Goal: Information Seeking & Learning: Learn about a topic

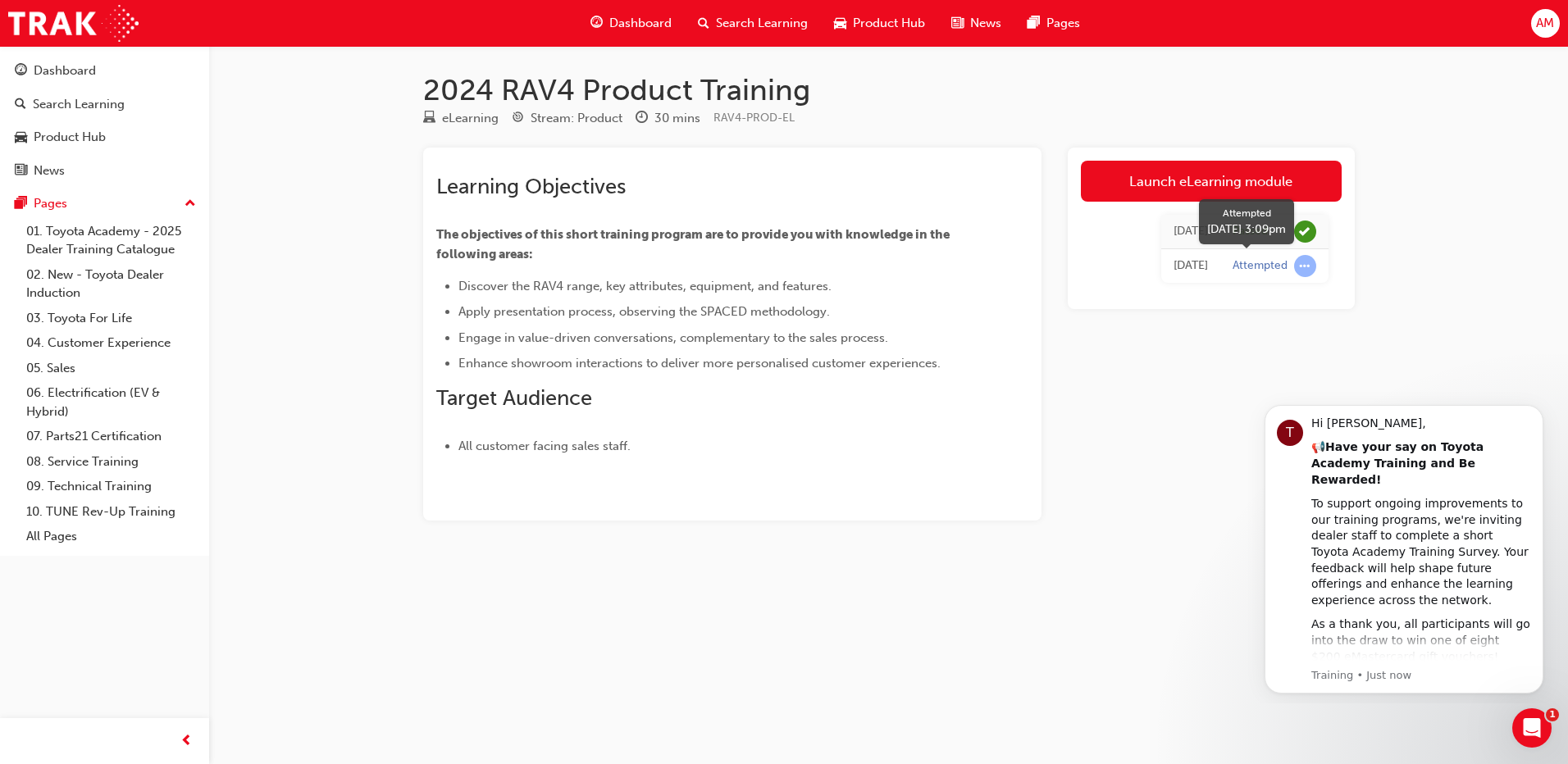
click at [1306, 266] on span "learningRecordVerb_ATTEMPT-icon" at bounding box center [1305, 266] width 23 height 22
click at [1268, 266] on div "Attempted" at bounding box center [1261, 266] width 55 height 16
click at [1259, 262] on div "Attempted" at bounding box center [1261, 266] width 55 height 16
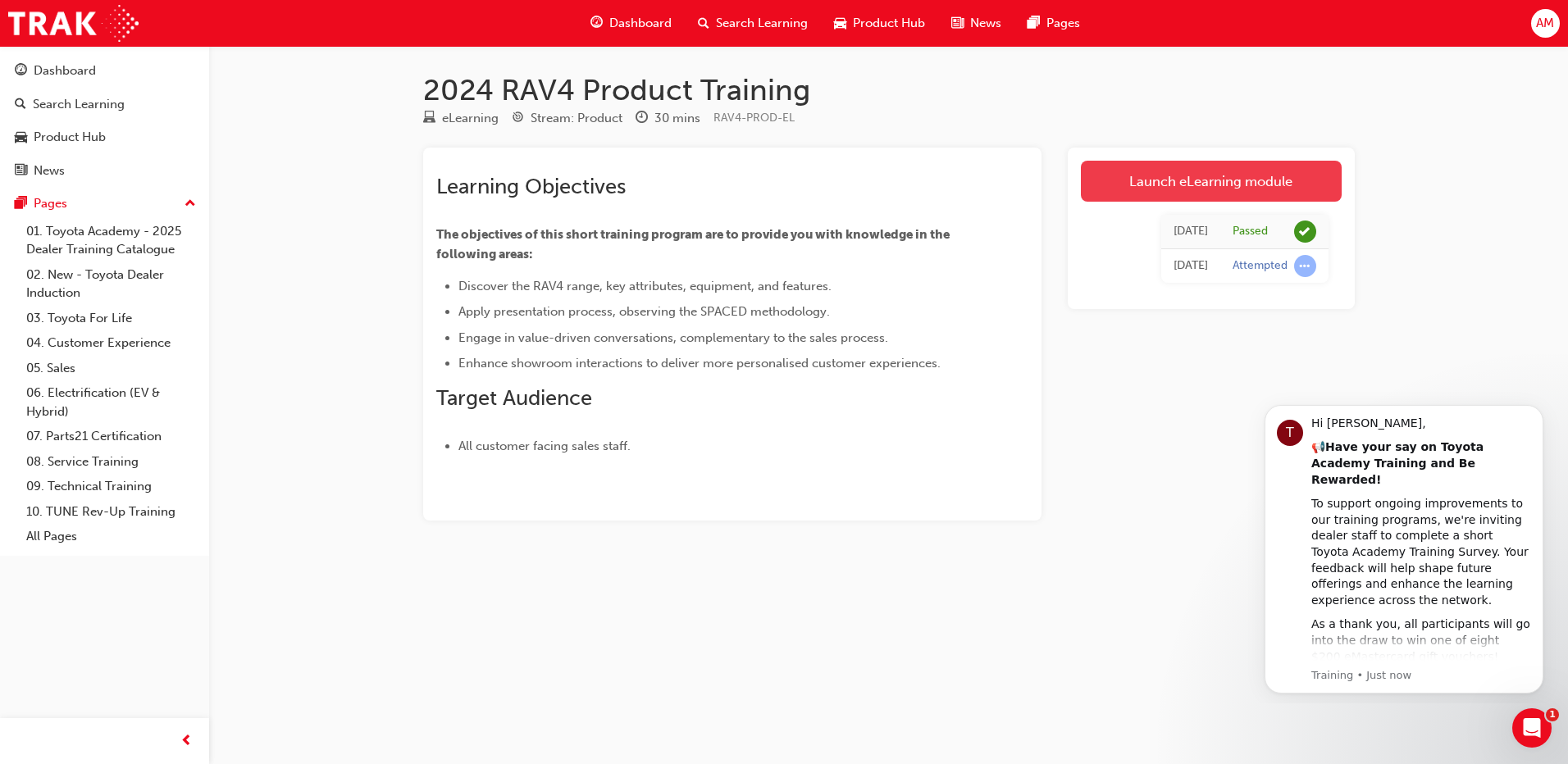
click at [1168, 188] on link "Launch eLearning module" at bounding box center [1212, 181] width 261 height 41
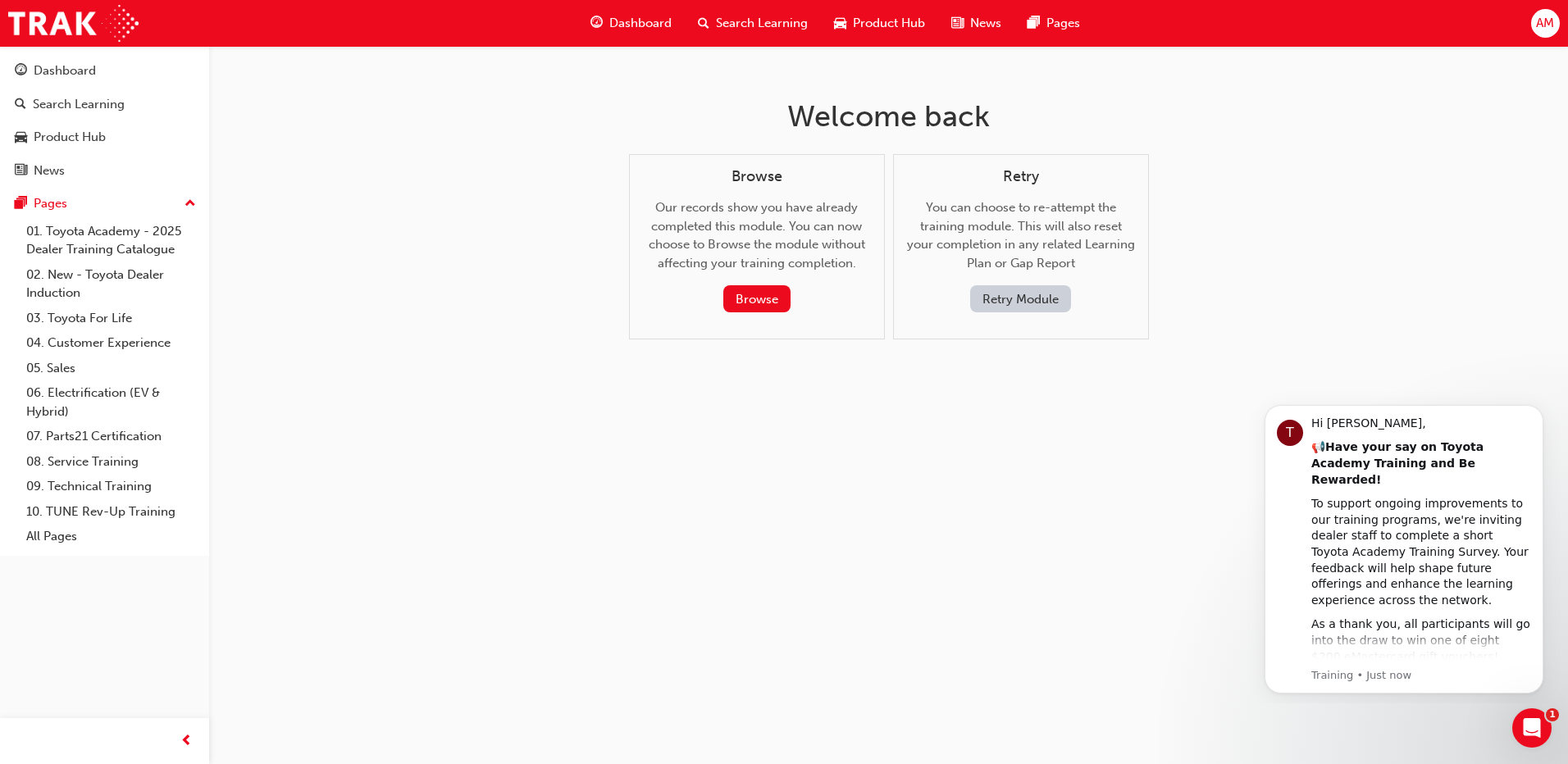
click at [995, 306] on button "Retry Module" at bounding box center [1020, 299] width 101 height 27
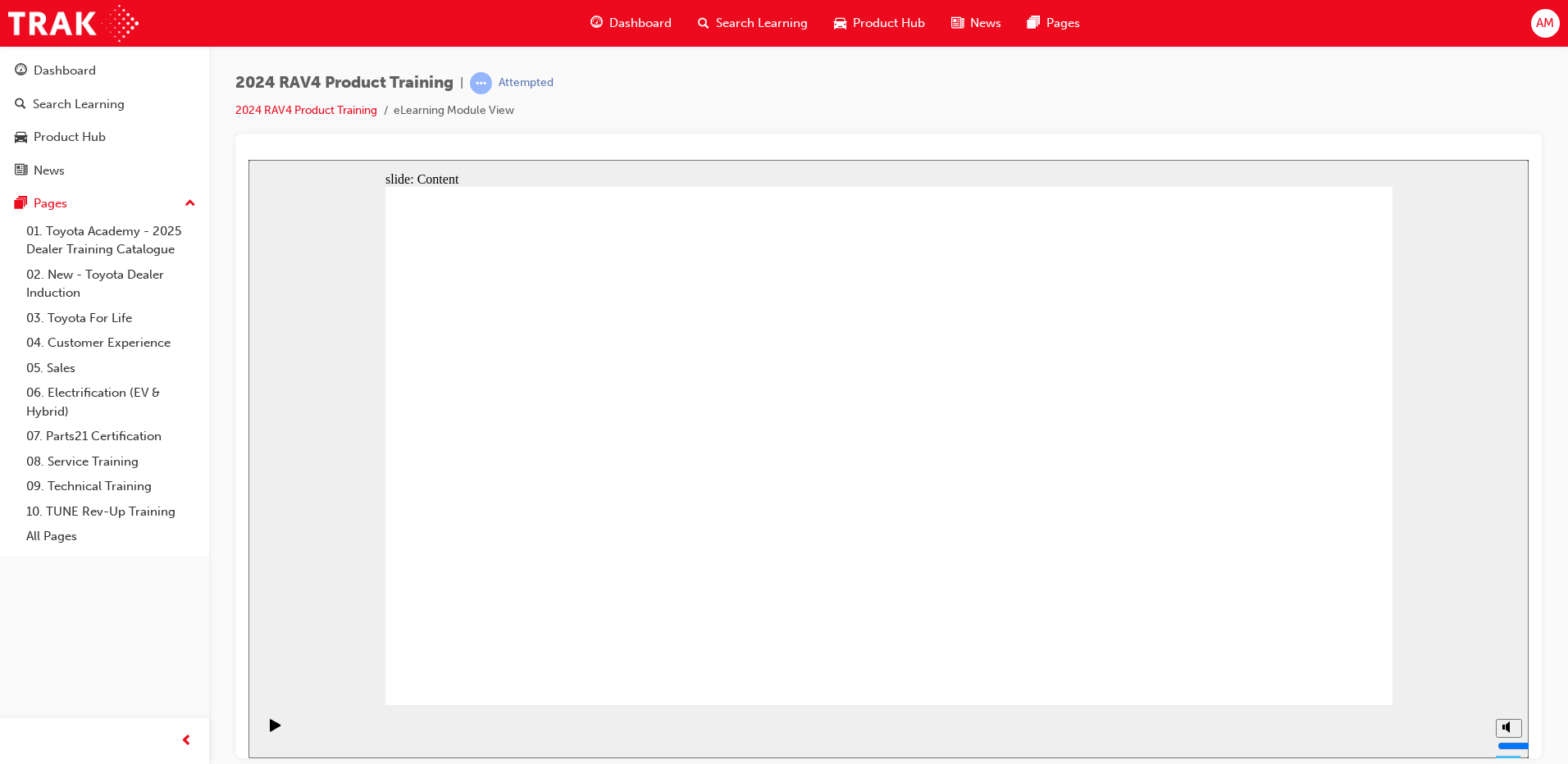
drag, startPoint x: 549, startPoint y: 218, endPoint x: 547, endPoint y: 205, distance: 13.2
click at [275, 731] on icon "Play (Ctrl+Alt+P)" at bounding box center [276, 724] width 12 height 13
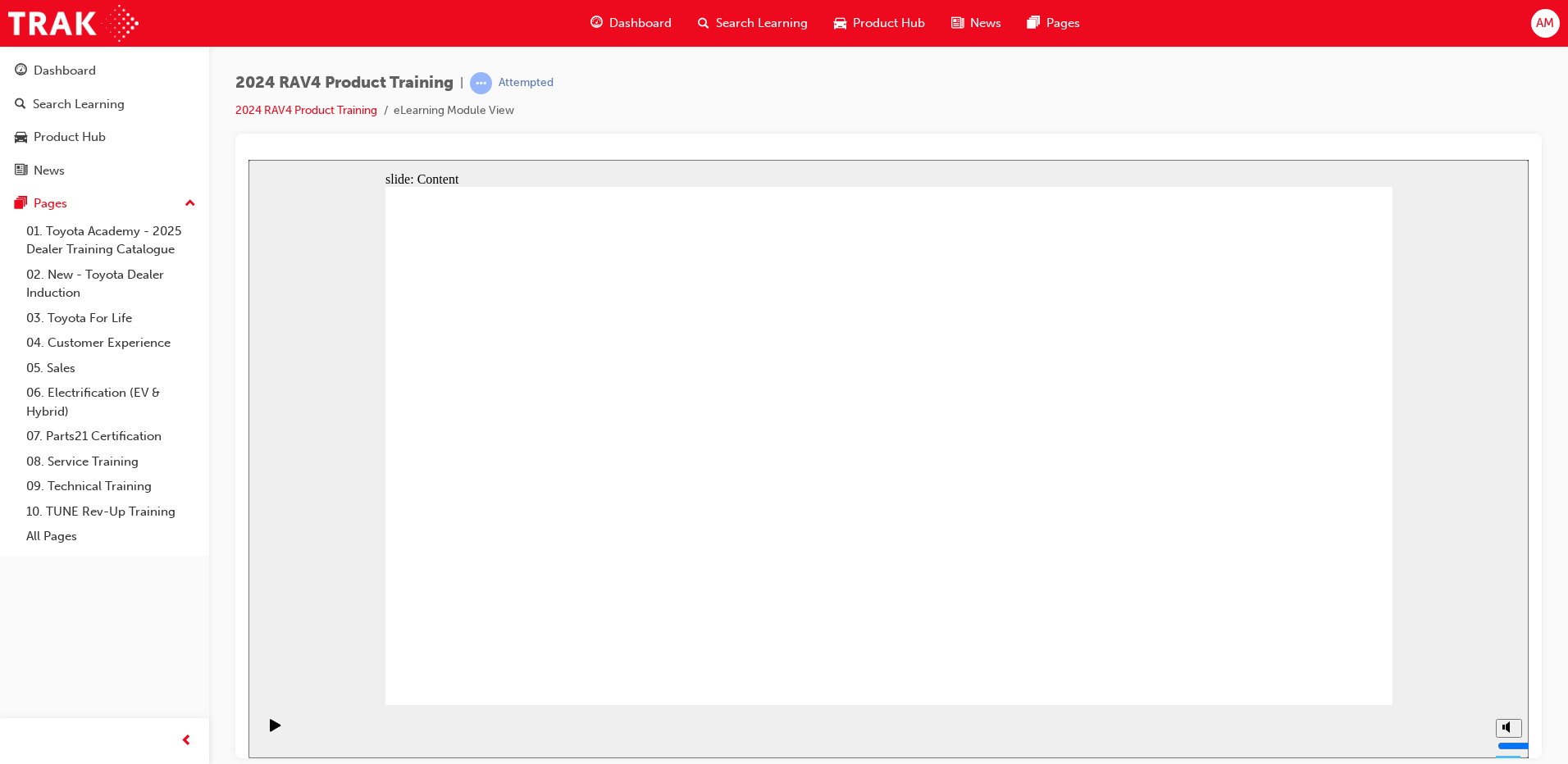
drag, startPoint x: 661, startPoint y: 472, endPoint x: 664, endPoint y: 498, distance: 26.2
click at [273, 727] on icon "Play (Ctrl+Alt+P)" at bounding box center [276, 724] width 12 height 13
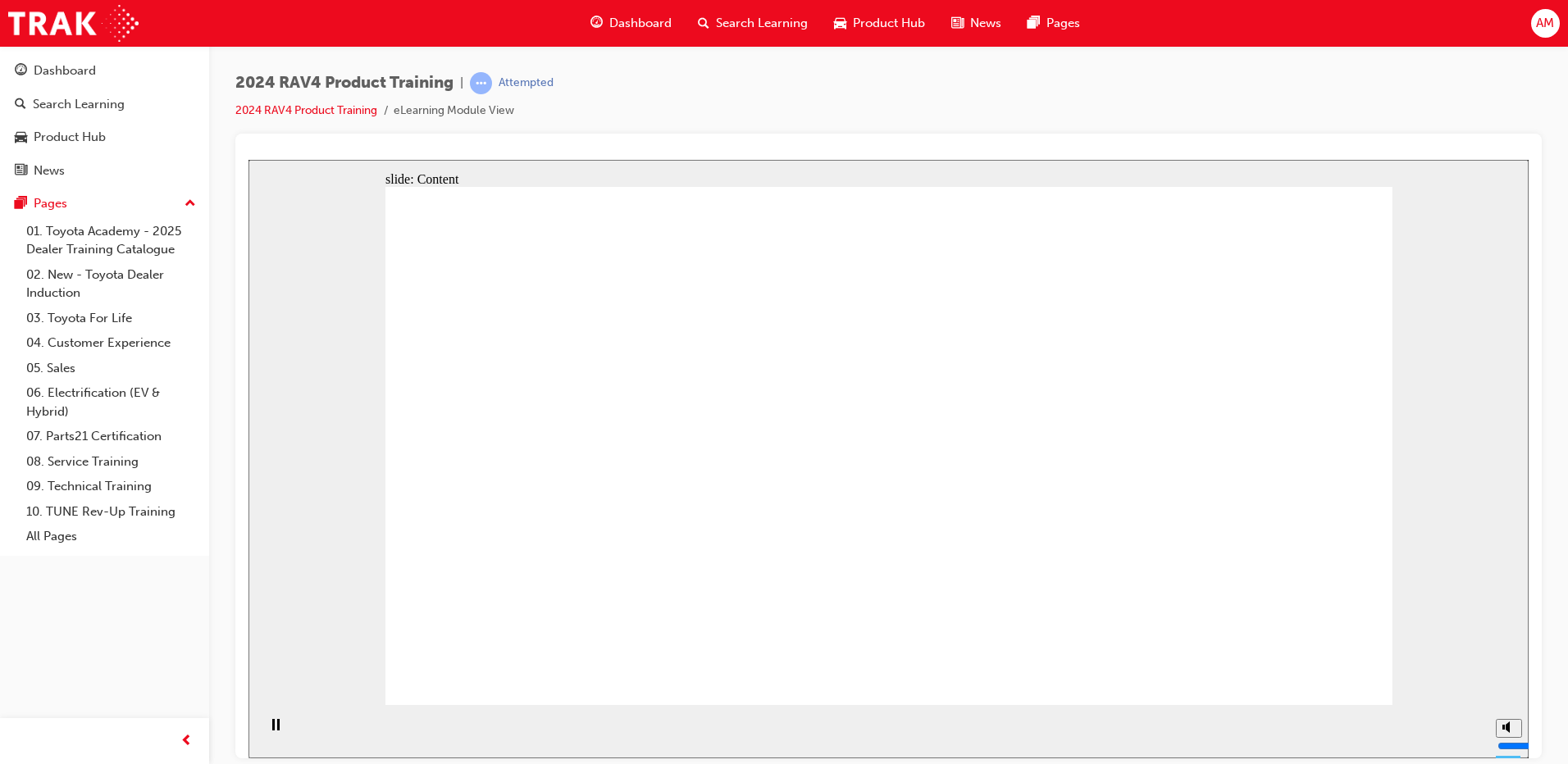
drag, startPoint x: 914, startPoint y: 519, endPoint x: 986, endPoint y: 559, distance: 82.4
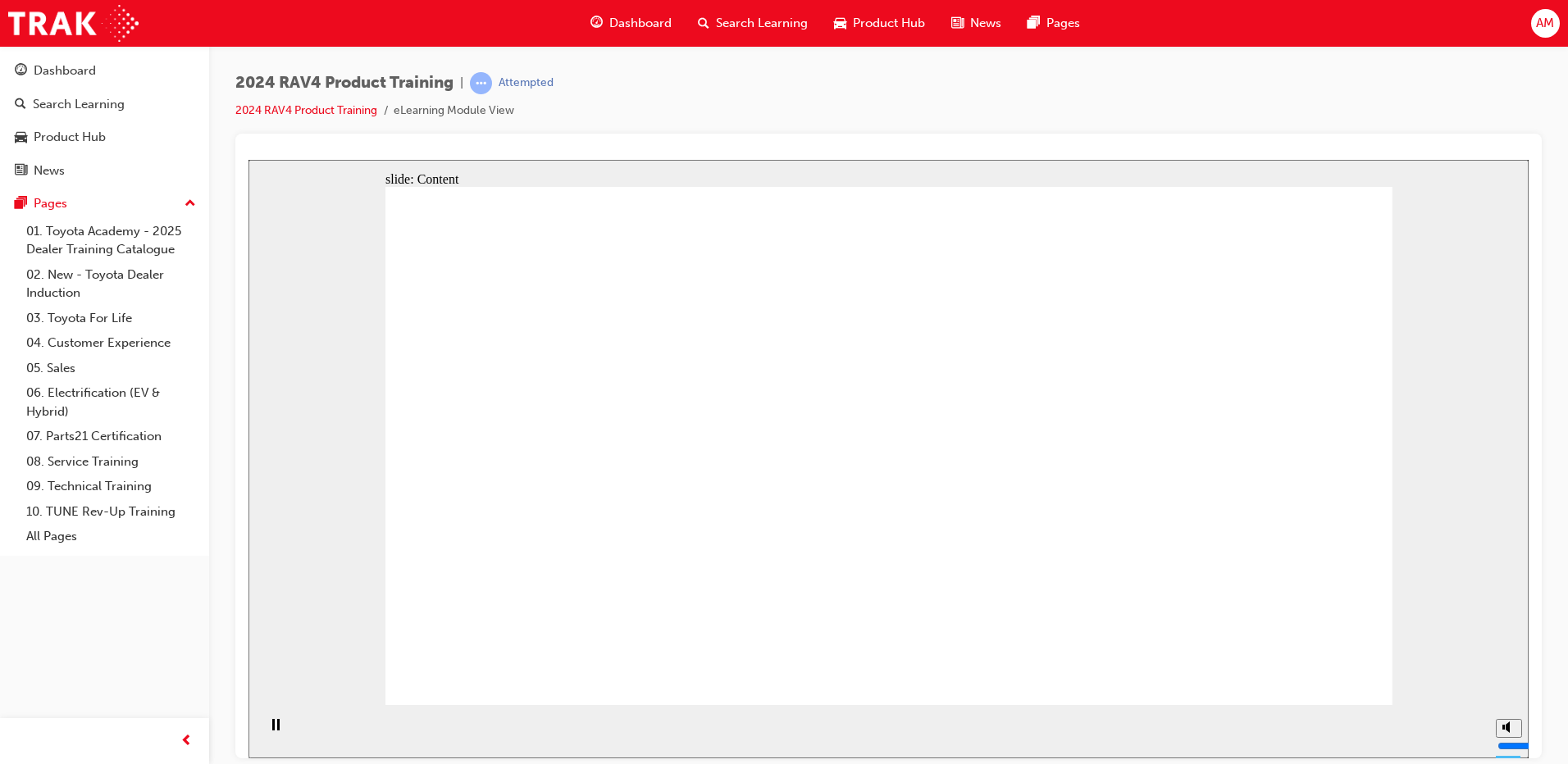
drag, startPoint x: 1341, startPoint y: 588, endPoint x: 1409, endPoint y: 622, distance: 76.0
drag, startPoint x: 1411, startPoint y: 631, endPoint x: 1370, endPoint y: 638, distance: 41.6
click at [1411, 633] on div "slide: Content Rectangle 1 close_white.png Rectangle 2 RESOURCES No resources a…" at bounding box center [889, 459] width 1280 height 599
drag, startPoint x: 1370, startPoint y: 638, endPoint x: 1158, endPoint y: 671, distance: 214.6
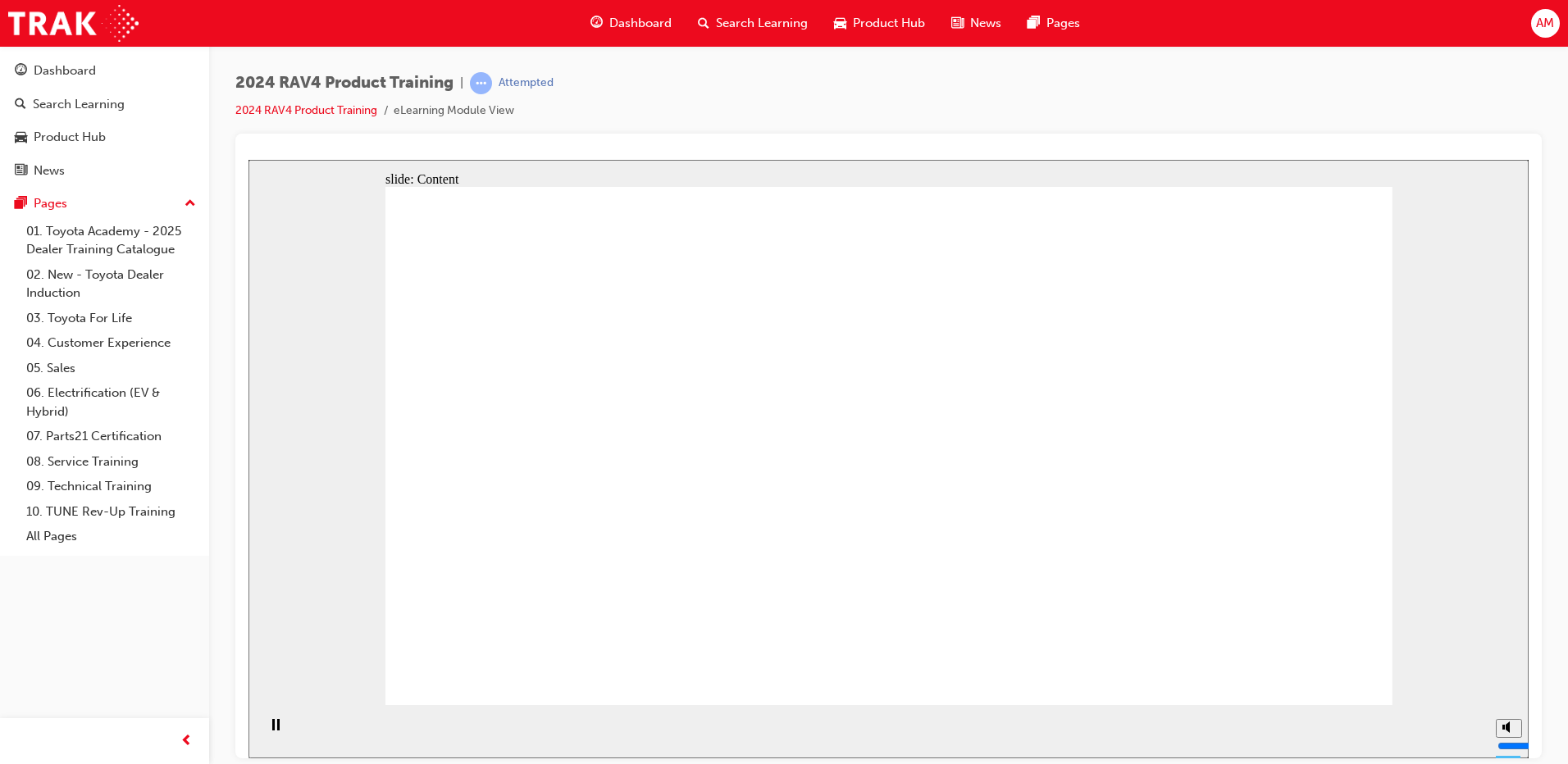
drag, startPoint x: 1344, startPoint y: 224, endPoint x: 1337, endPoint y: 233, distance: 11.4
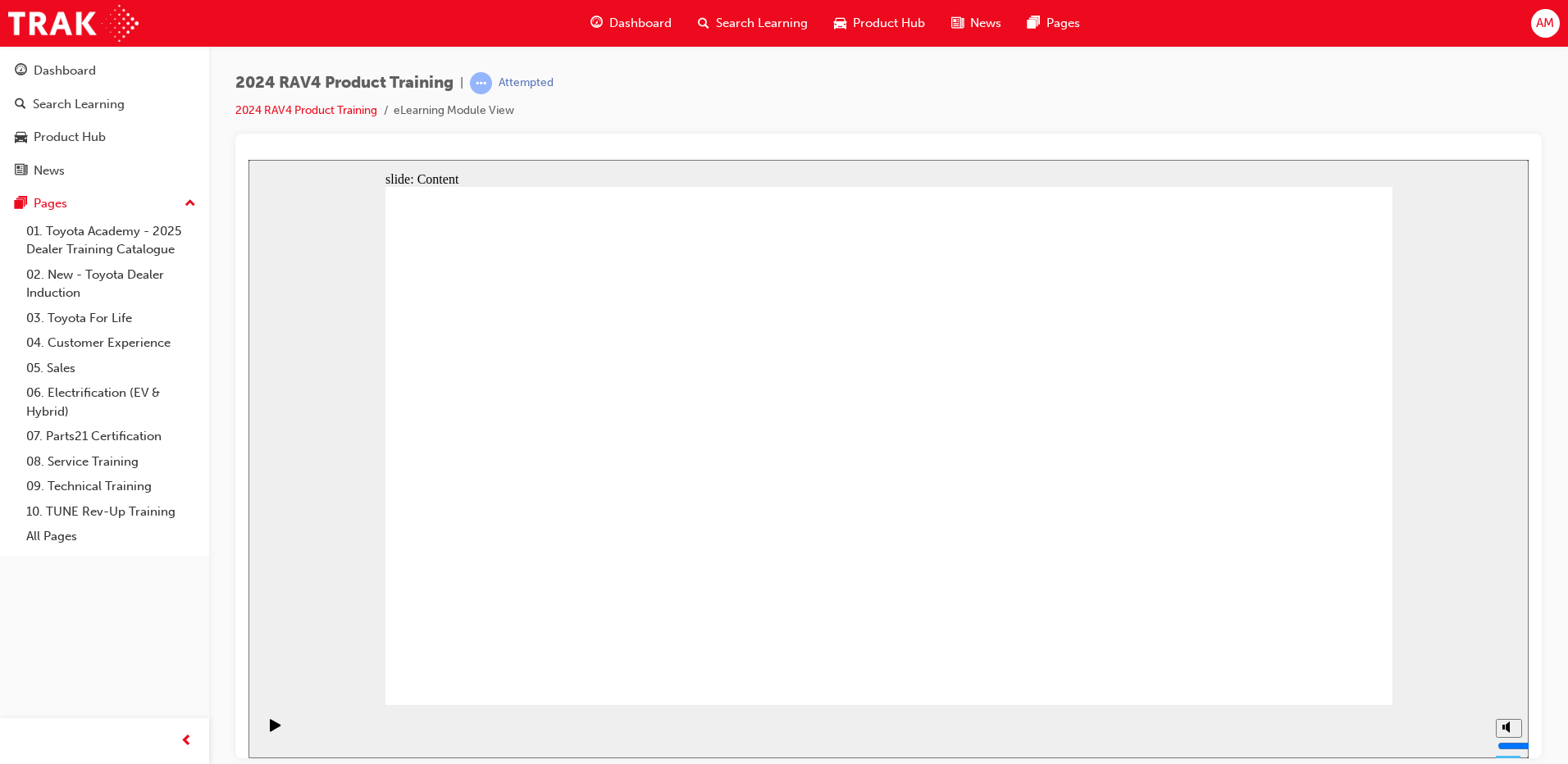
drag, startPoint x: 1354, startPoint y: 203, endPoint x: 1359, endPoint y: 215, distance: 13.0
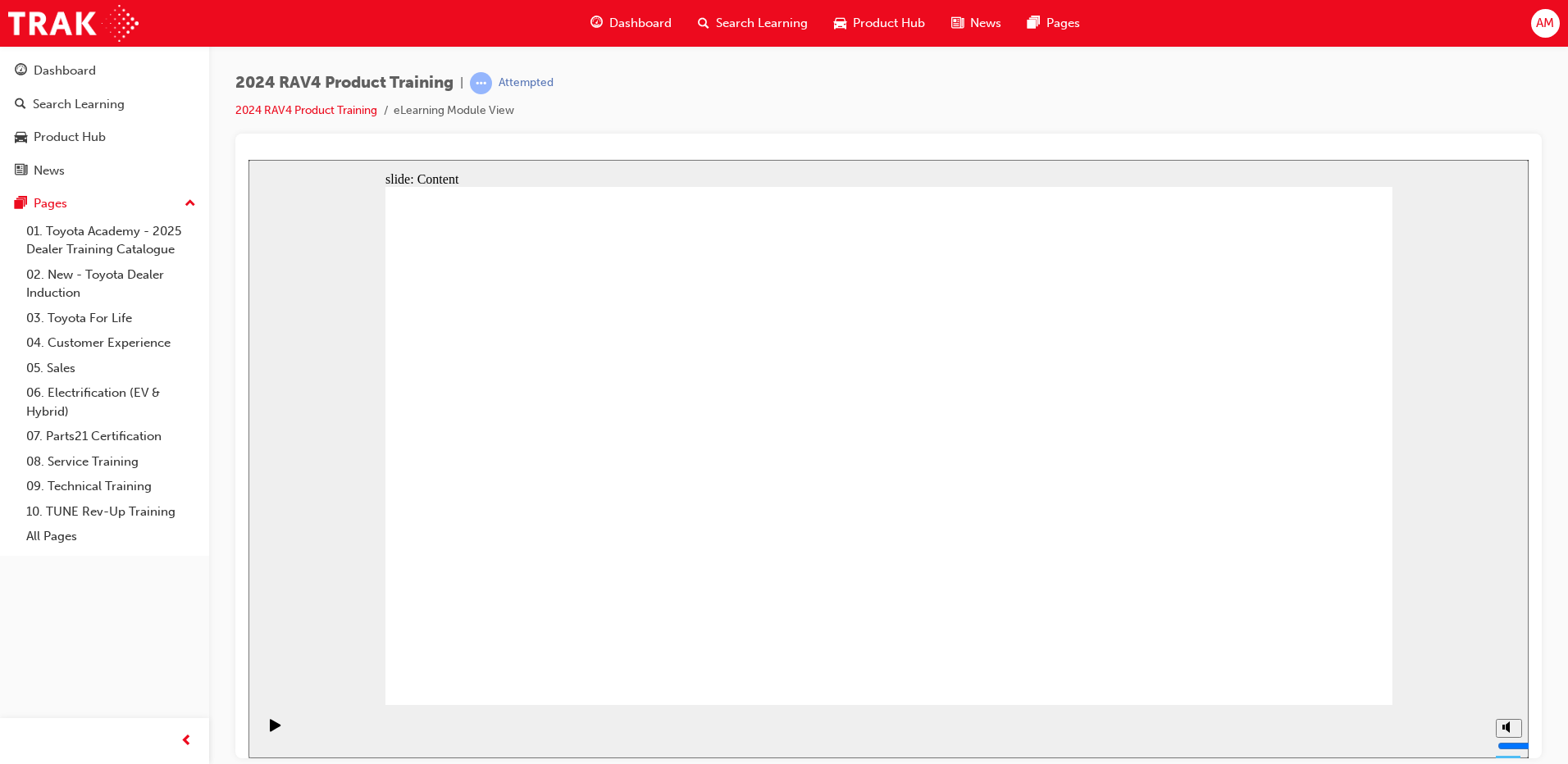
drag, startPoint x: 716, startPoint y: 326, endPoint x: 696, endPoint y: 240, distance: 88.3
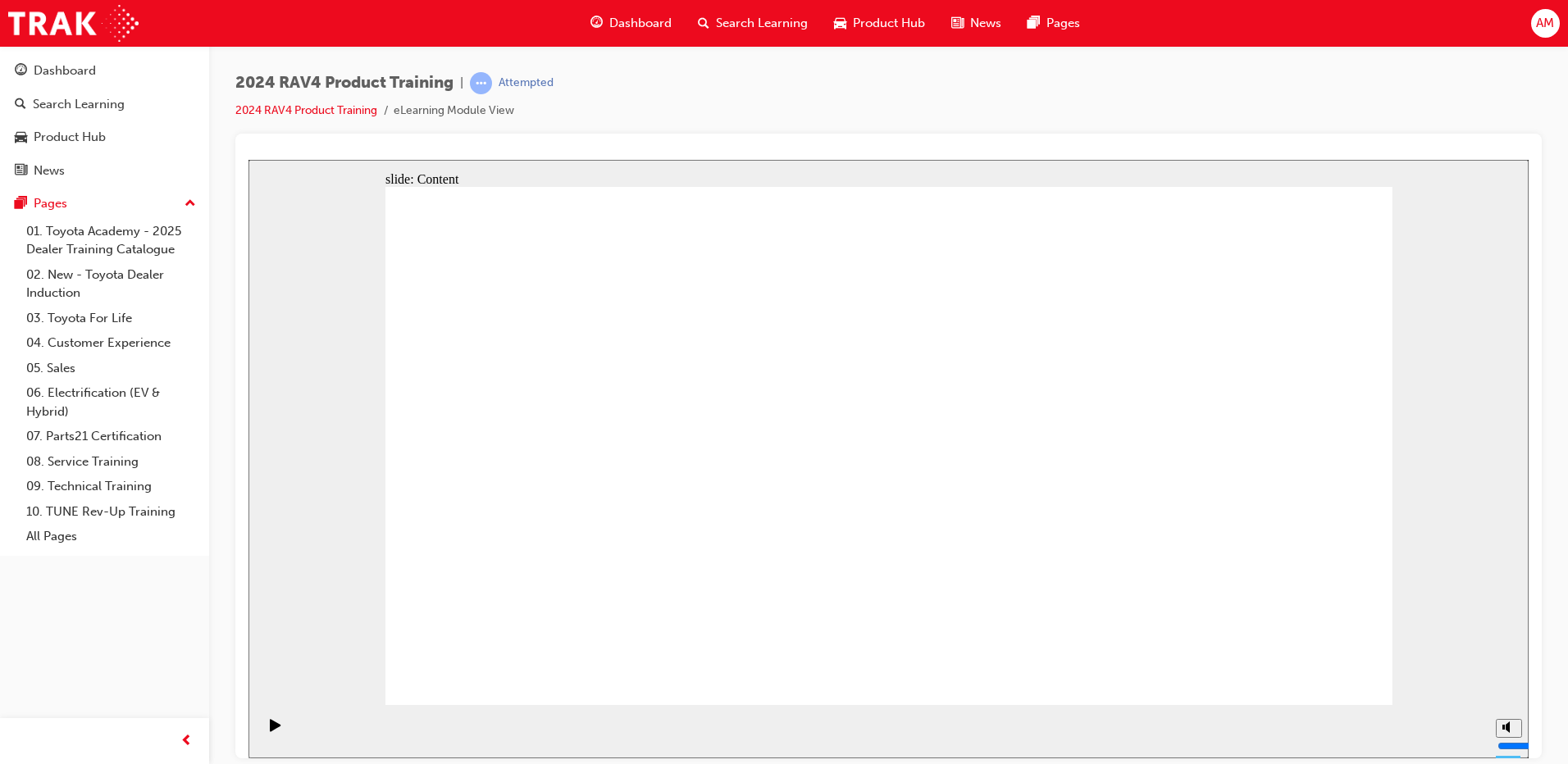
drag, startPoint x: 694, startPoint y: 219, endPoint x: 691, endPoint y: 201, distance: 18.2
drag, startPoint x: 691, startPoint y: 200, endPoint x: 685, endPoint y: 269, distance: 69.3
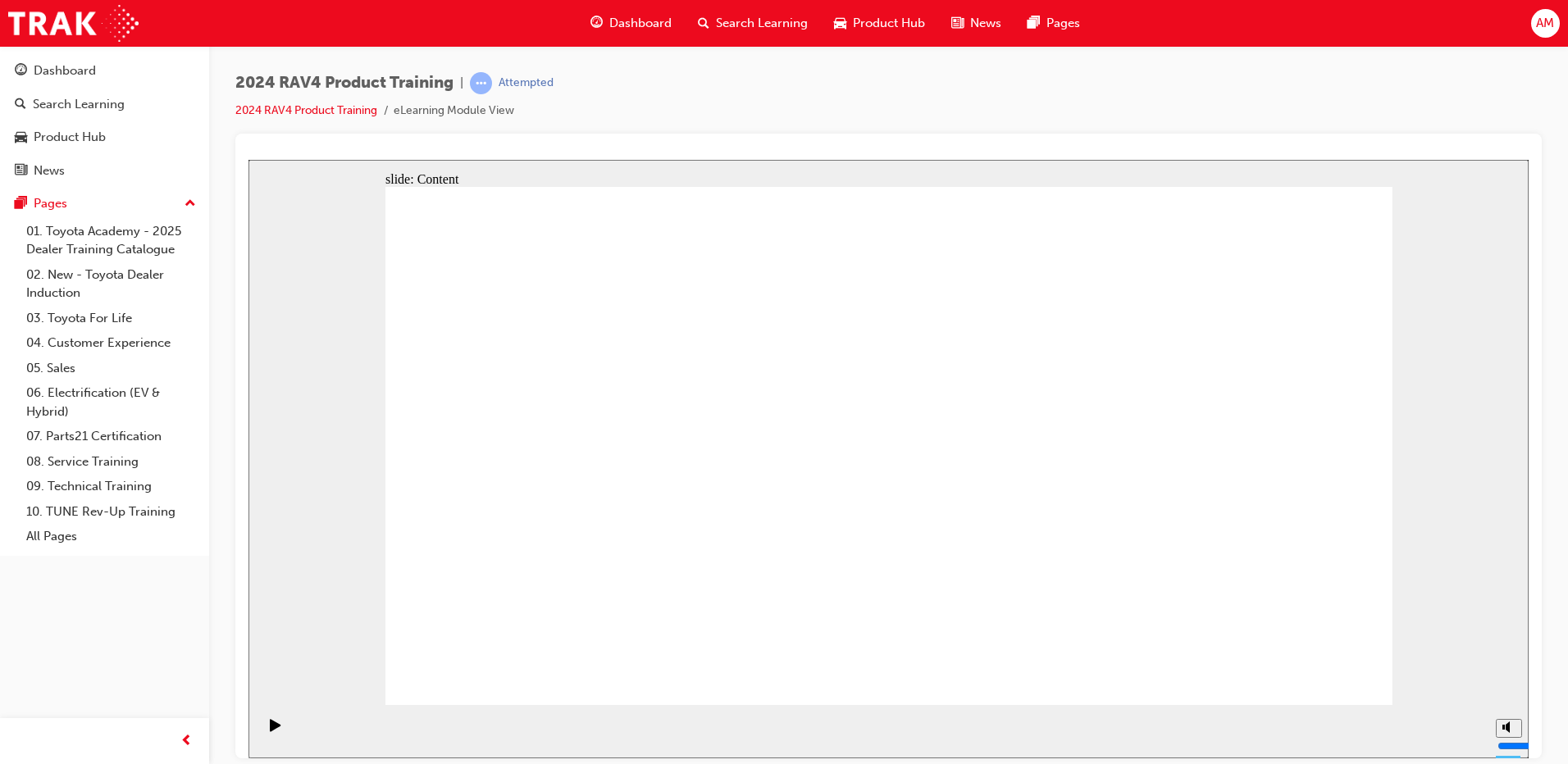
drag, startPoint x: 805, startPoint y: 671, endPoint x: 795, endPoint y: 623, distance: 49.0
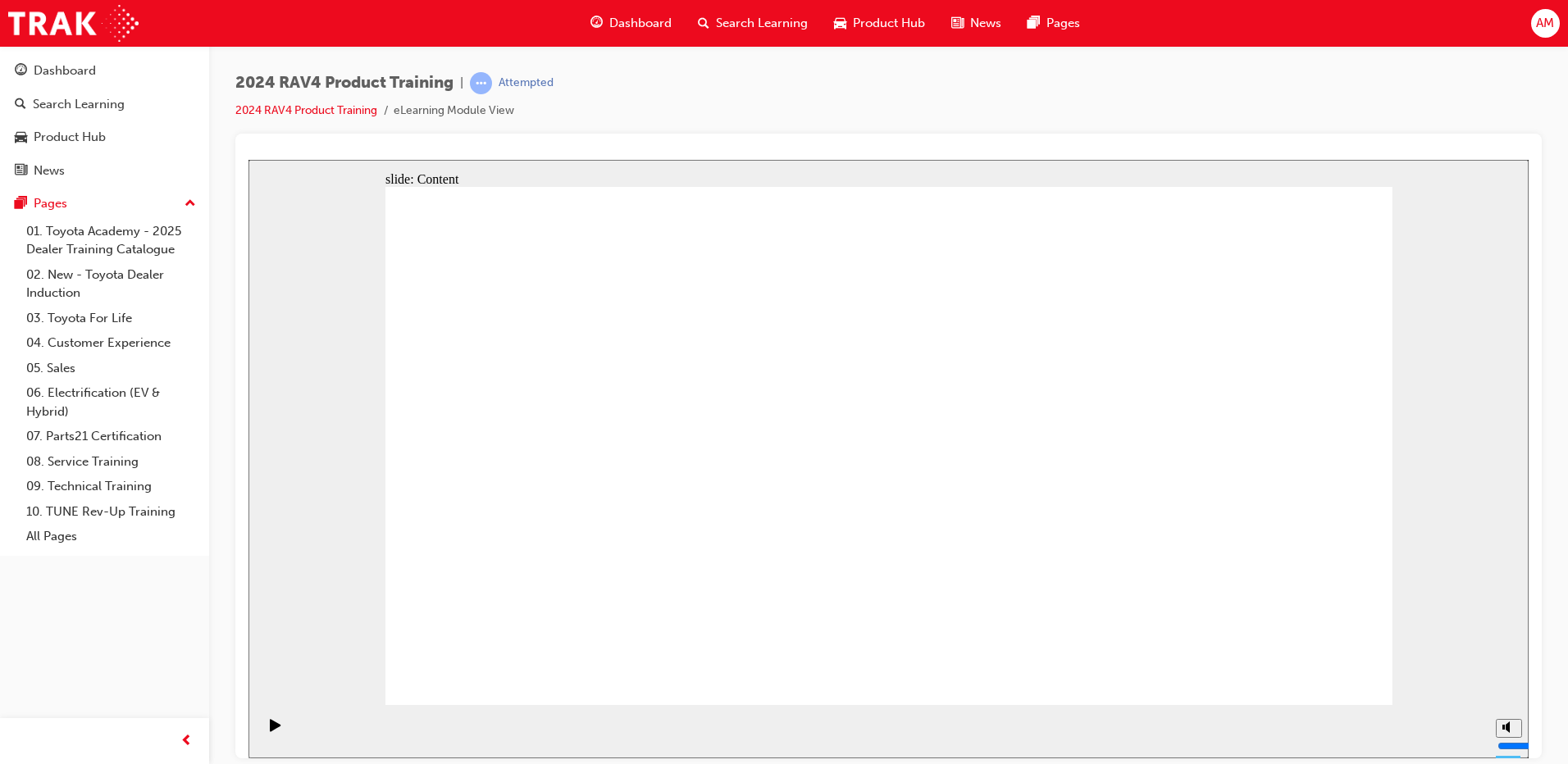
drag, startPoint x: 1345, startPoint y: 220, endPoint x: 1224, endPoint y: 261, distance: 127.8
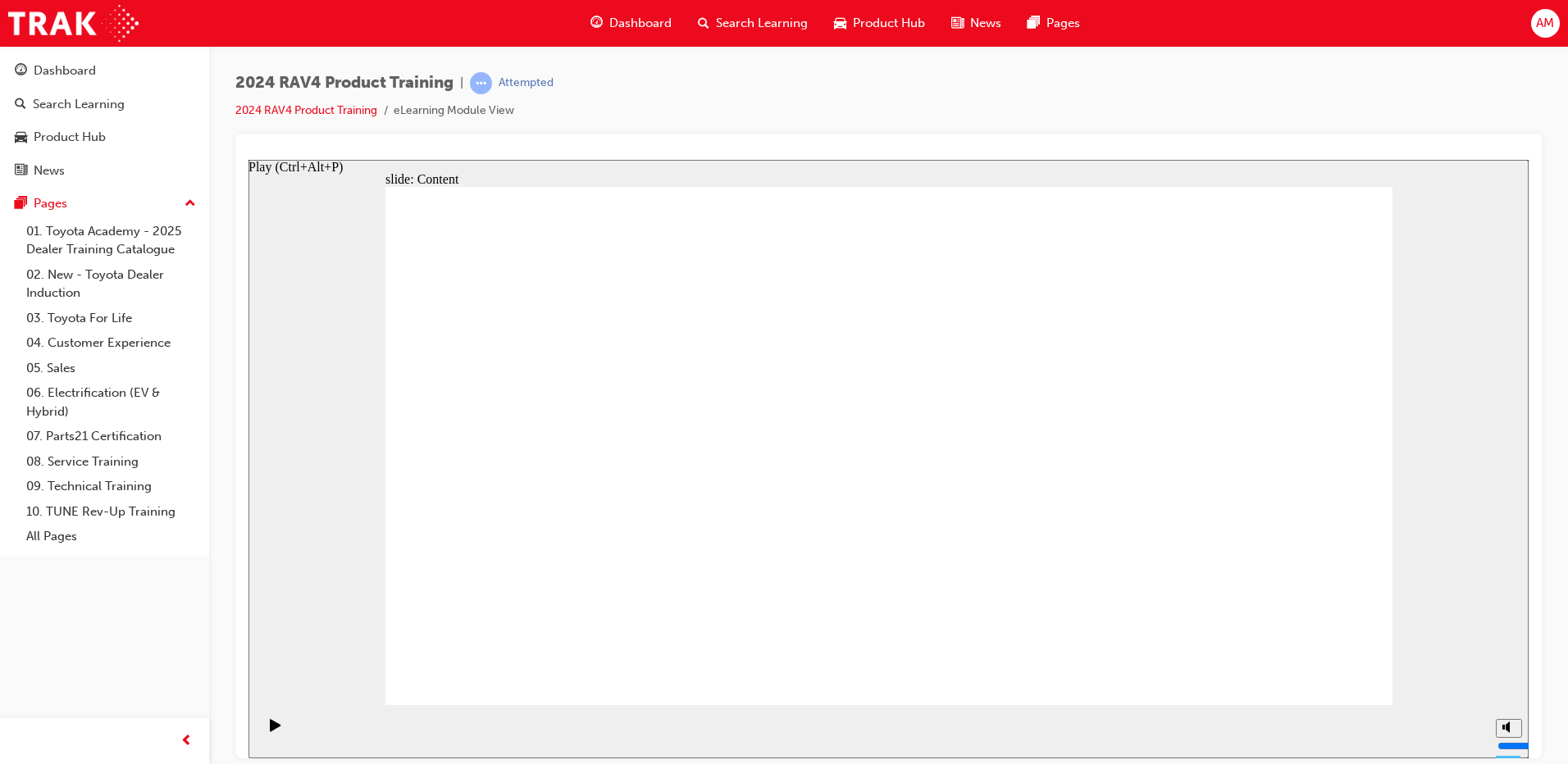
drag, startPoint x: 268, startPoint y: 731, endPoint x: 292, endPoint y: 738, distance: 25.0
click at [270, 730] on icon "Play (Ctrl+Alt+P)" at bounding box center [275, 724] width 11 height 13
drag, startPoint x: 556, startPoint y: 219, endPoint x: 556, endPoint y: 228, distance: 9.0
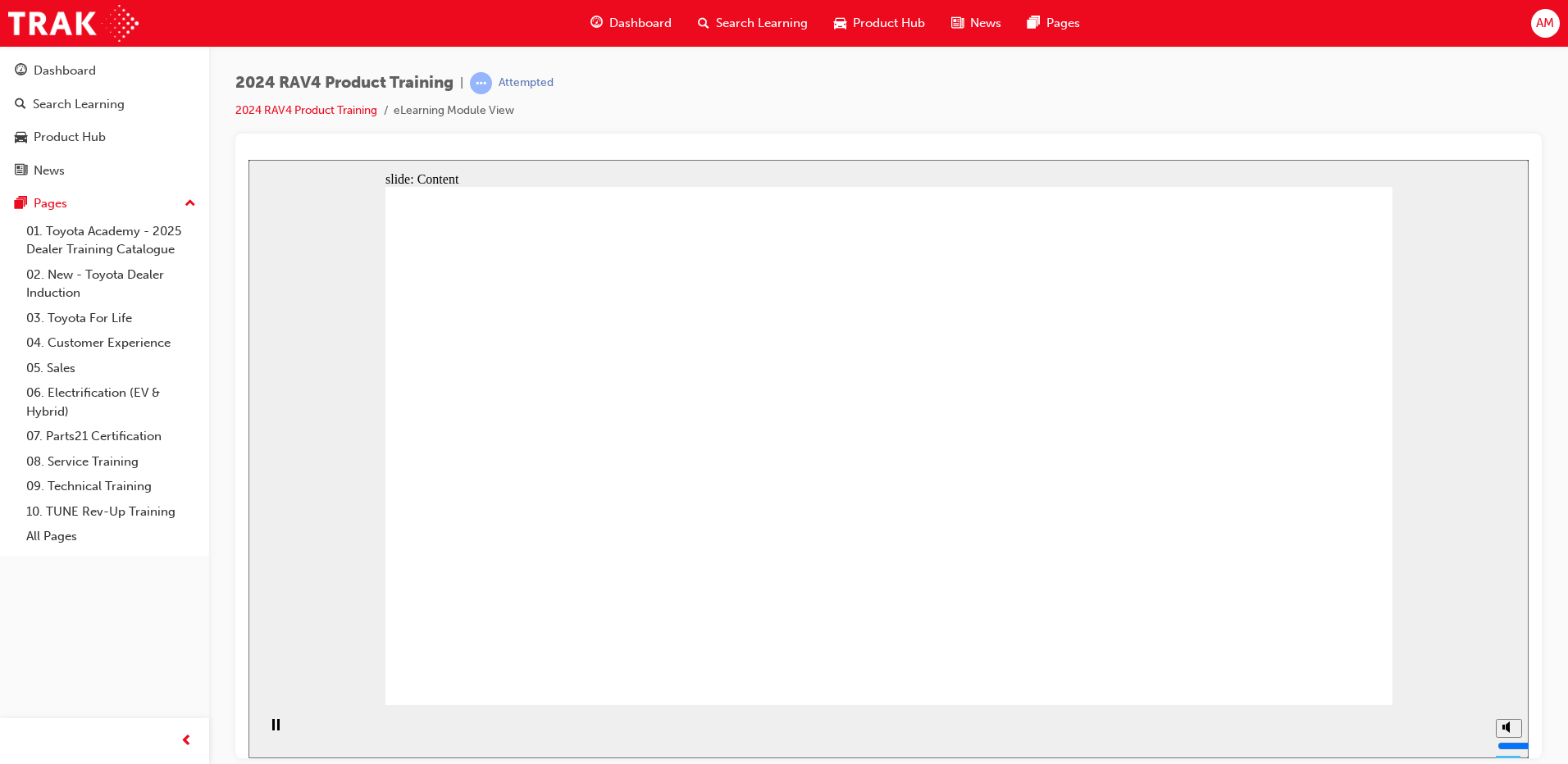
drag, startPoint x: 555, startPoint y: 228, endPoint x: 550, endPoint y: 256, distance: 28.4
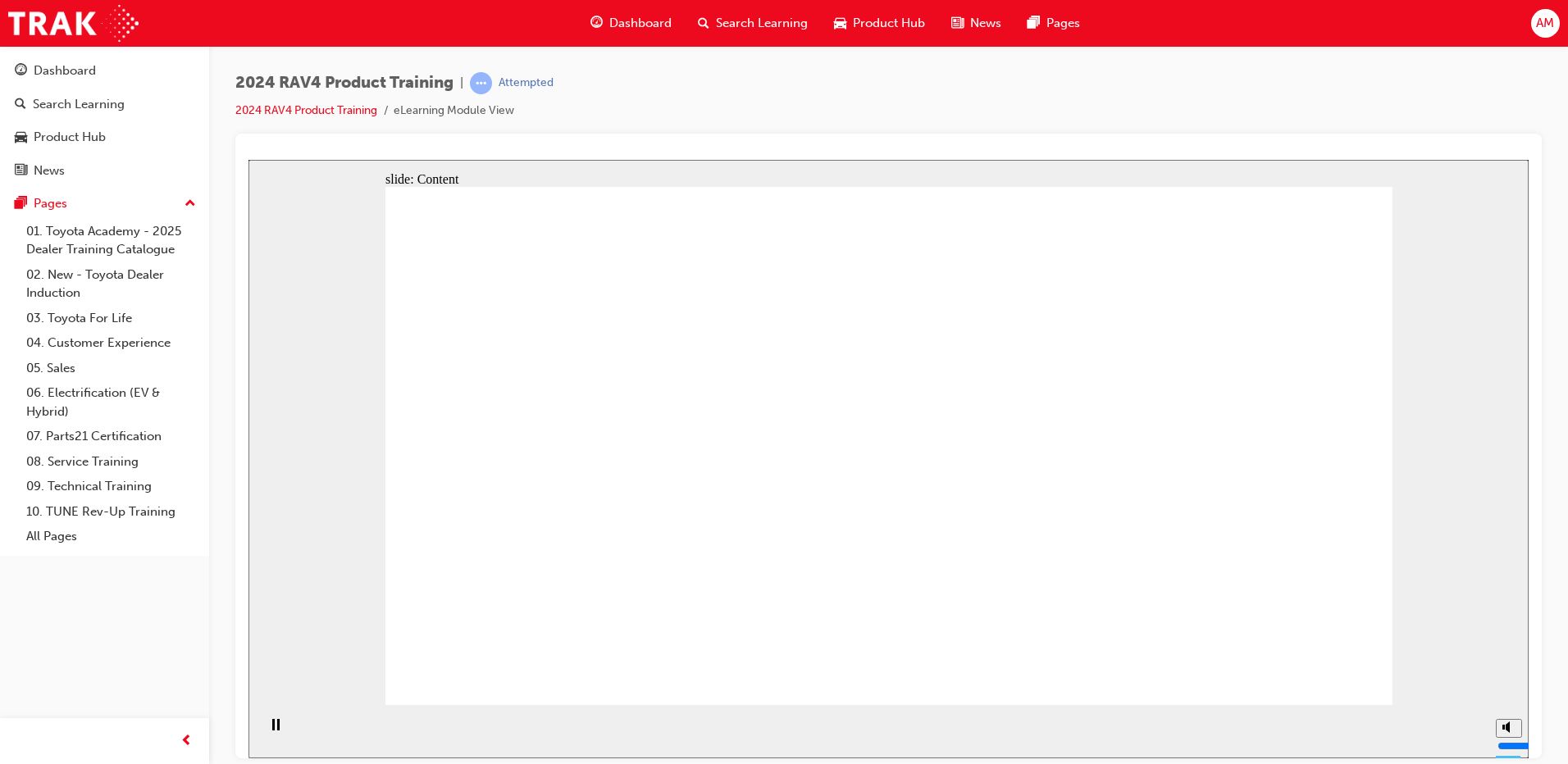
drag, startPoint x: 903, startPoint y: 612, endPoint x: 1069, endPoint y: 492, distance: 204.8
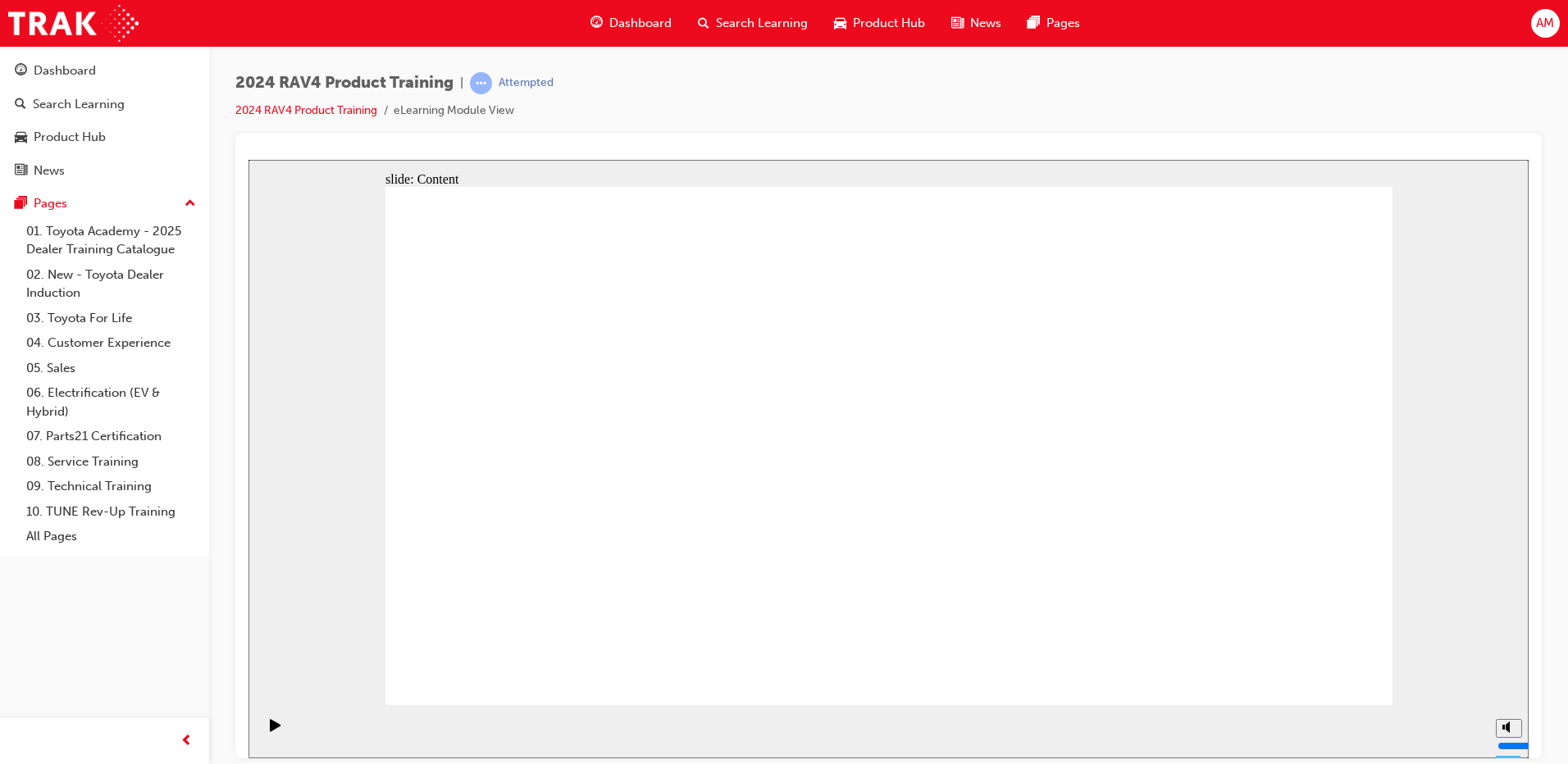
drag, startPoint x: 856, startPoint y: 514, endPoint x: 757, endPoint y: 494, distance: 101.0
drag, startPoint x: 733, startPoint y: 478, endPoint x: 571, endPoint y: 483, distance: 162.1
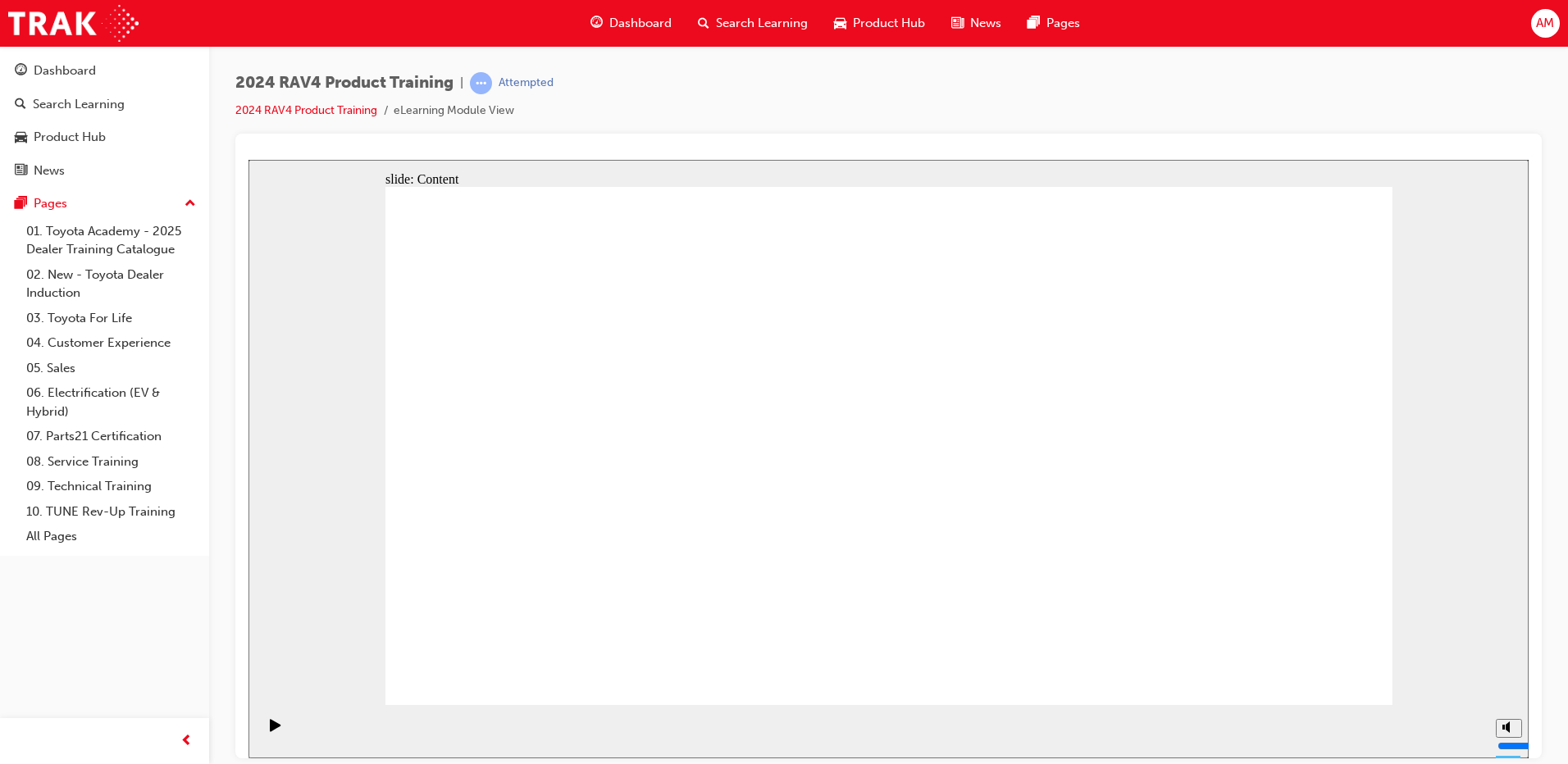
drag, startPoint x: 571, startPoint y: 483, endPoint x: 568, endPoint y: 501, distance: 18.2
drag, startPoint x: 556, startPoint y: 632, endPoint x: 574, endPoint y: 651, distance: 26.2
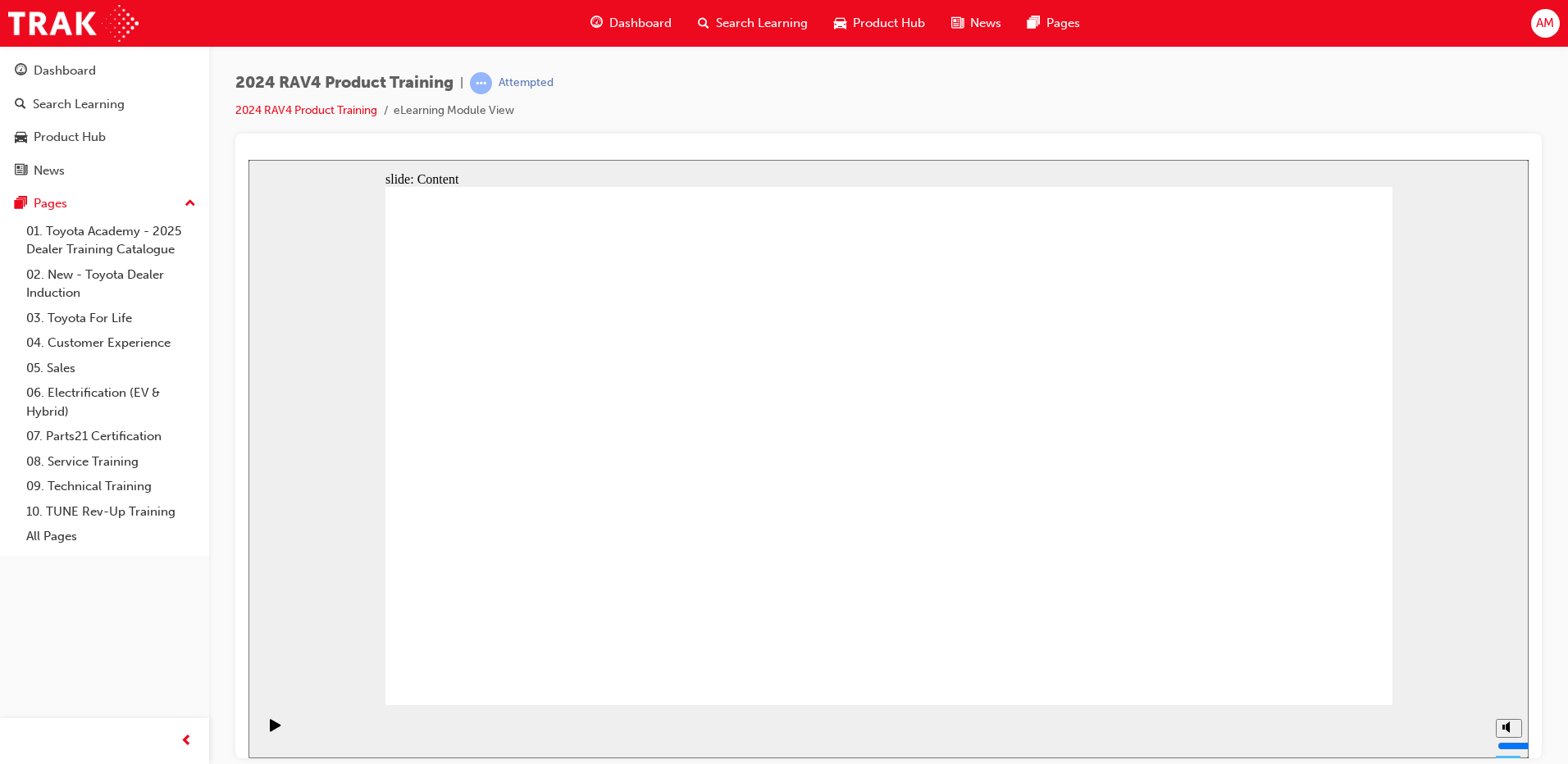
drag, startPoint x: 574, startPoint y: 650, endPoint x: 561, endPoint y: 652, distance: 13.2
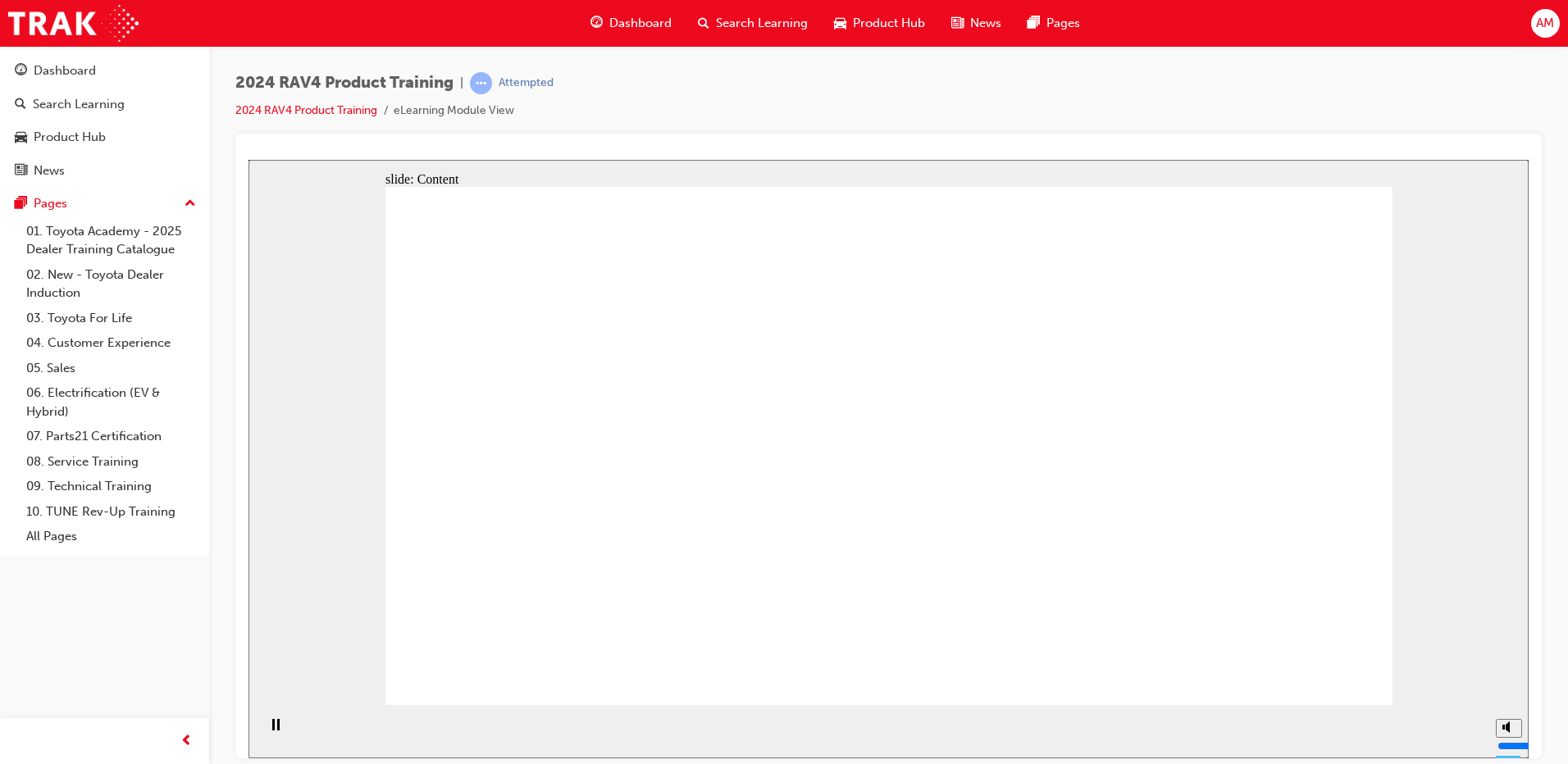
drag, startPoint x: 834, startPoint y: 608, endPoint x: 850, endPoint y: 606, distance: 16.1
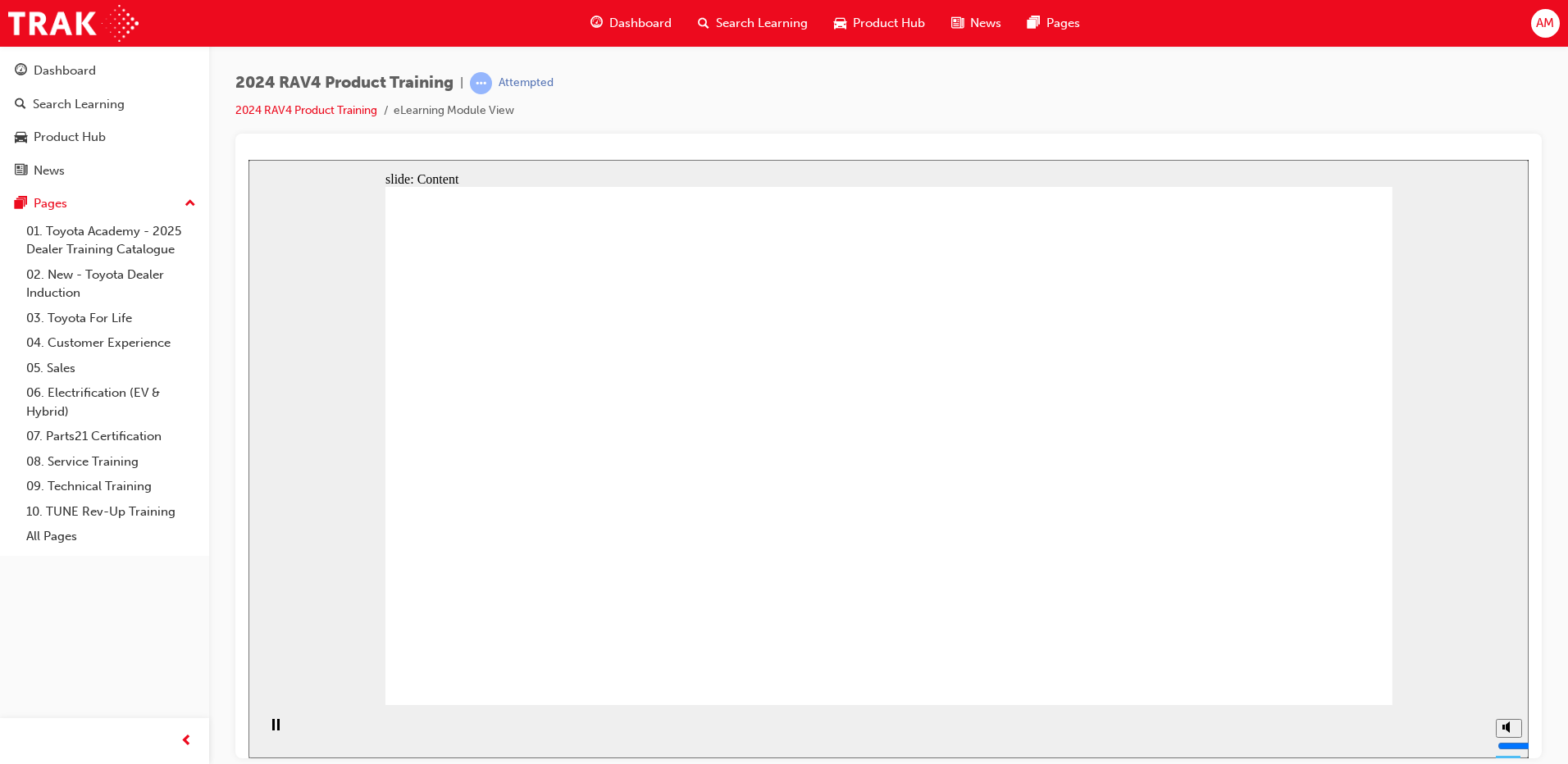
drag, startPoint x: 544, startPoint y: 499, endPoint x: 556, endPoint y: 504, distance: 13.0
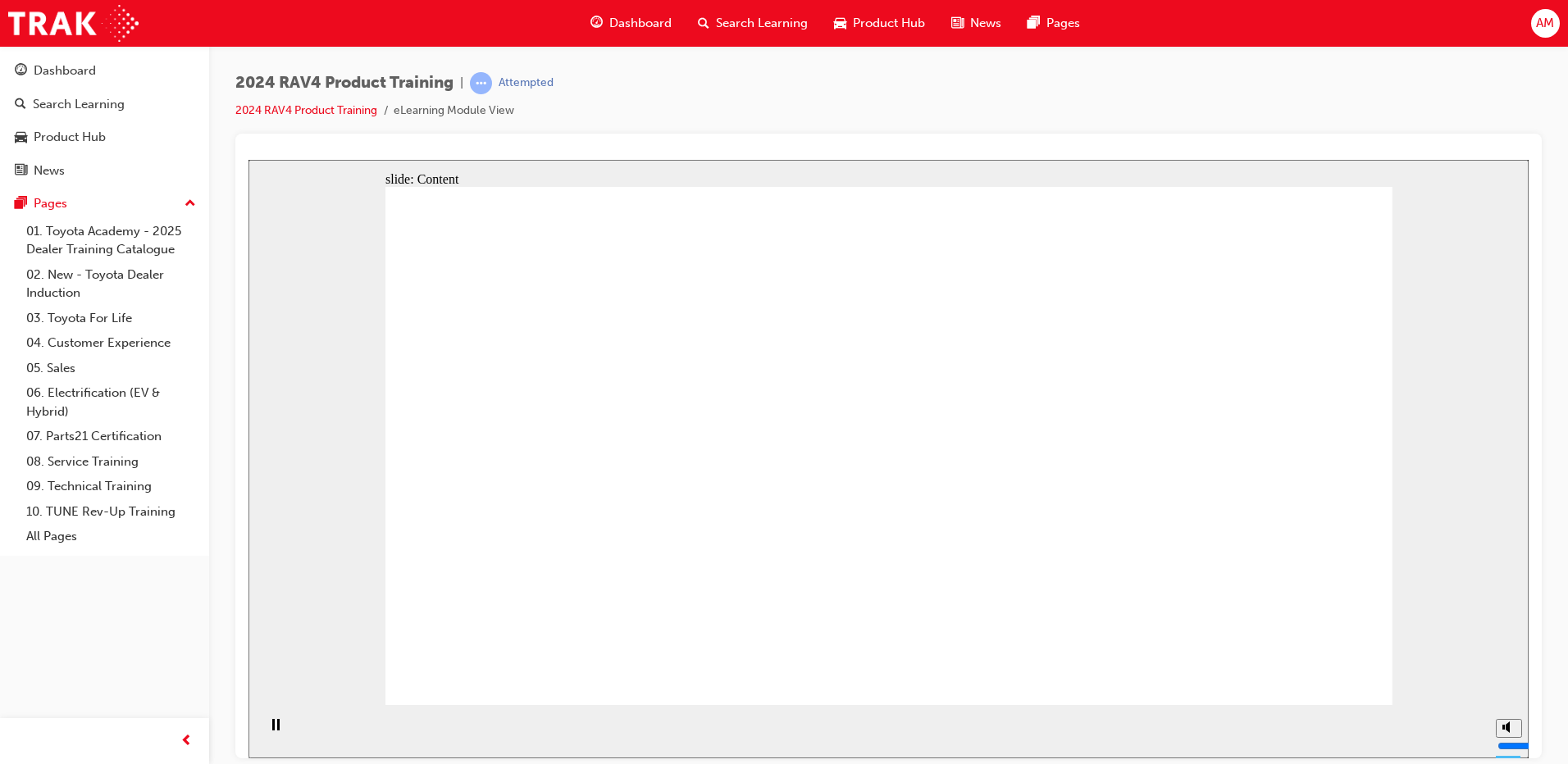
drag, startPoint x: 1289, startPoint y: 653, endPoint x: 1294, endPoint y: 666, distance: 13.9
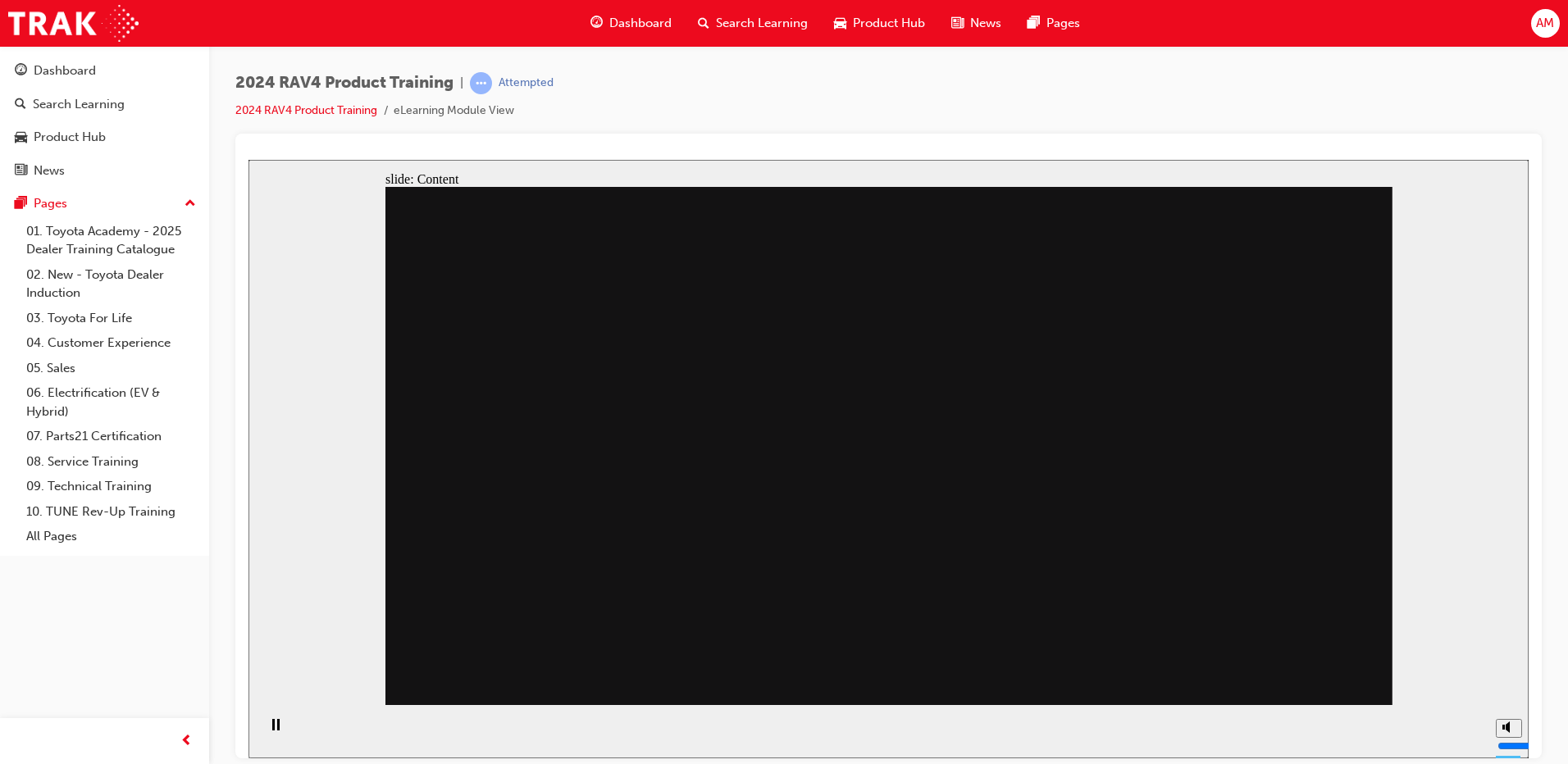
drag, startPoint x: 1084, startPoint y: 372, endPoint x: 1091, endPoint y: 426, distance: 54.5
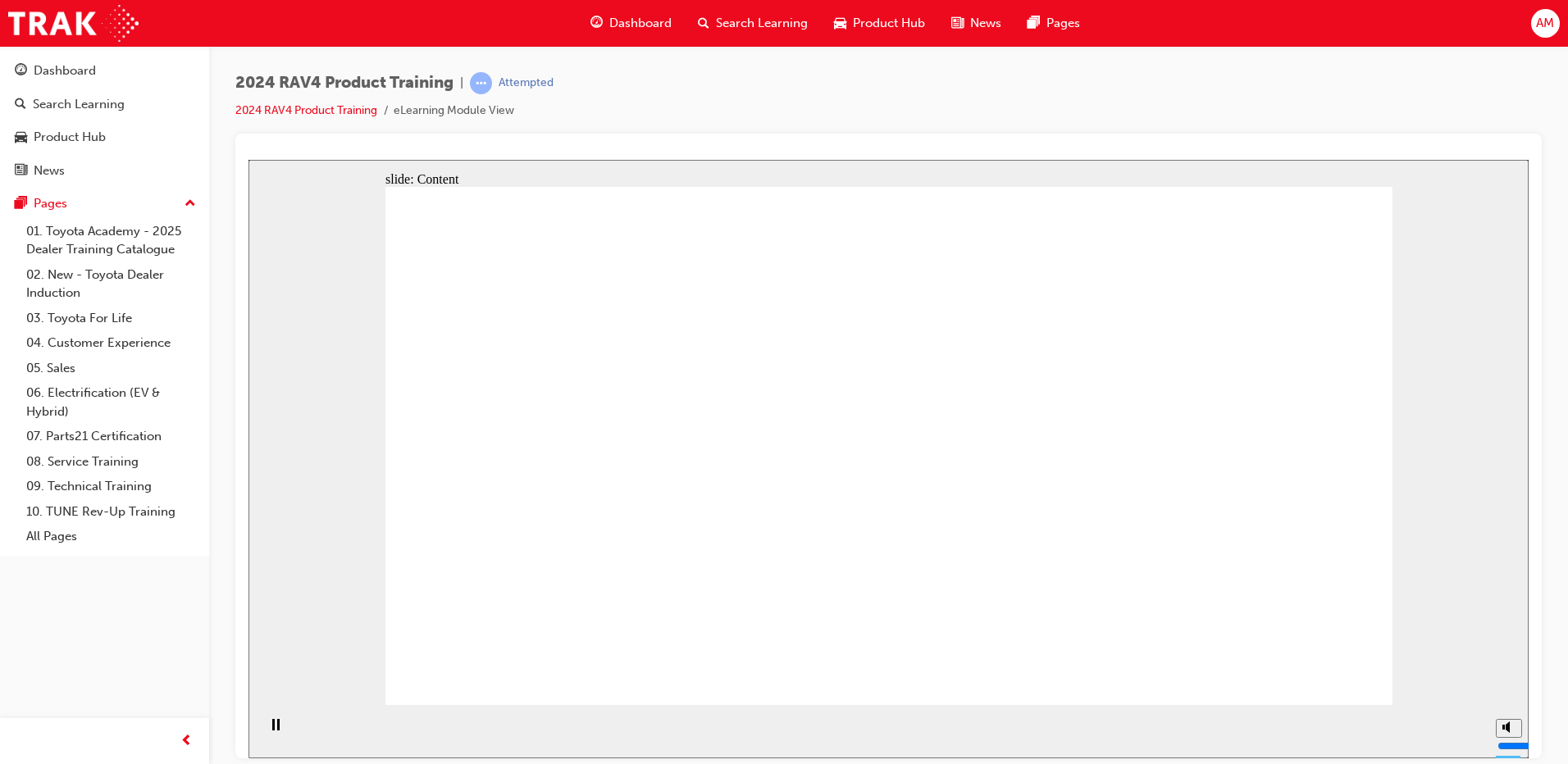
drag, startPoint x: 1322, startPoint y: 652, endPoint x: 1315, endPoint y: 666, distance: 15.7
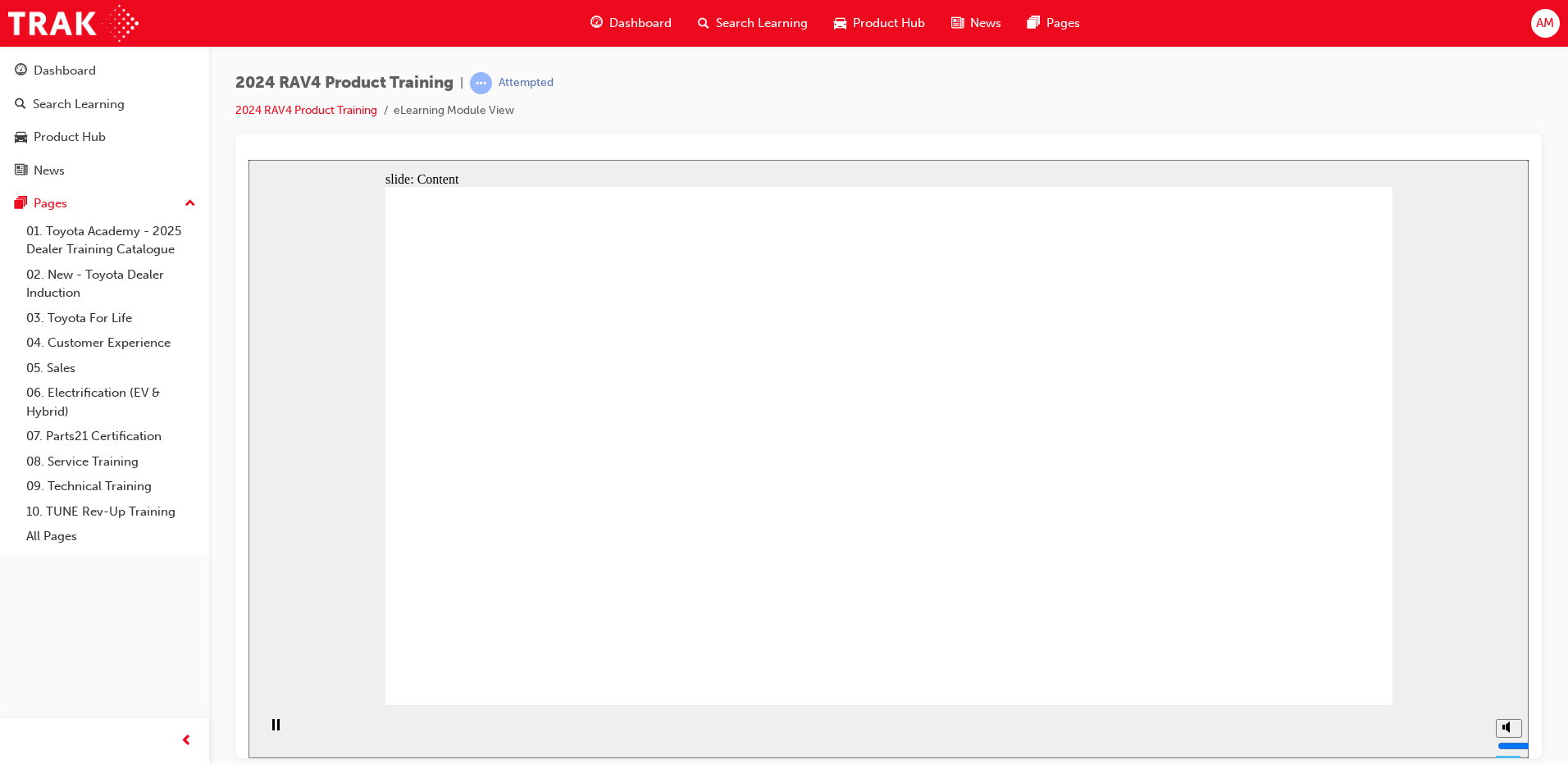
drag, startPoint x: 858, startPoint y: 436, endPoint x: 850, endPoint y: 439, distance: 8.5
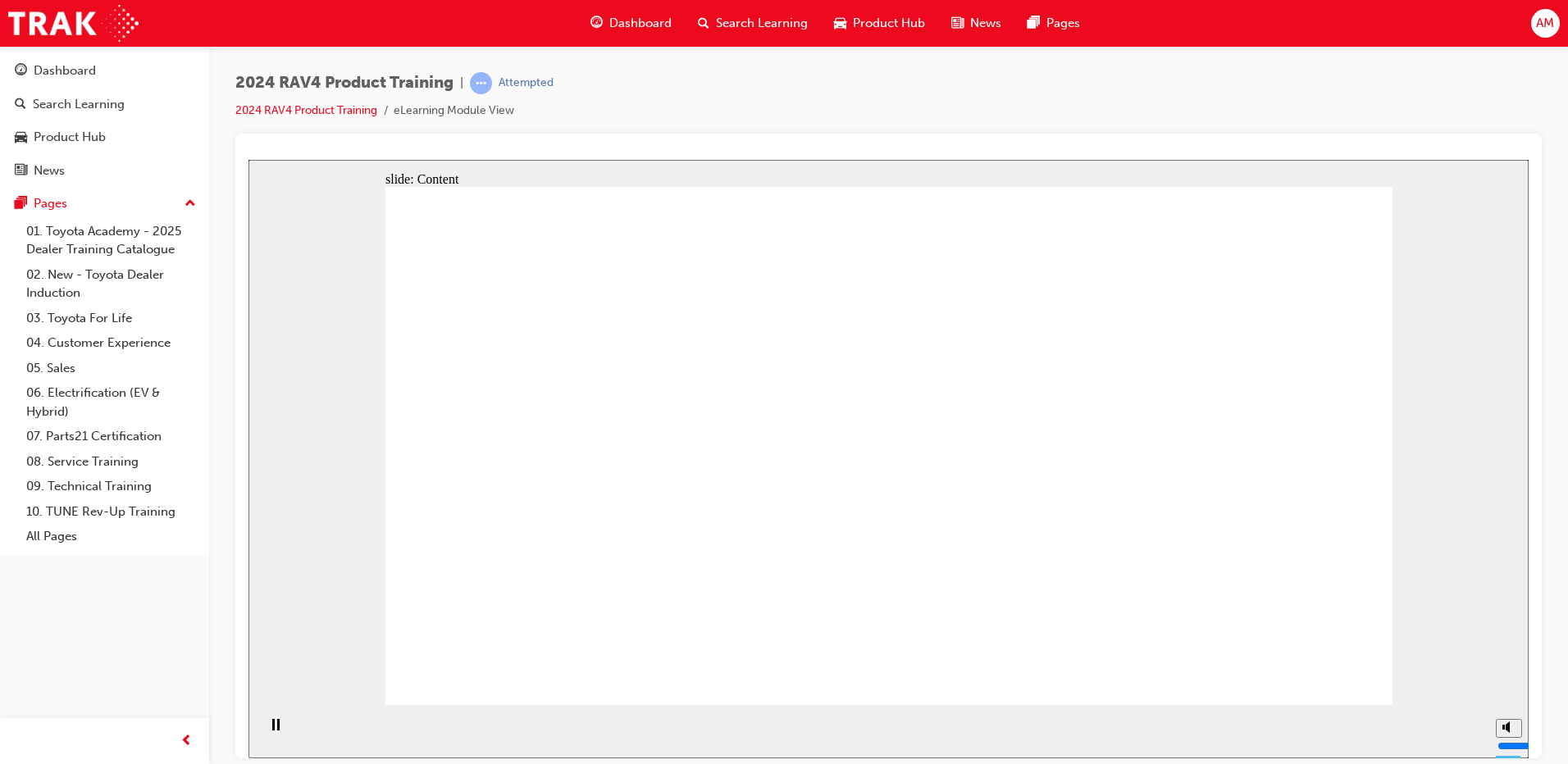
drag, startPoint x: 914, startPoint y: 393, endPoint x: 909, endPoint y: 402, distance: 10.3
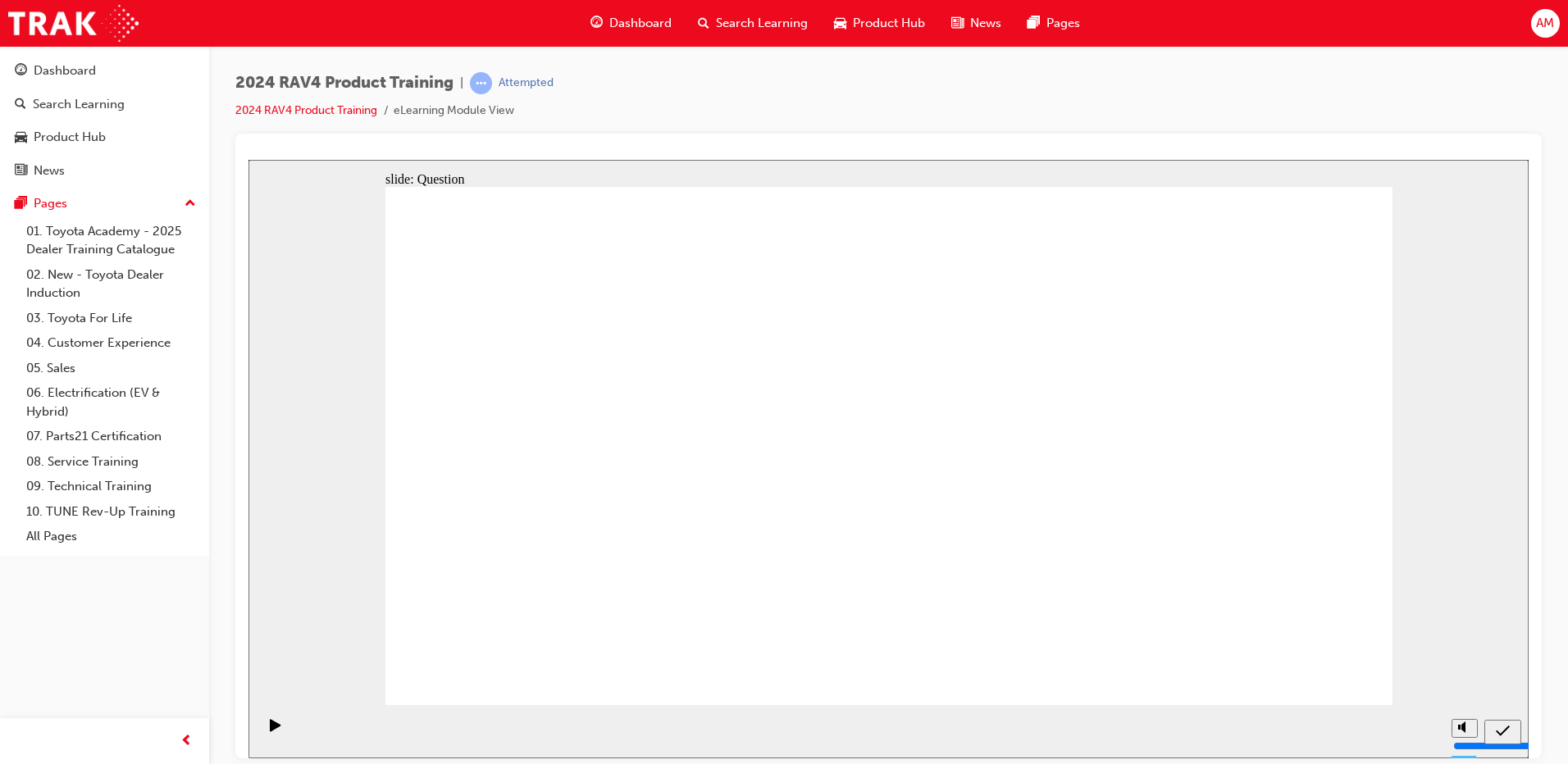
radio input "true"
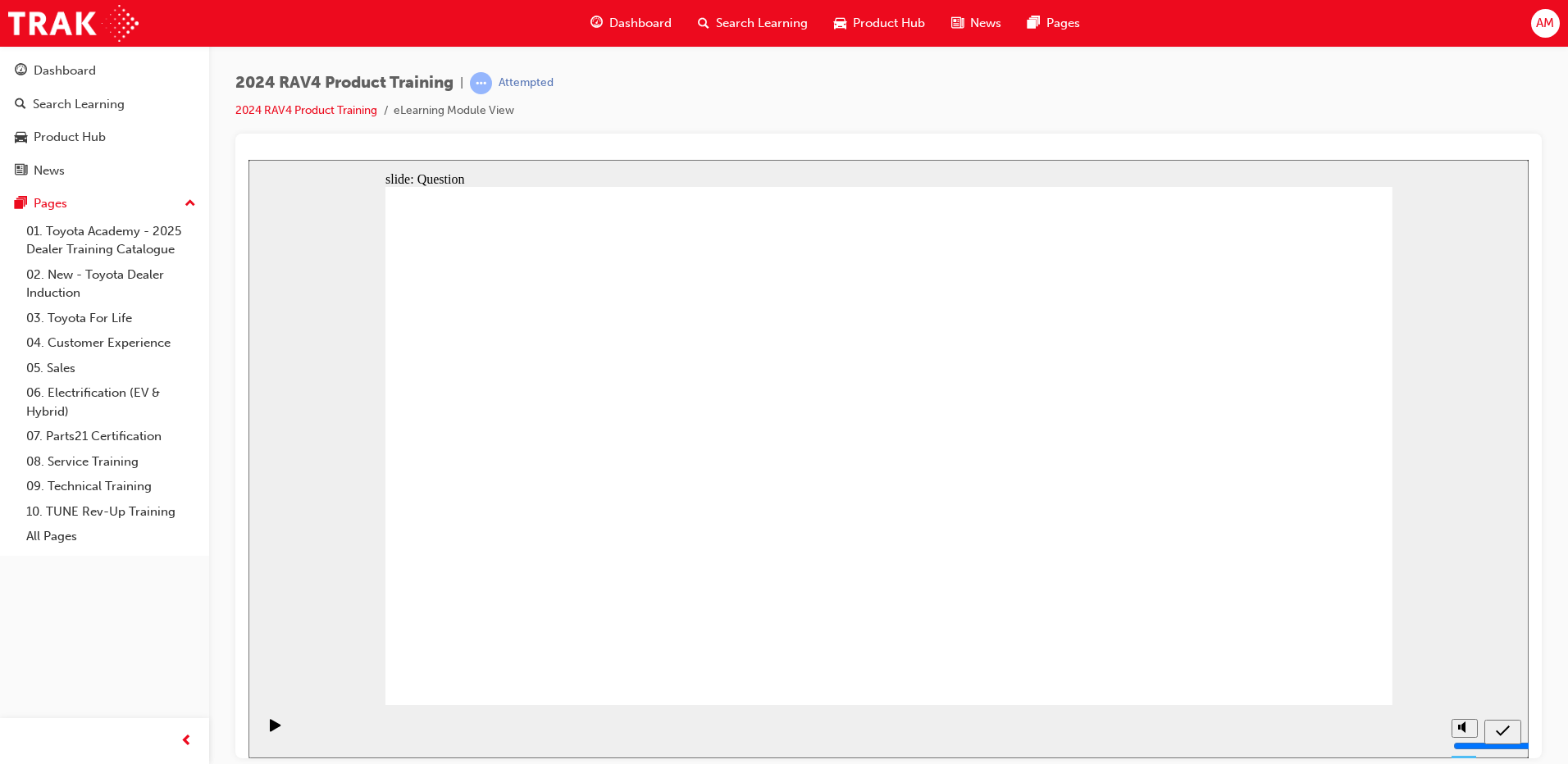
radio input "true"
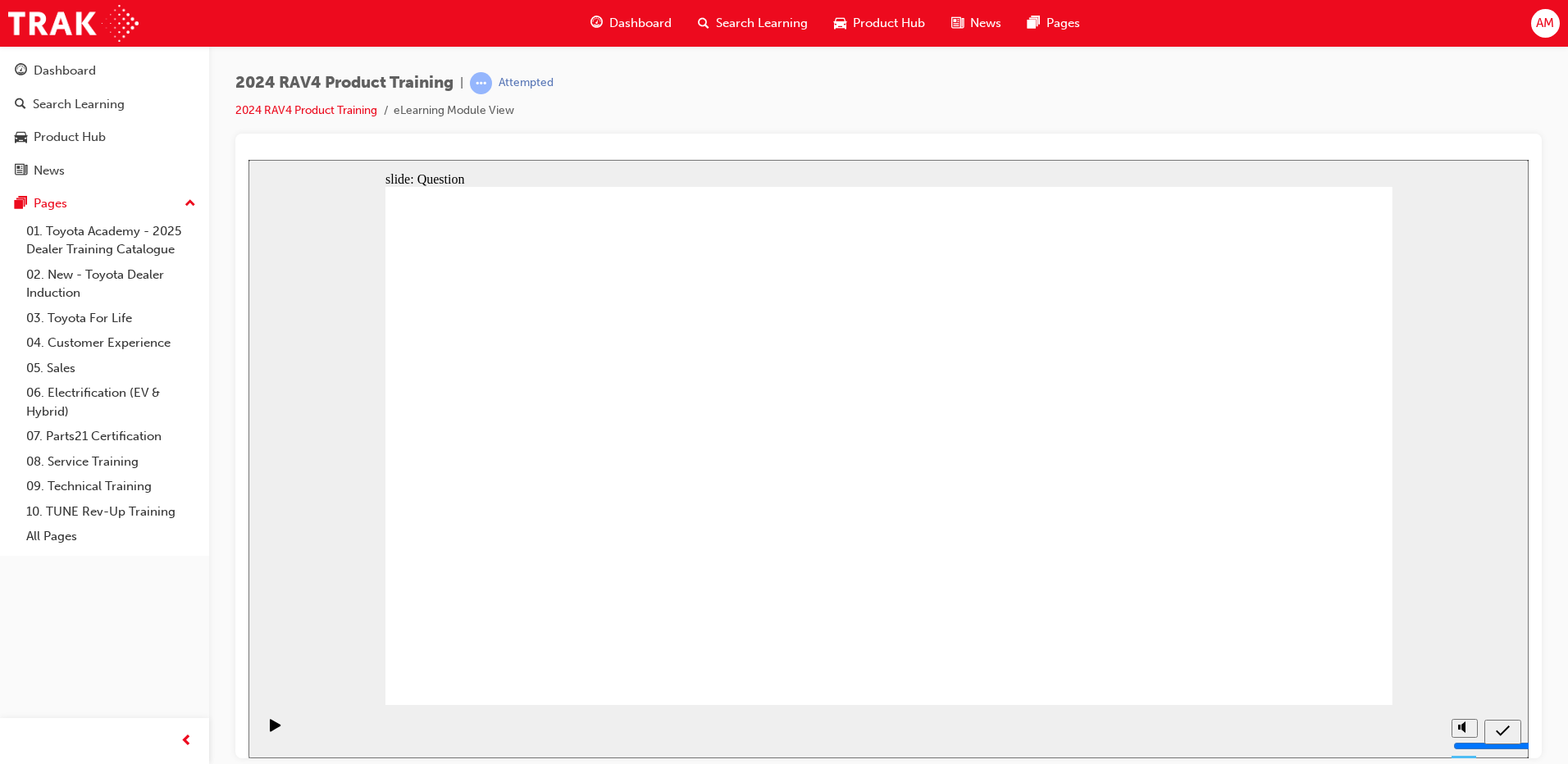
radio input "true"
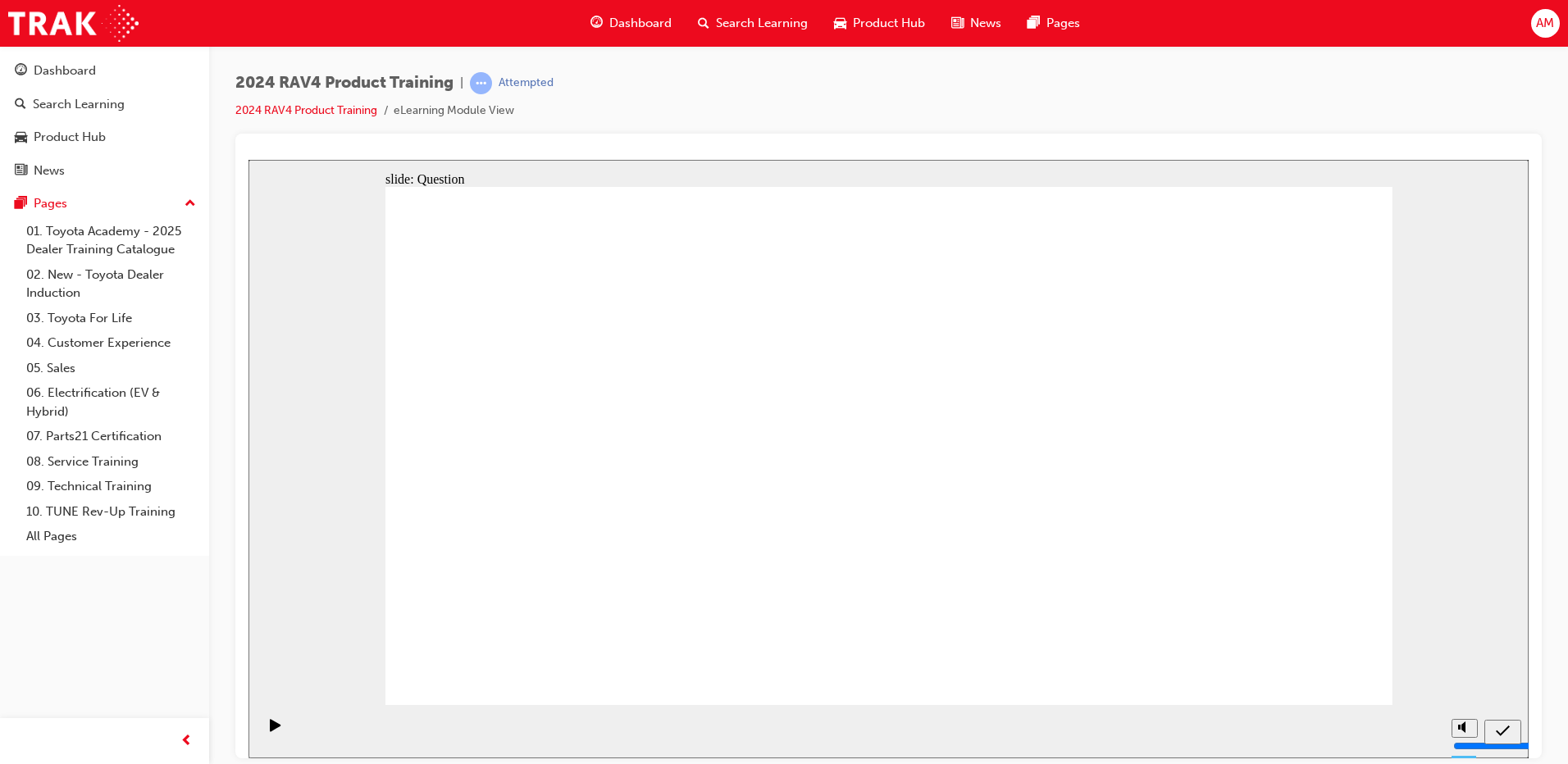
drag, startPoint x: 653, startPoint y: 602, endPoint x: 613, endPoint y: 535, distance: 78.0
drag, startPoint x: 623, startPoint y: 582, endPoint x: 587, endPoint y: 495, distance: 94.2
drag, startPoint x: 565, startPoint y: 427, endPoint x: 605, endPoint y: 606, distance: 183.4
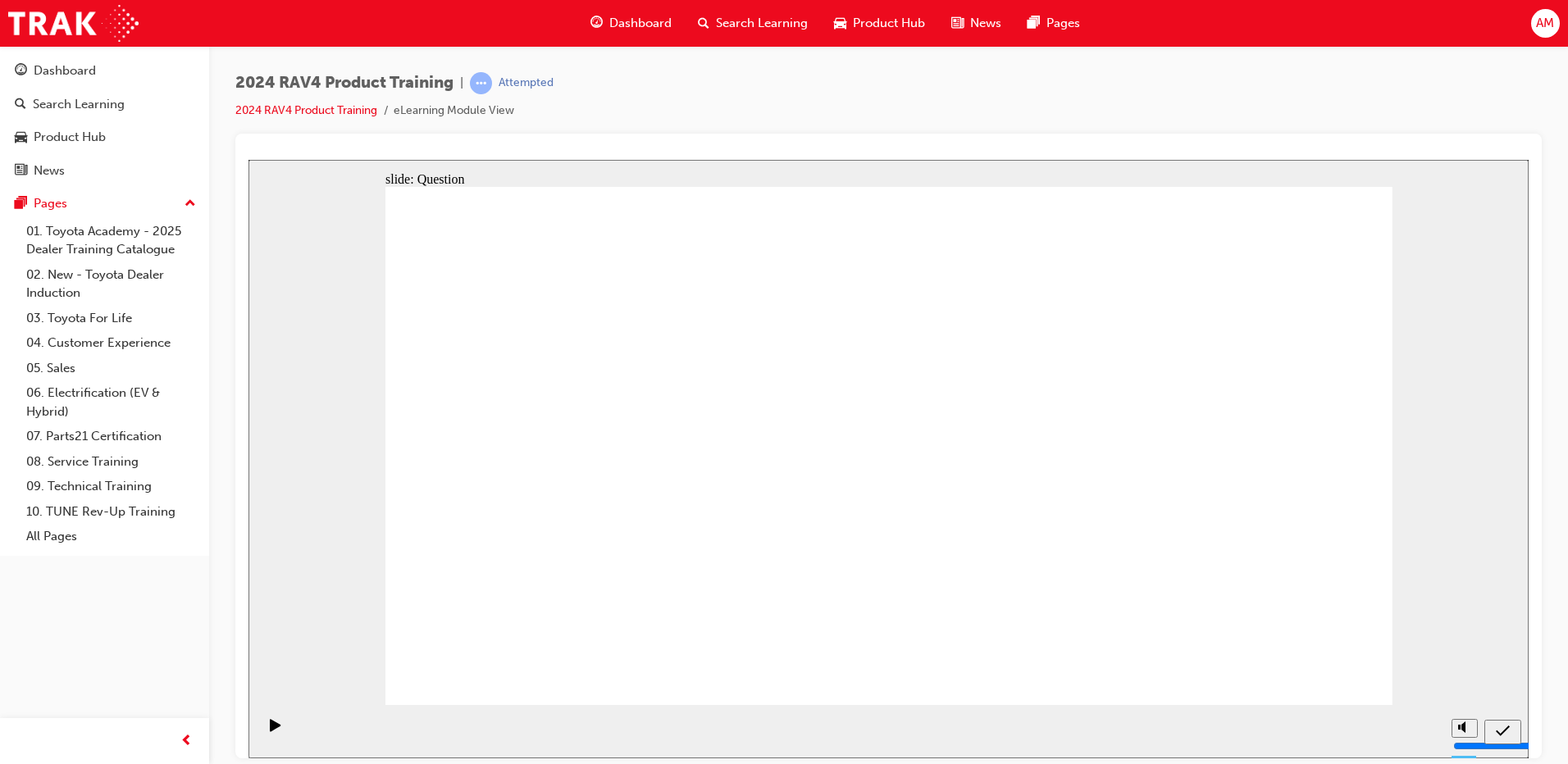
drag, startPoint x: 1118, startPoint y: 576, endPoint x: 886, endPoint y: 509, distance: 241.5
drag, startPoint x: 800, startPoint y: 432, endPoint x: 1165, endPoint y: 595, distance: 399.7
drag, startPoint x: 936, startPoint y: 406, endPoint x: 728, endPoint y: 573, distance: 266.7
drag, startPoint x: 924, startPoint y: 584, endPoint x: 1079, endPoint y: 457, distance: 200.4
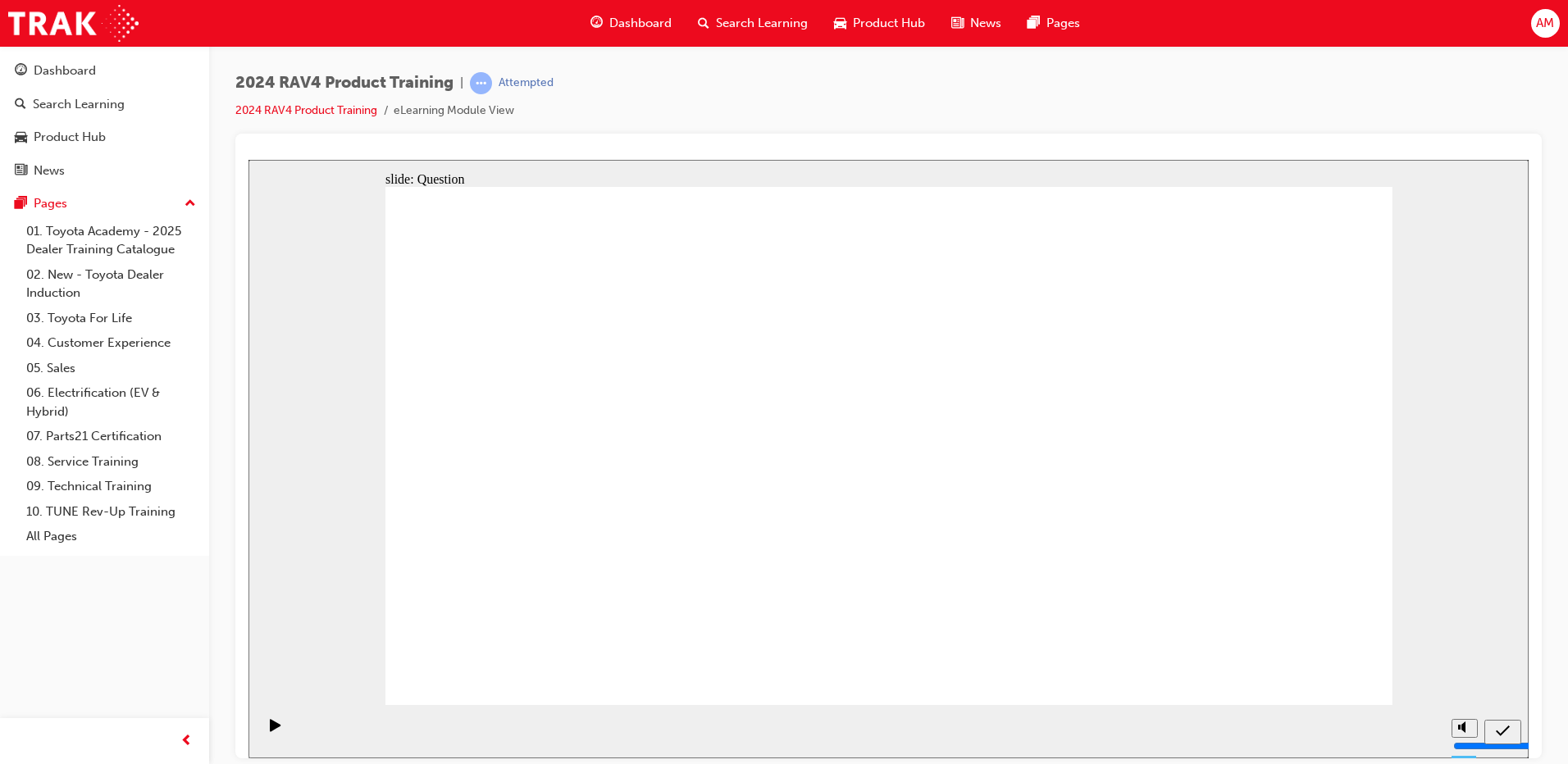
drag, startPoint x: 1037, startPoint y: 538, endPoint x: 925, endPoint y: 600, distance: 128.0
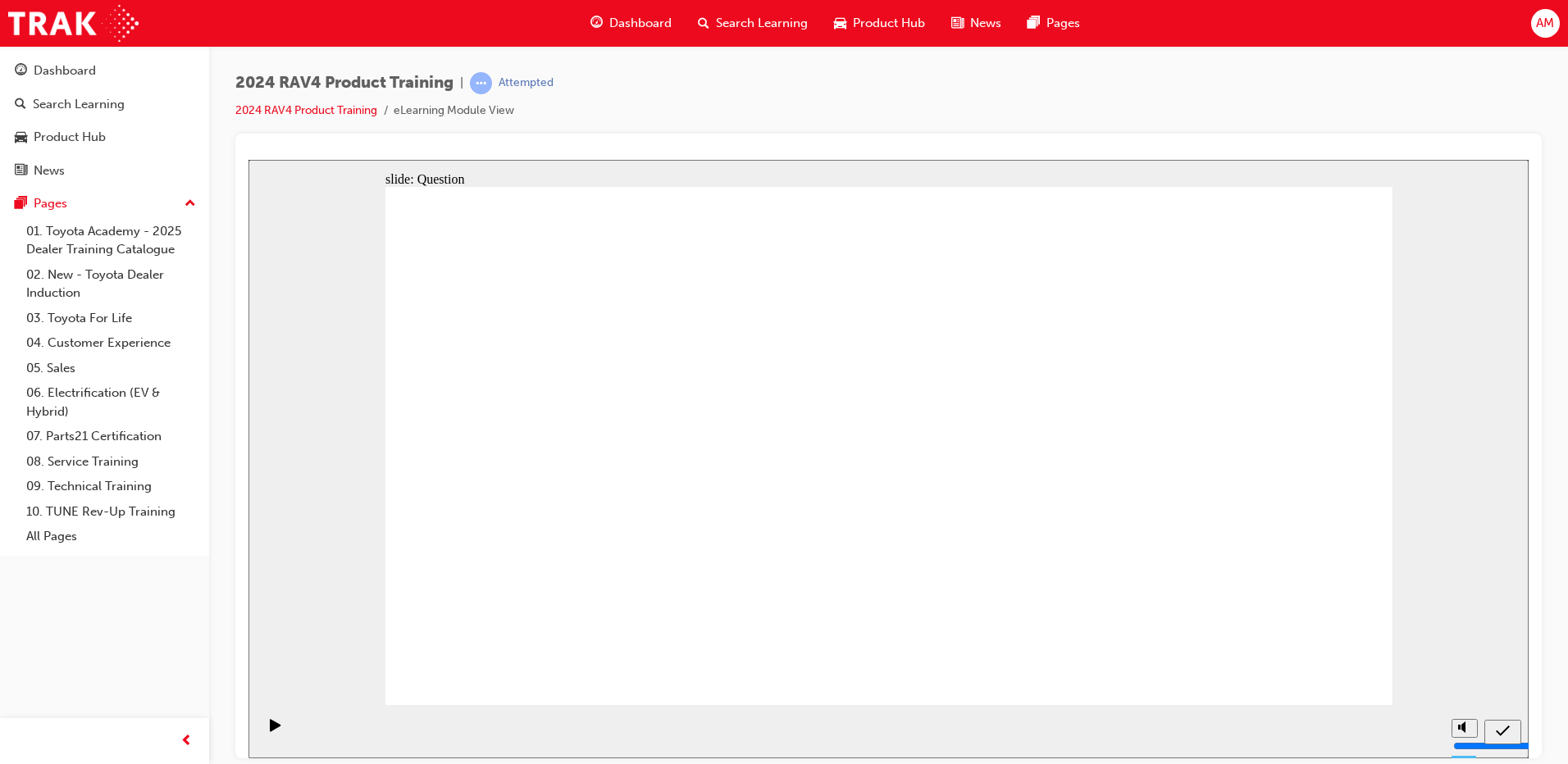
radio input "true"
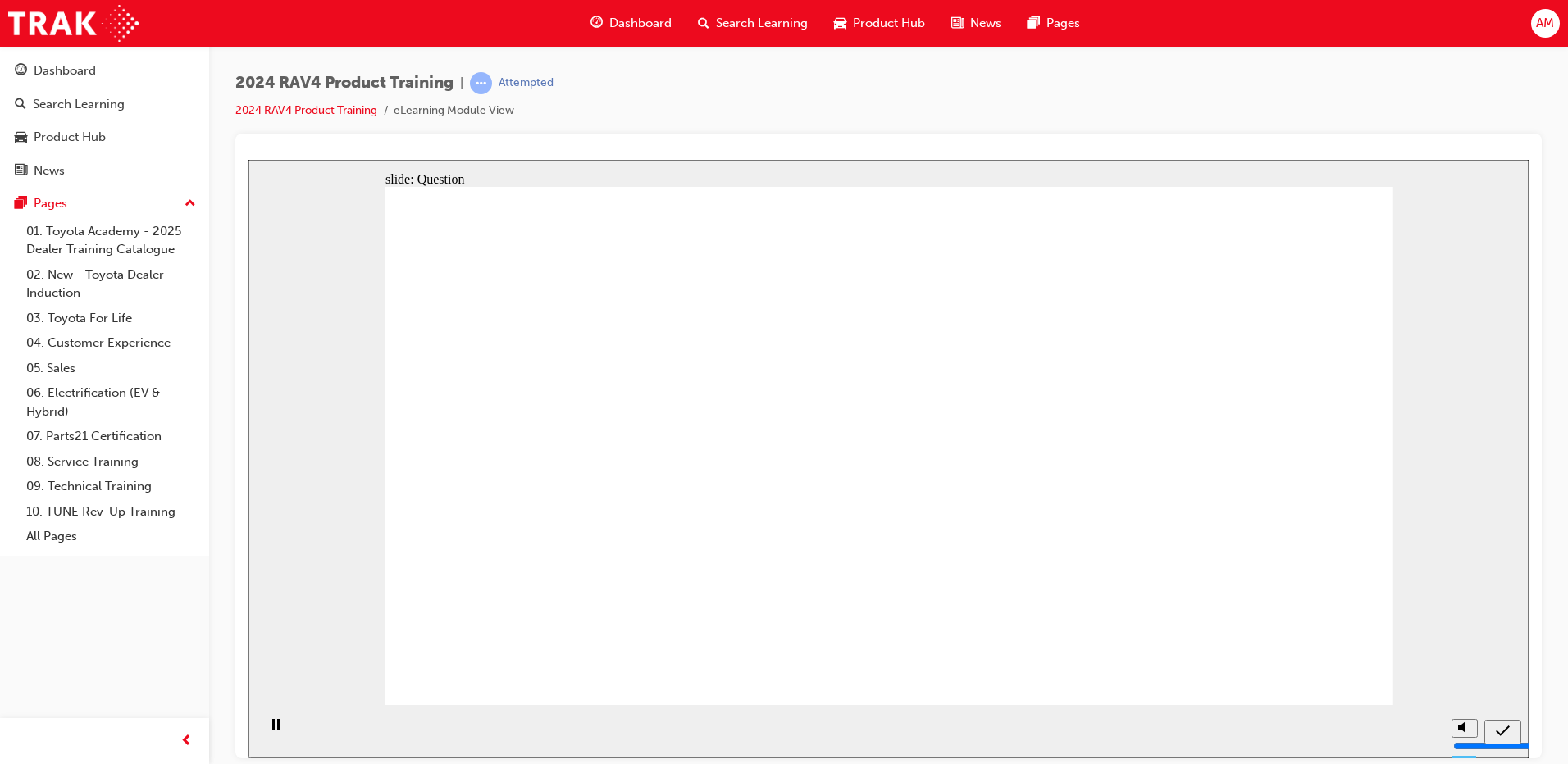
radio input "true"
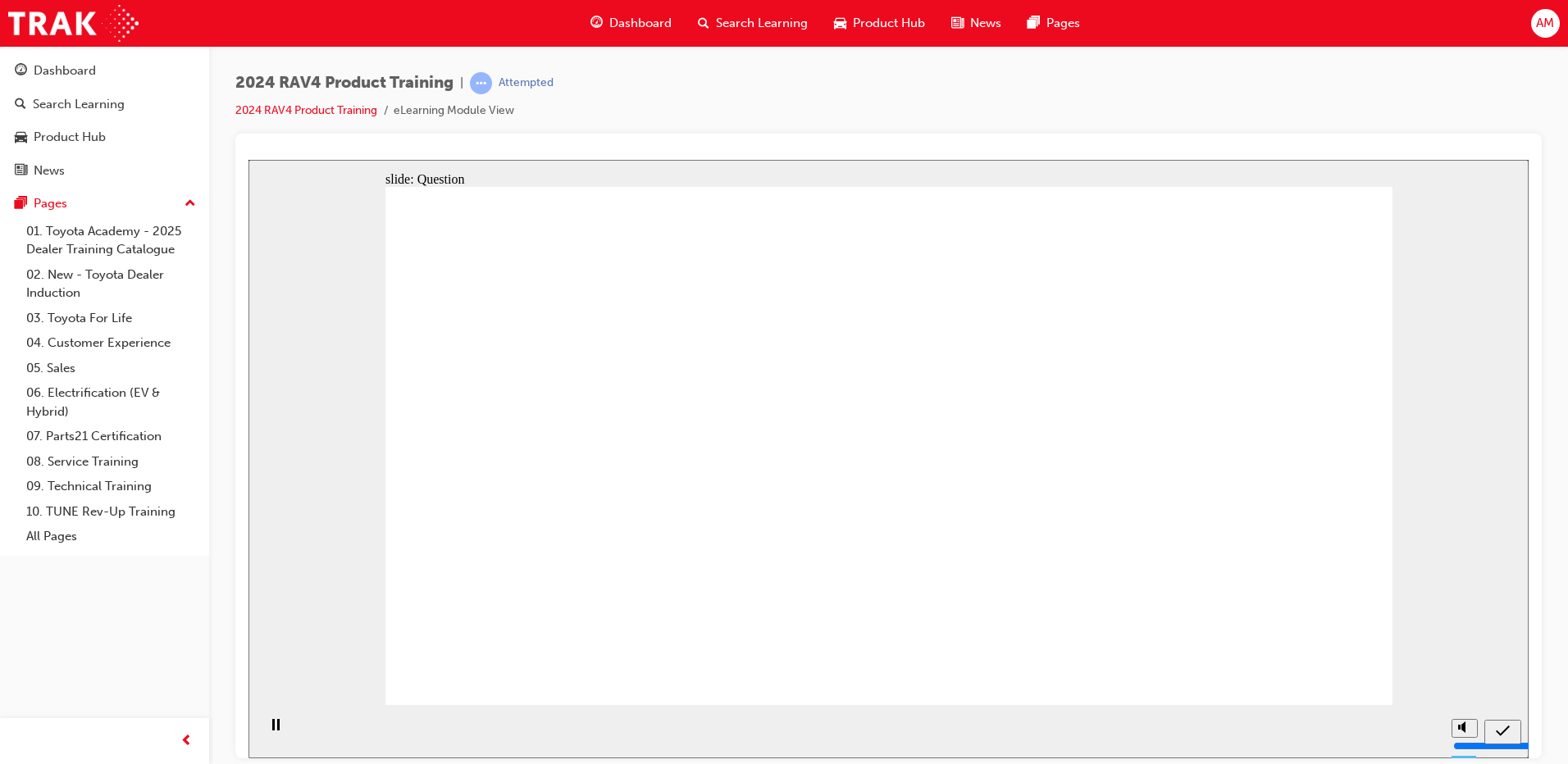
drag, startPoint x: 1017, startPoint y: 433, endPoint x: 1024, endPoint y: 444, distance: 13.0
radio input "true"
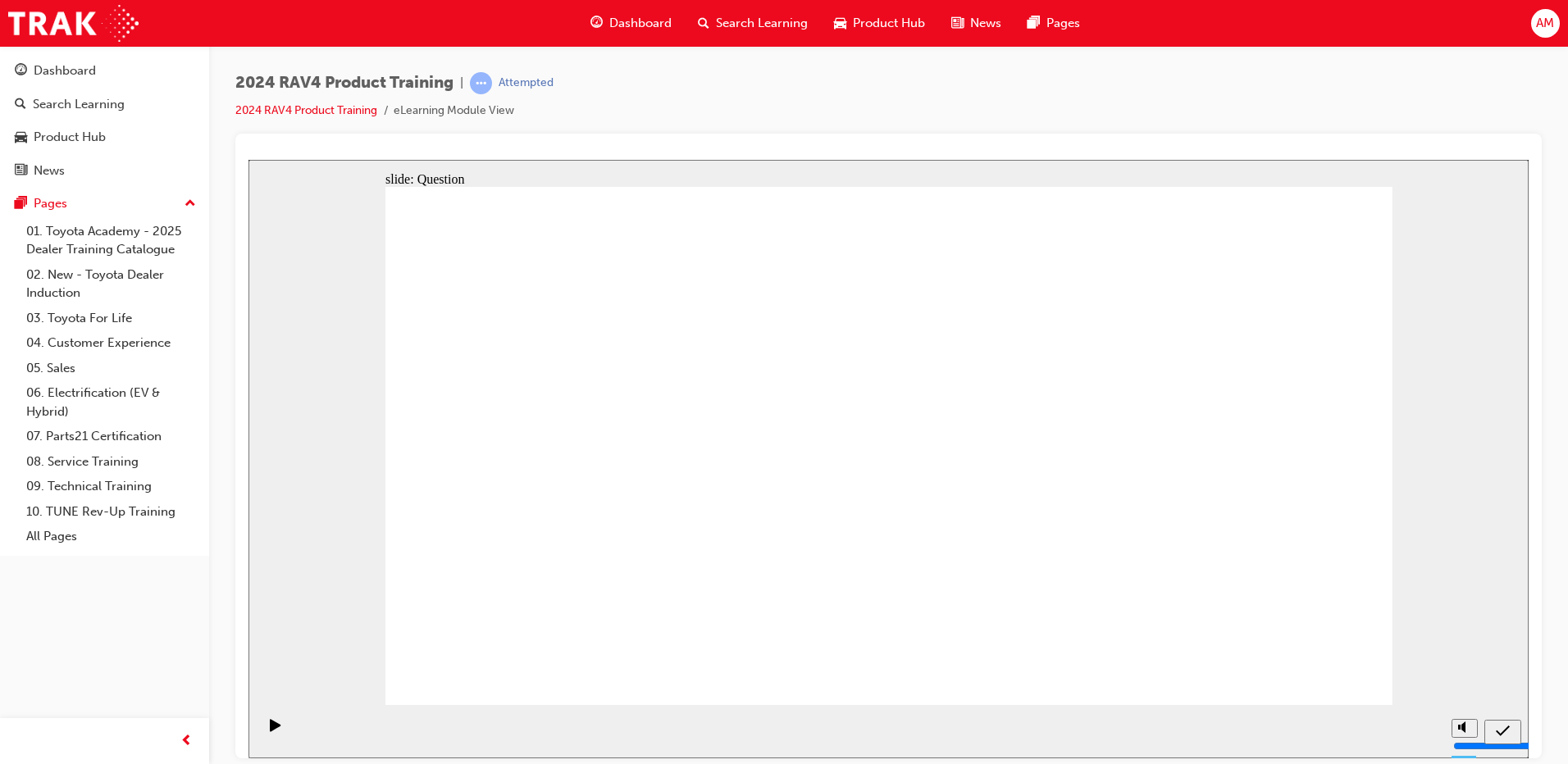
drag, startPoint x: 649, startPoint y: 627, endPoint x: 593, endPoint y: 504, distance: 135.1
drag, startPoint x: 609, startPoint y: 560, endPoint x: 617, endPoint y: 564, distance: 8.9
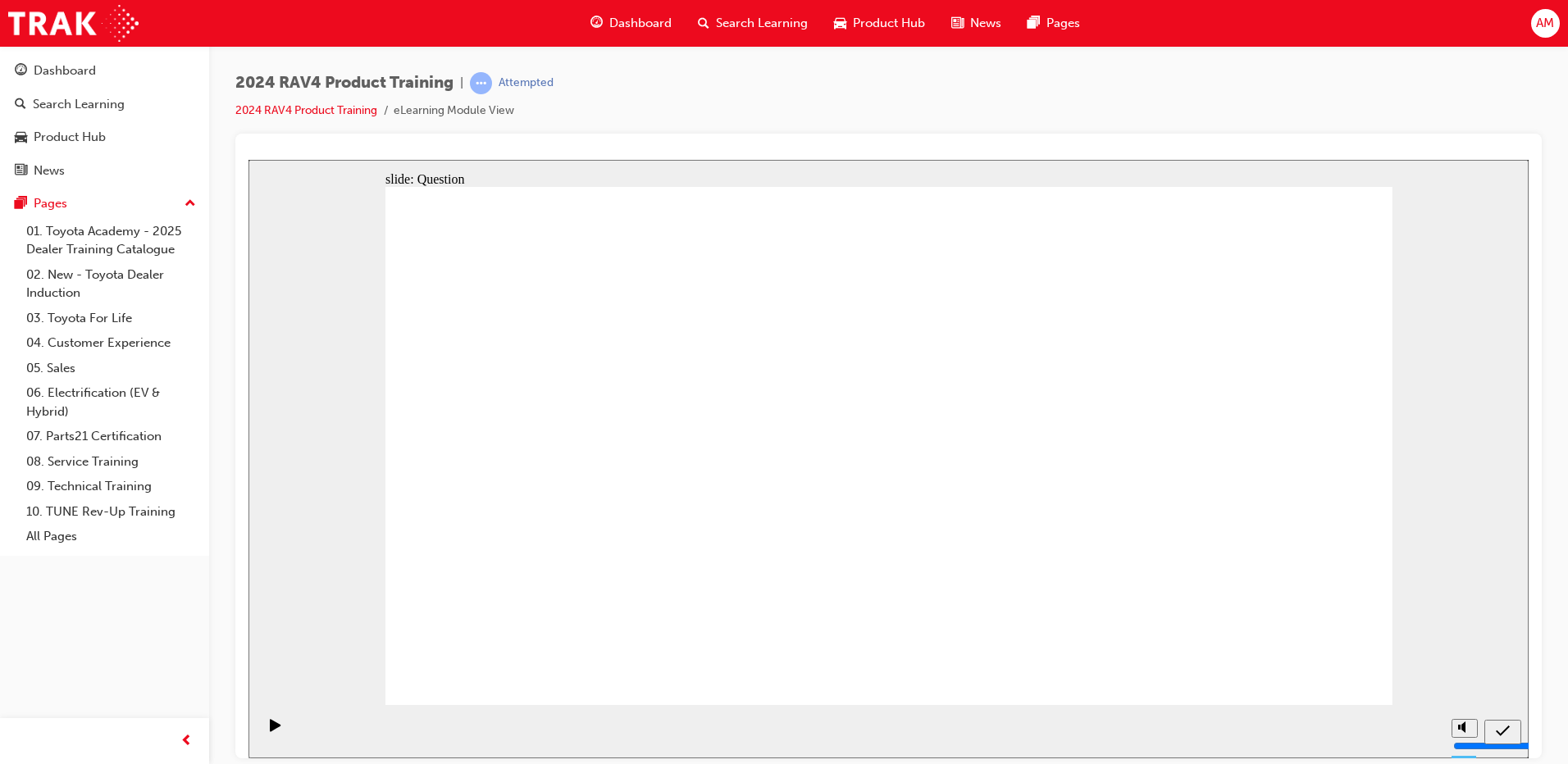
drag, startPoint x: 590, startPoint y: 455, endPoint x: 612, endPoint y: 639, distance: 185.3
drag, startPoint x: 1163, startPoint y: 397, endPoint x: 759, endPoint y: 571, distance: 439.9
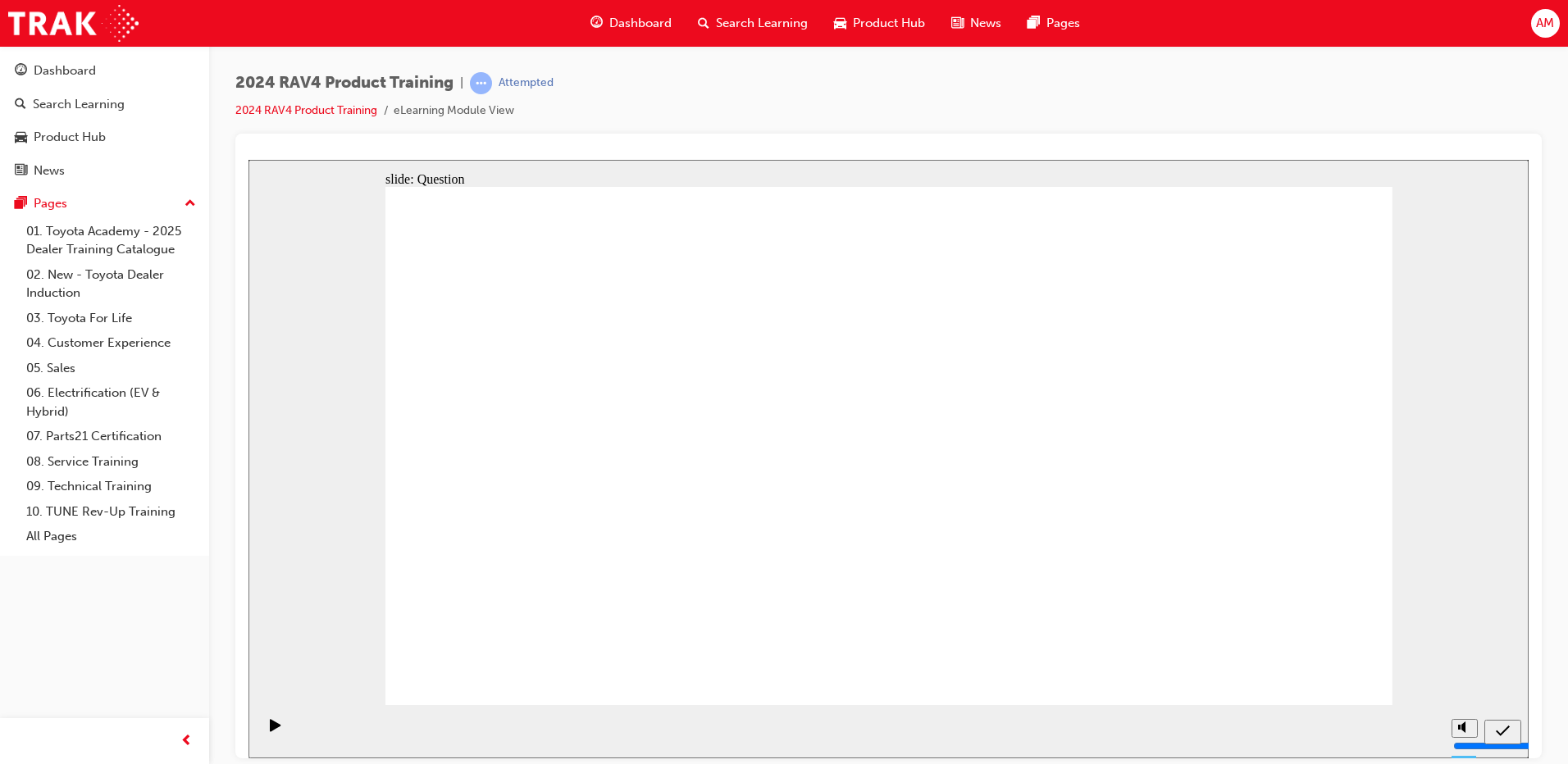
drag, startPoint x: 972, startPoint y: 442, endPoint x: 957, endPoint y: 620, distance: 178.6
drag, startPoint x: 749, startPoint y: 419, endPoint x: 1120, endPoint y: 590, distance: 408.5
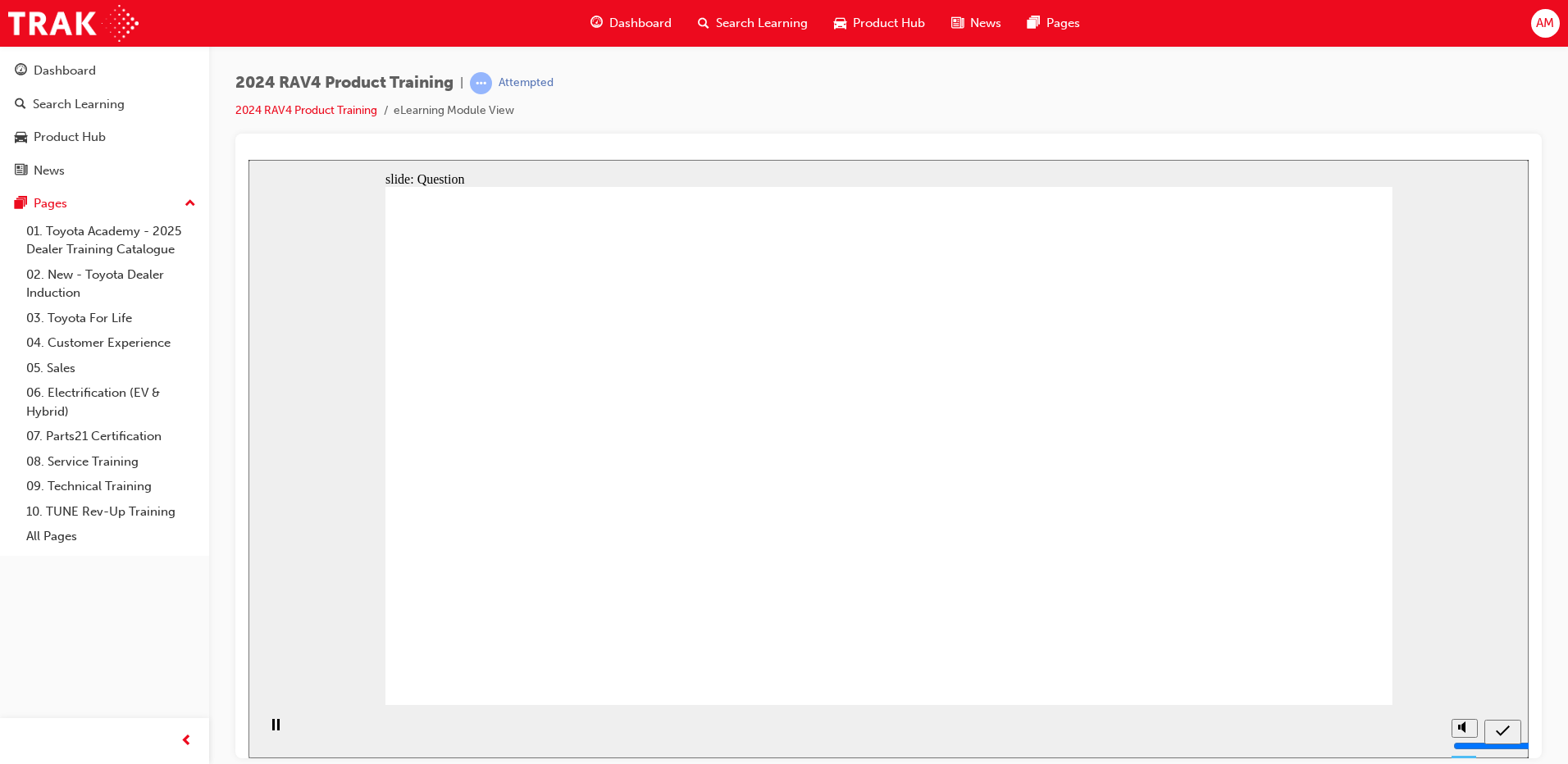
drag, startPoint x: 1001, startPoint y: 341, endPoint x: 1004, endPoint y: 325, distance: 16.3
radio input "true"
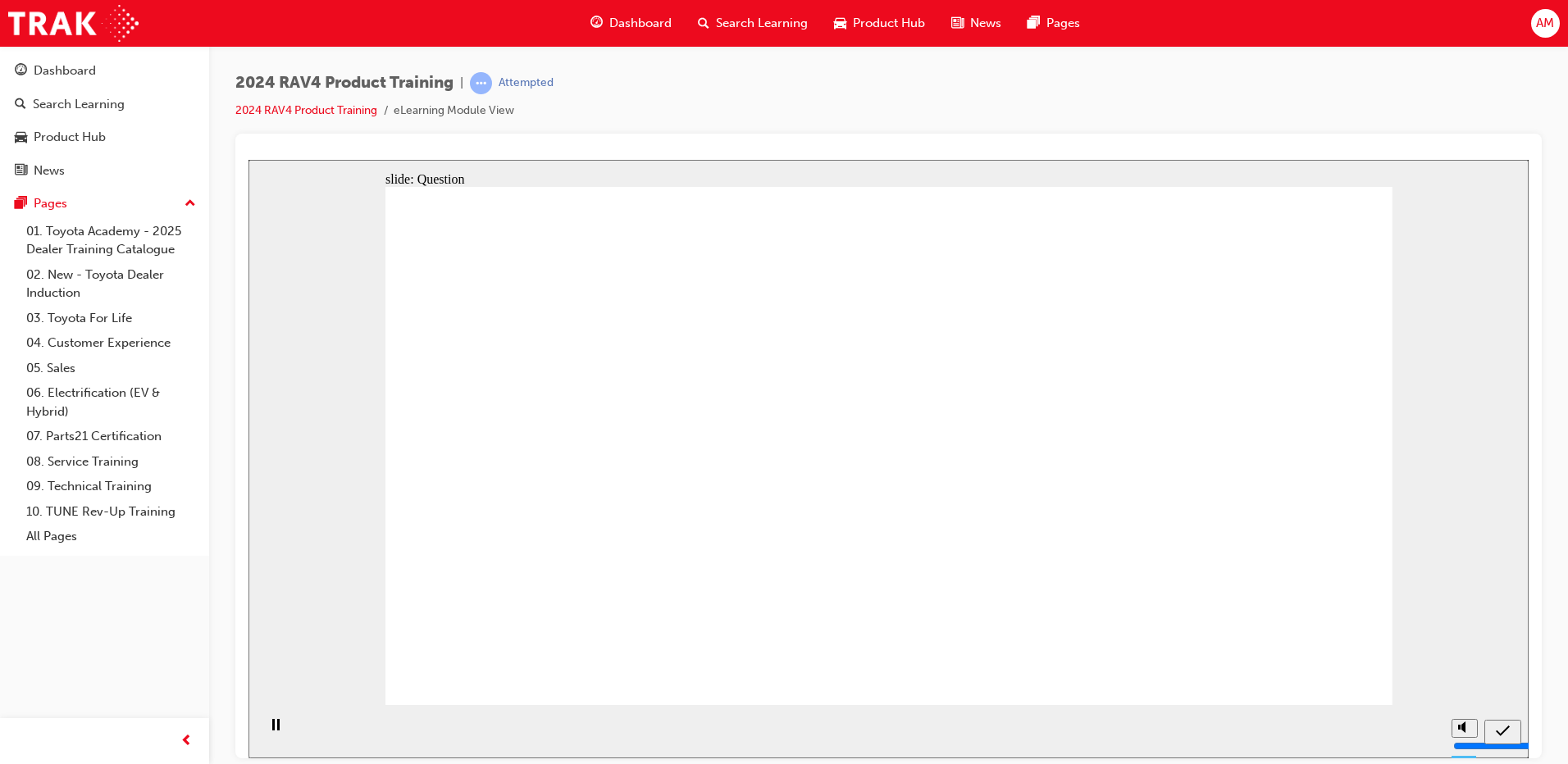
radio input "true"
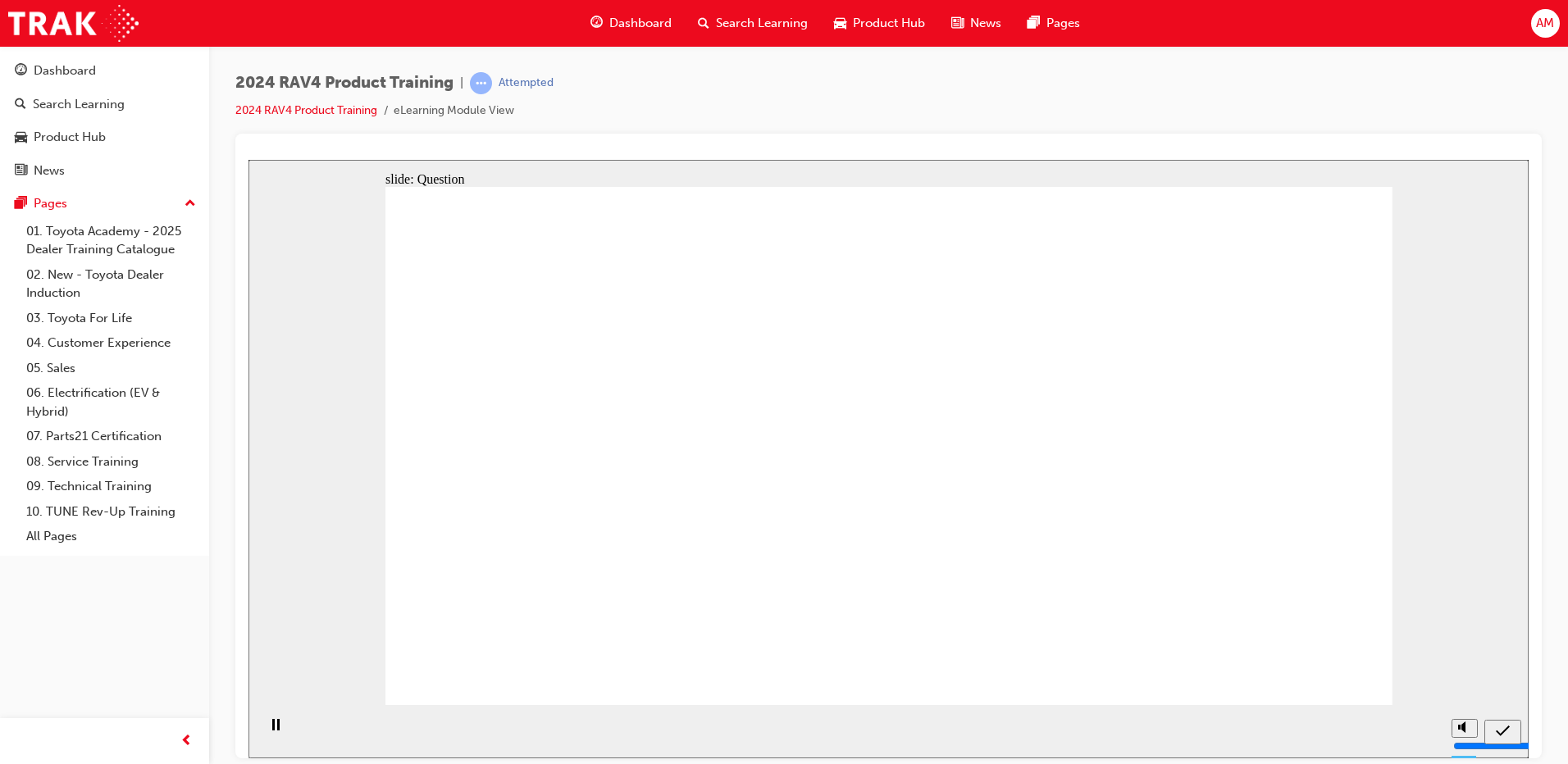
radio input "true"
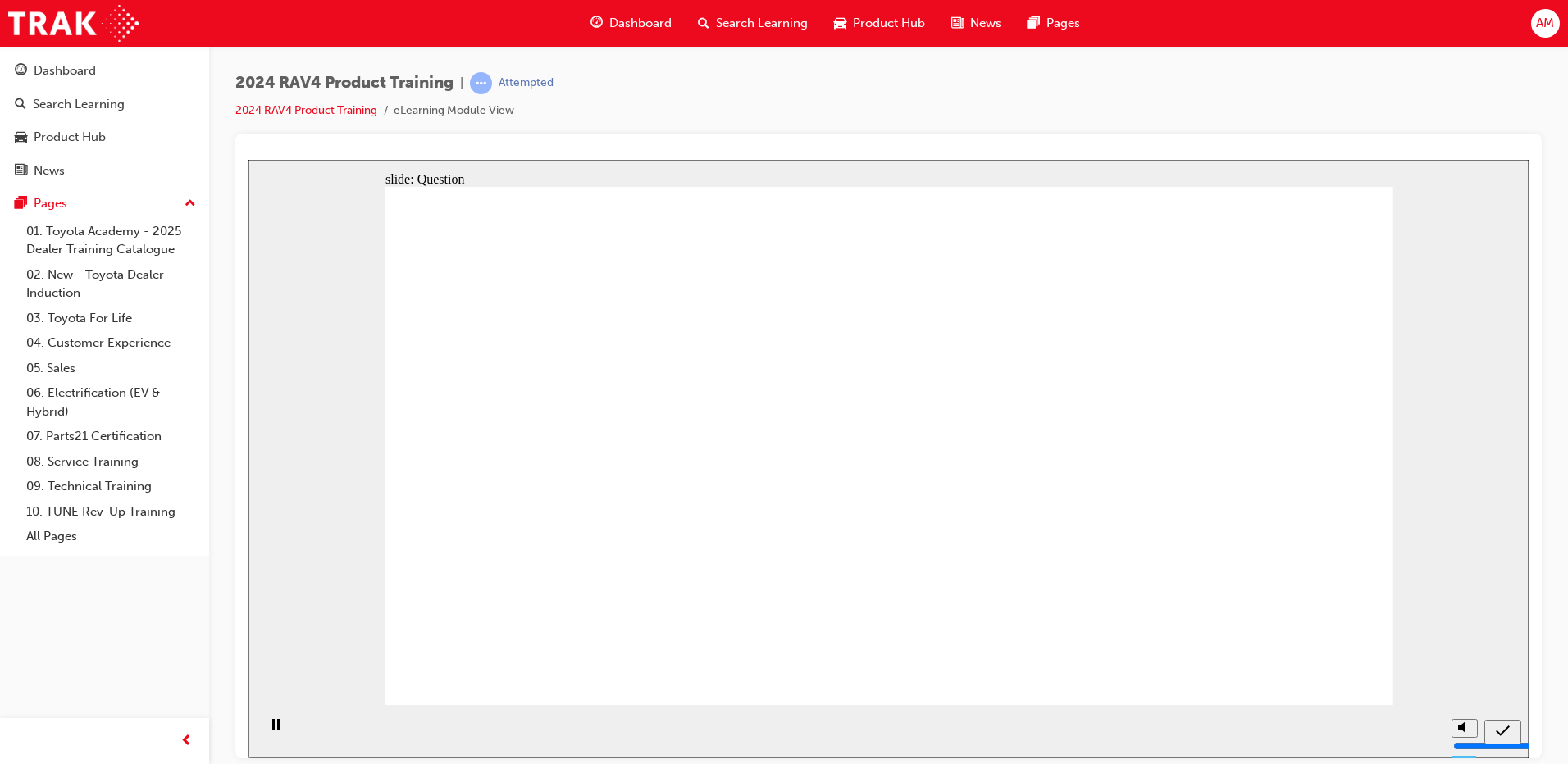
drag, startPoint x: 638, startPoint y: 596, endPoint x: 620, endPoint y: 467, distance: 130.2
drag, startPoint x: 613, startPoint y: 550, endPoint x: 636, endPoint y: 641, distance: 93.9
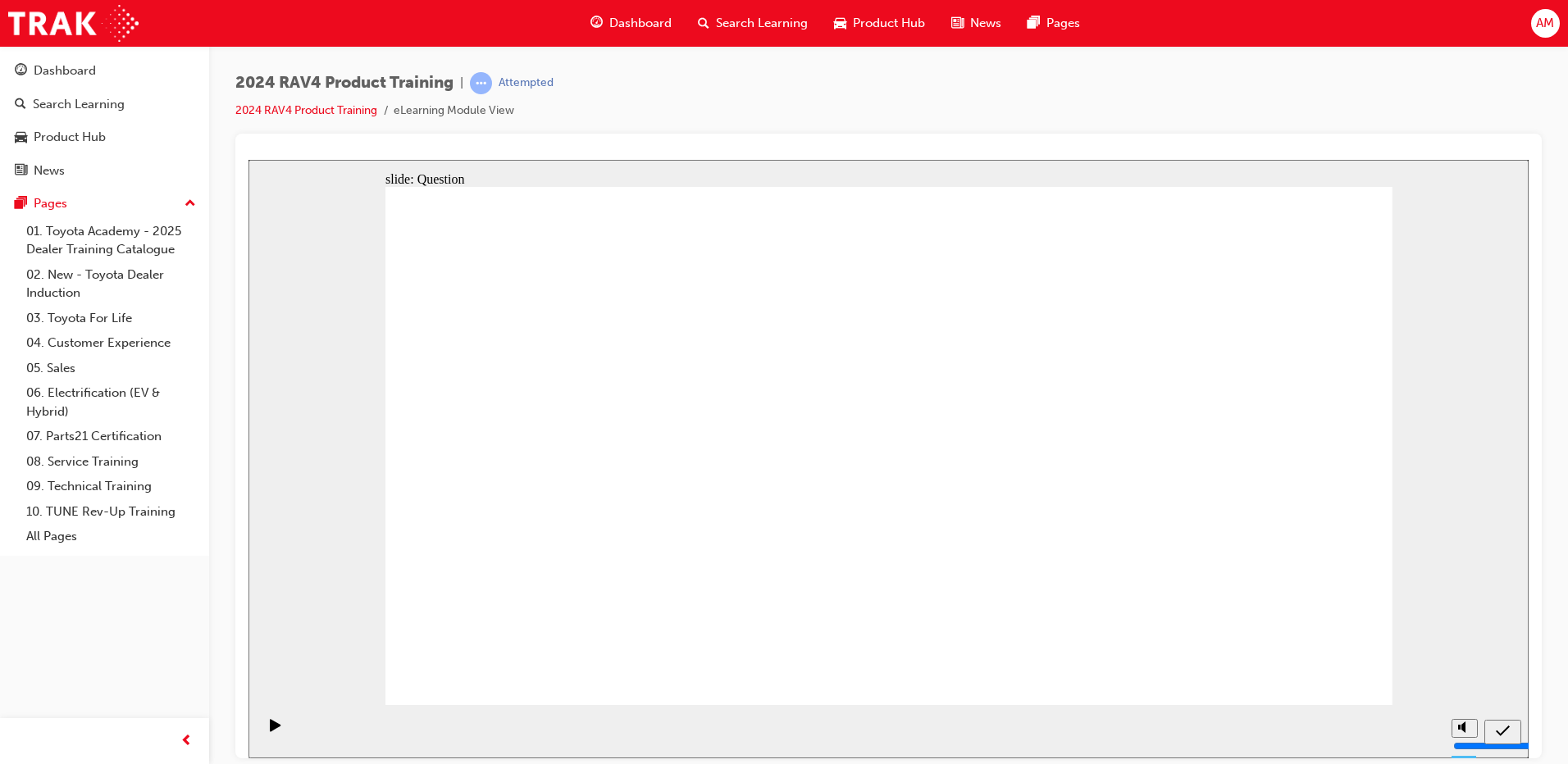
drag, startPoint x: 1199, startPoint y: 428, endPoint x: 789, endPoint y: 595, distance: 442.7
drag, startPoint x: 782, startPoint y: 426, endPoint x: 1156, endPoint y: 594, distance: 410.0
drag, startPoint x: 517, startPoint y: 613, endPoint x: 513, endPoint y: 446, distance: 167.0
drag, startPoint x: 570, startPoint y: 456, endPoint x: 574, endPoint y: 619, distance: 163.0
drag, startPoint x: 1026, startPoint y: 434, endPoint x: 1009, endPoint y: 602, distance: 168.9
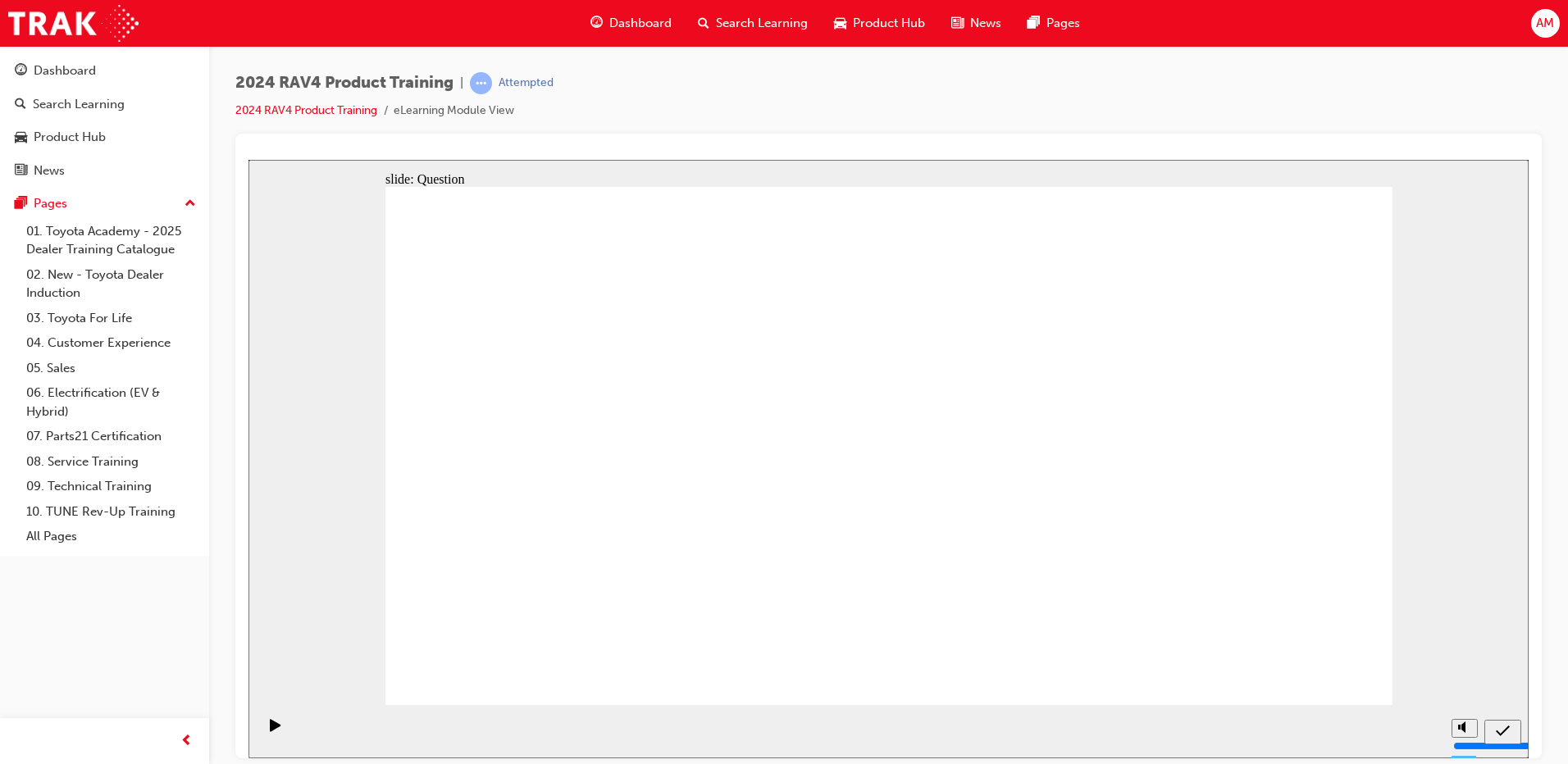
radio input "true"
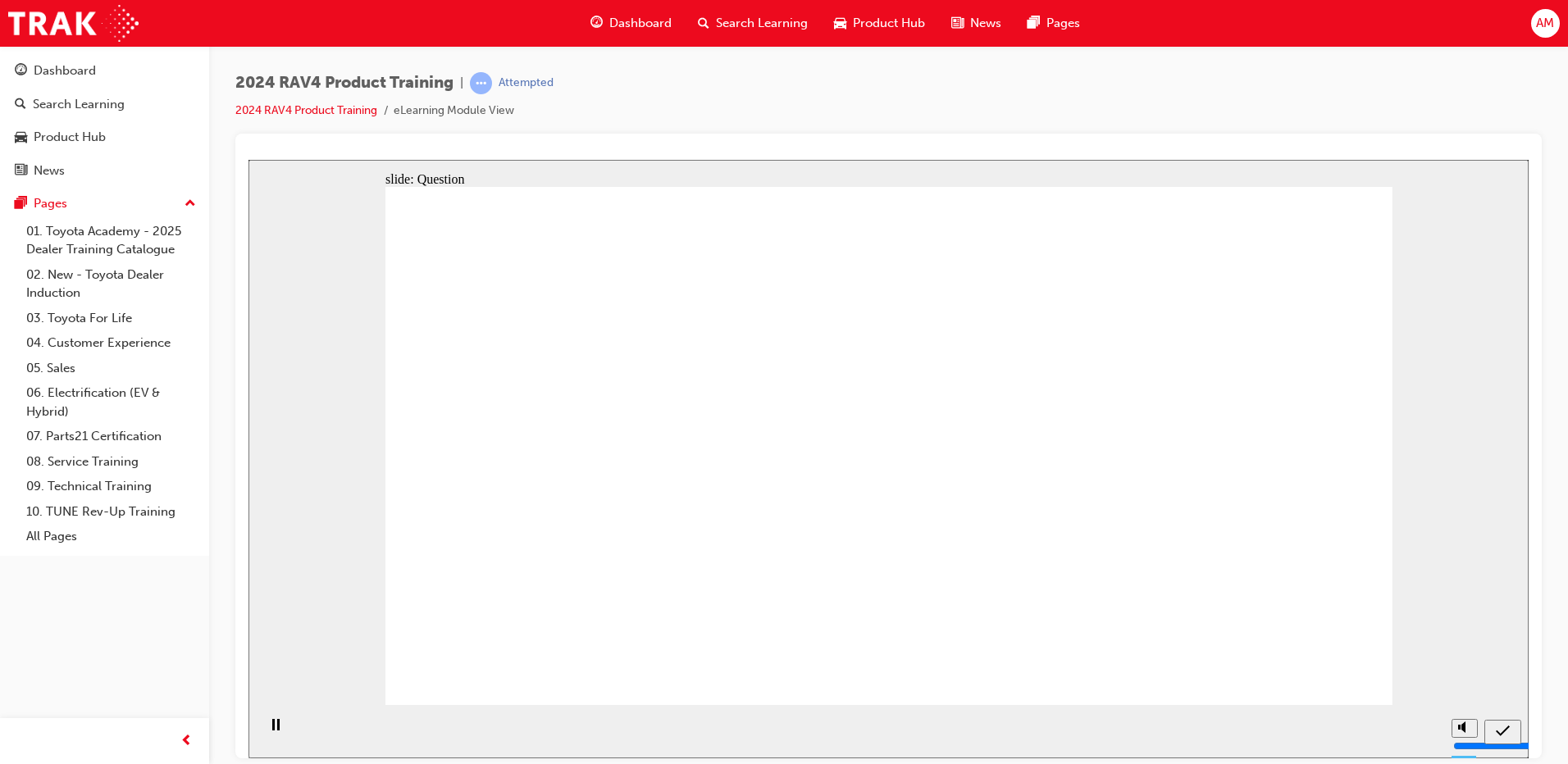
radio input "true"
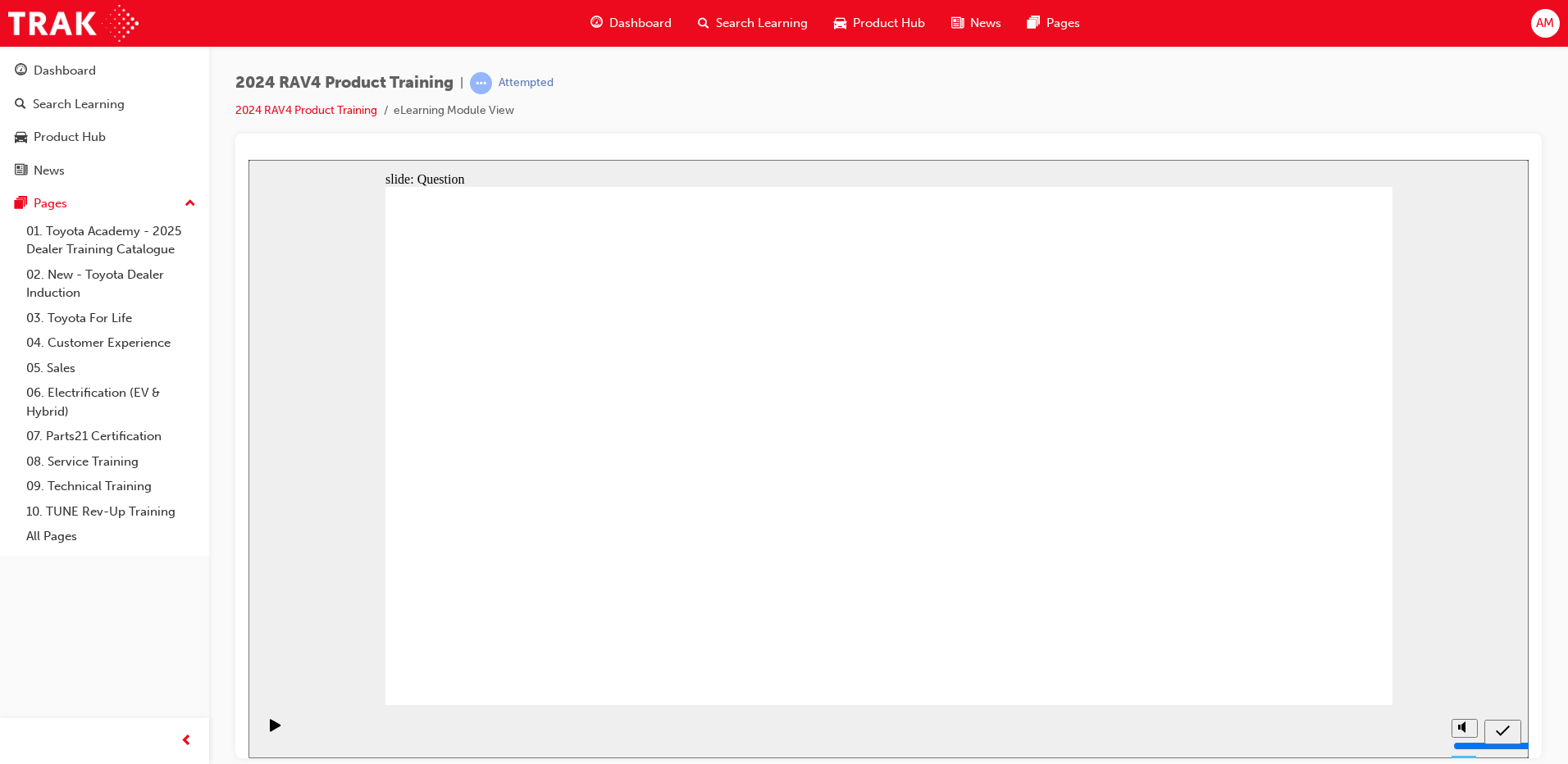
radio input "true"
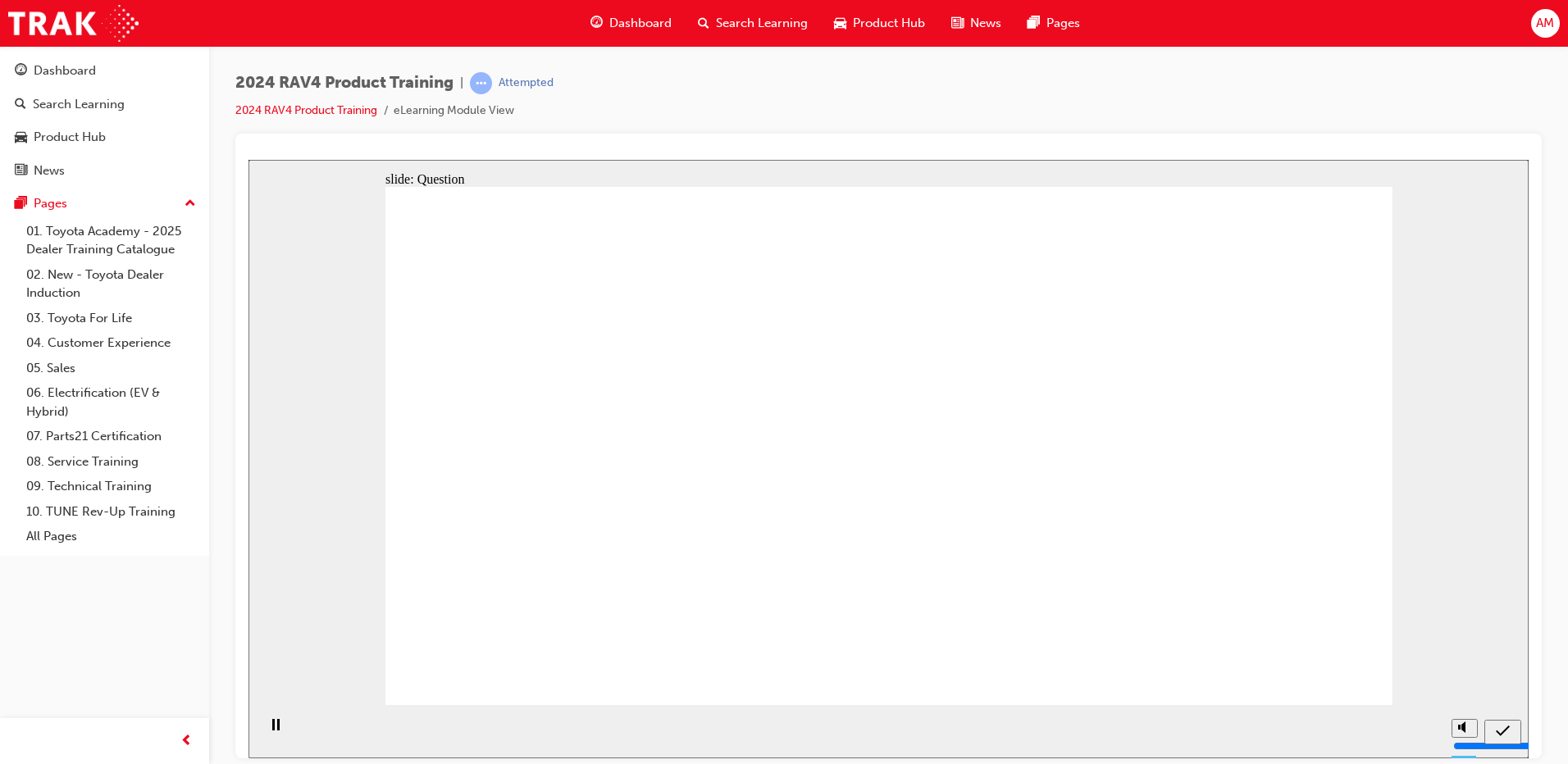
radio input "true"
drag, startPoint x: 964, startPoint y: 443, endPoint x: 576, endPoint y: 620, distance: 426.5
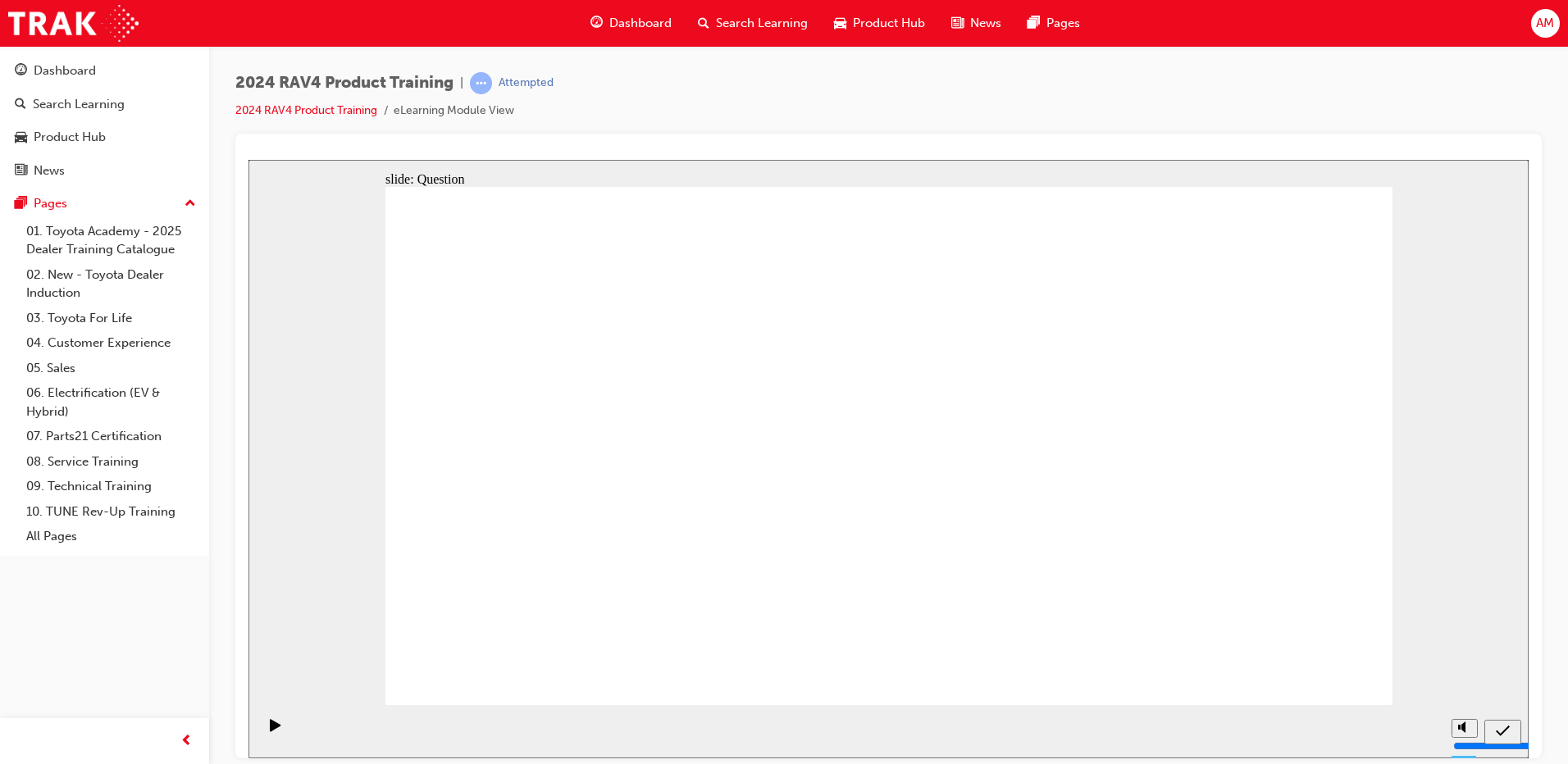
drag, startPoint x: 1154, startPoint y: 430, endPoint x: 742, endPoint y: 606, distance: 448.0
drag, startPoint x: 552, startPoint y: 423, endPoint x: 954, endPoint y: 595, distance: 437.3
drag, startPoint x: 782, startPoint y: 411, endPoint x: 1161, endPoint y: 586, distance: 417.5
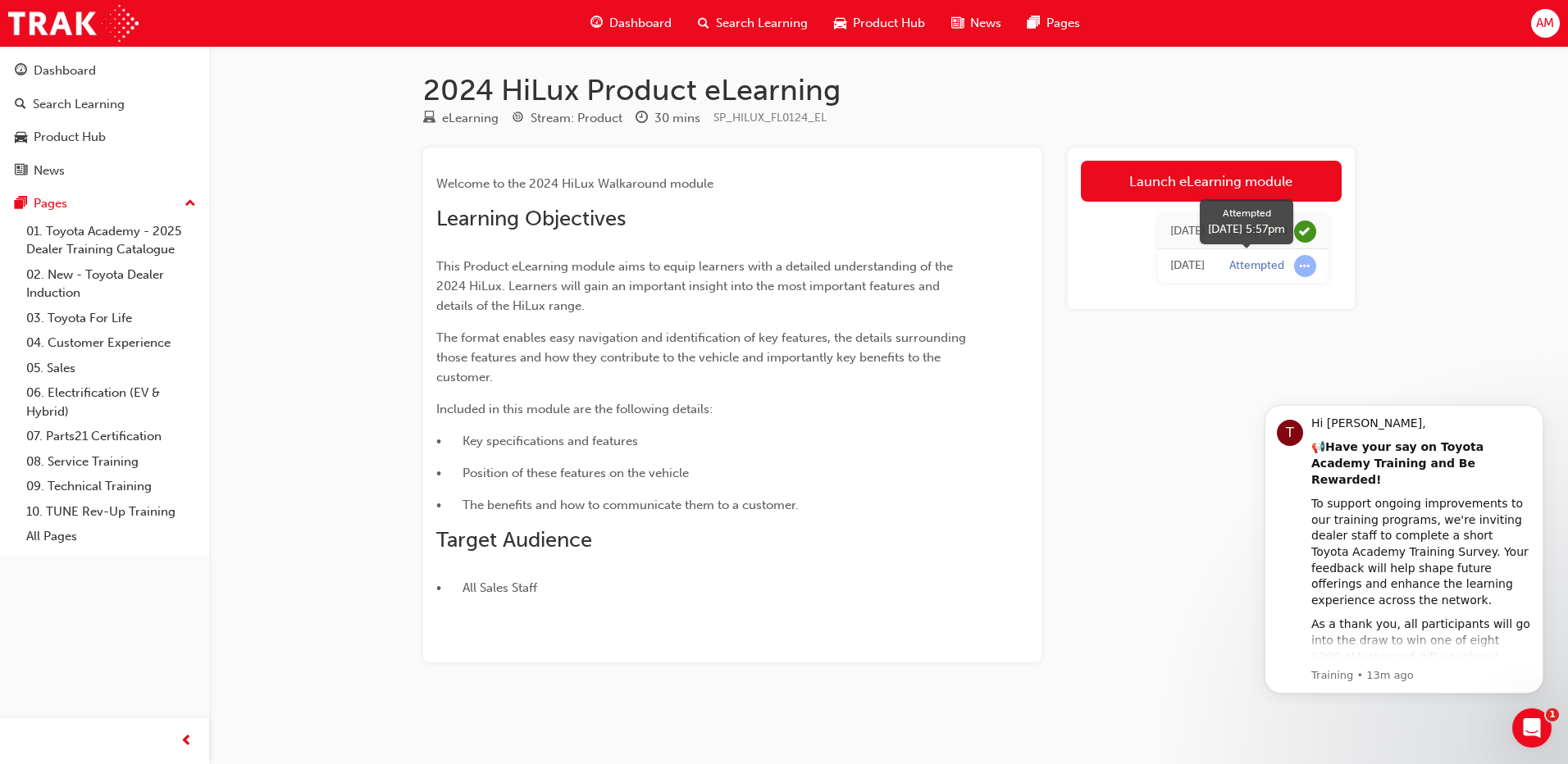
click at [1303, 267] on span "learningRecordVerb_ATTEMPT-icon" at bounding box center [1305, 266] width 23 height 22
click at [1187, 264] on div "[DATE]" at bounding box center [1187, 265] width 34 height 19
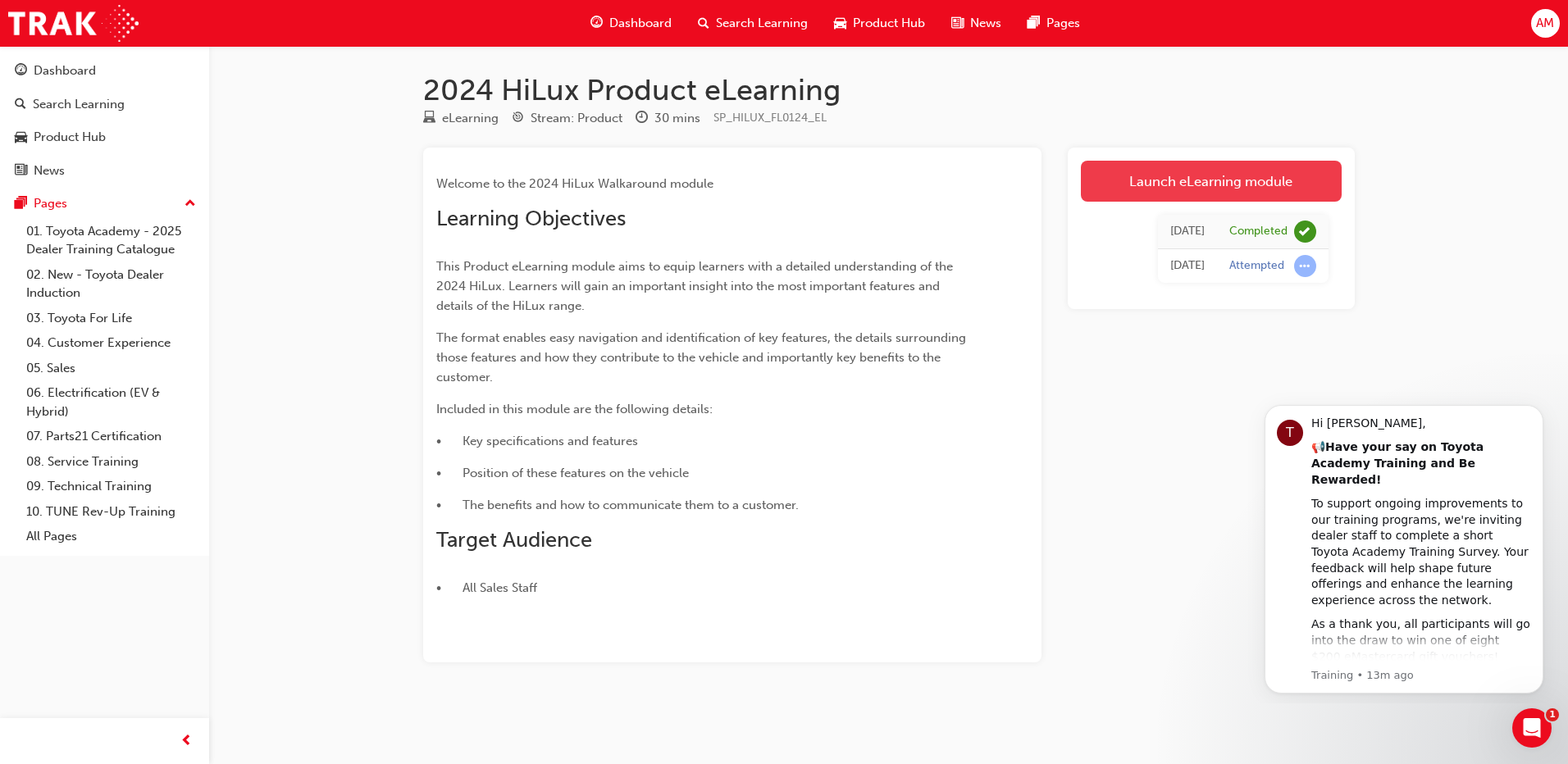
click at [1176, 180] on link "Launch eLearning module" at bounding box center [1212, 181] width 261 height 41
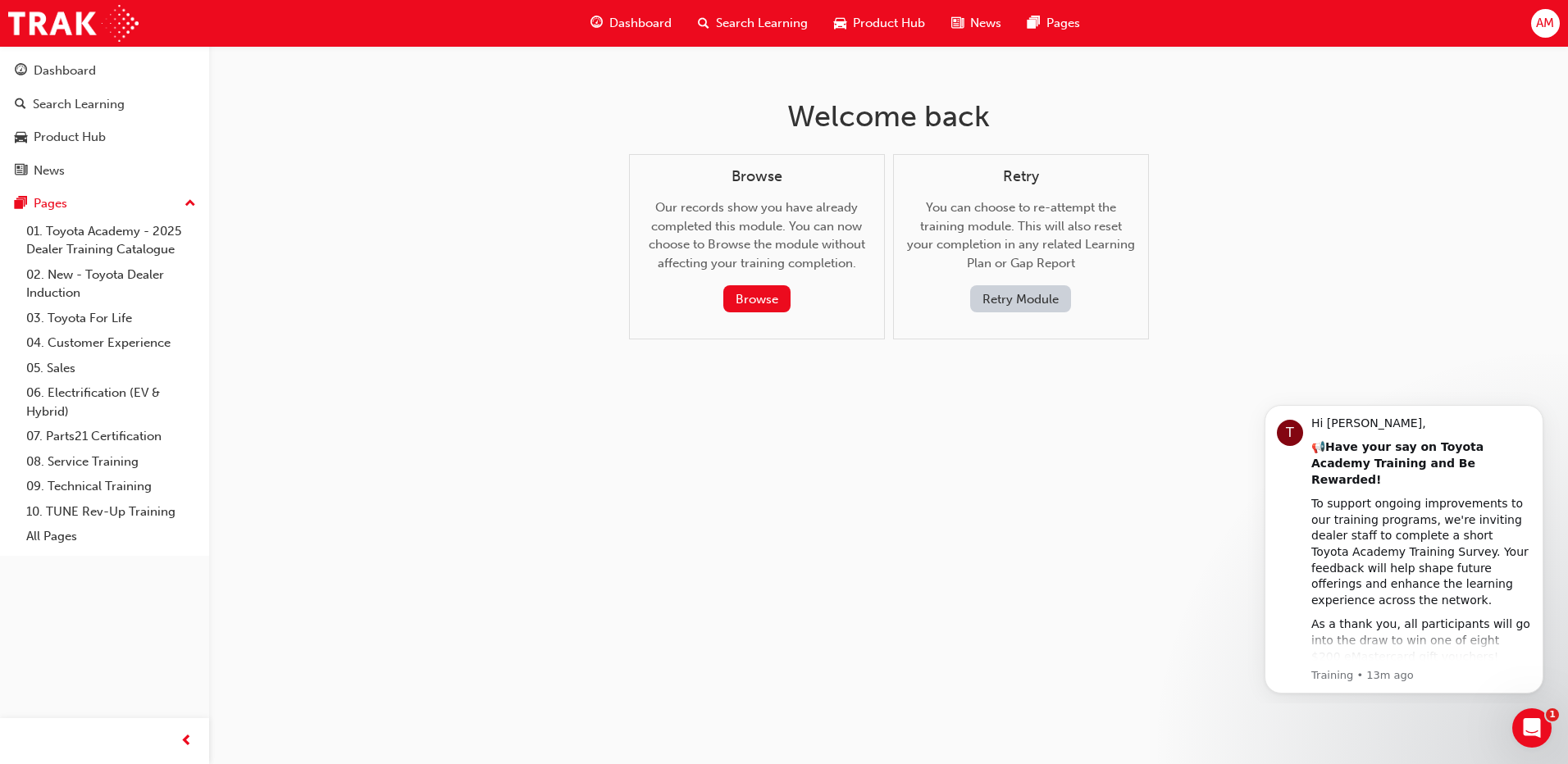
click at [1047, 299] on button "Retry Module" at bounding box center [1020, 299] width 101 height 27
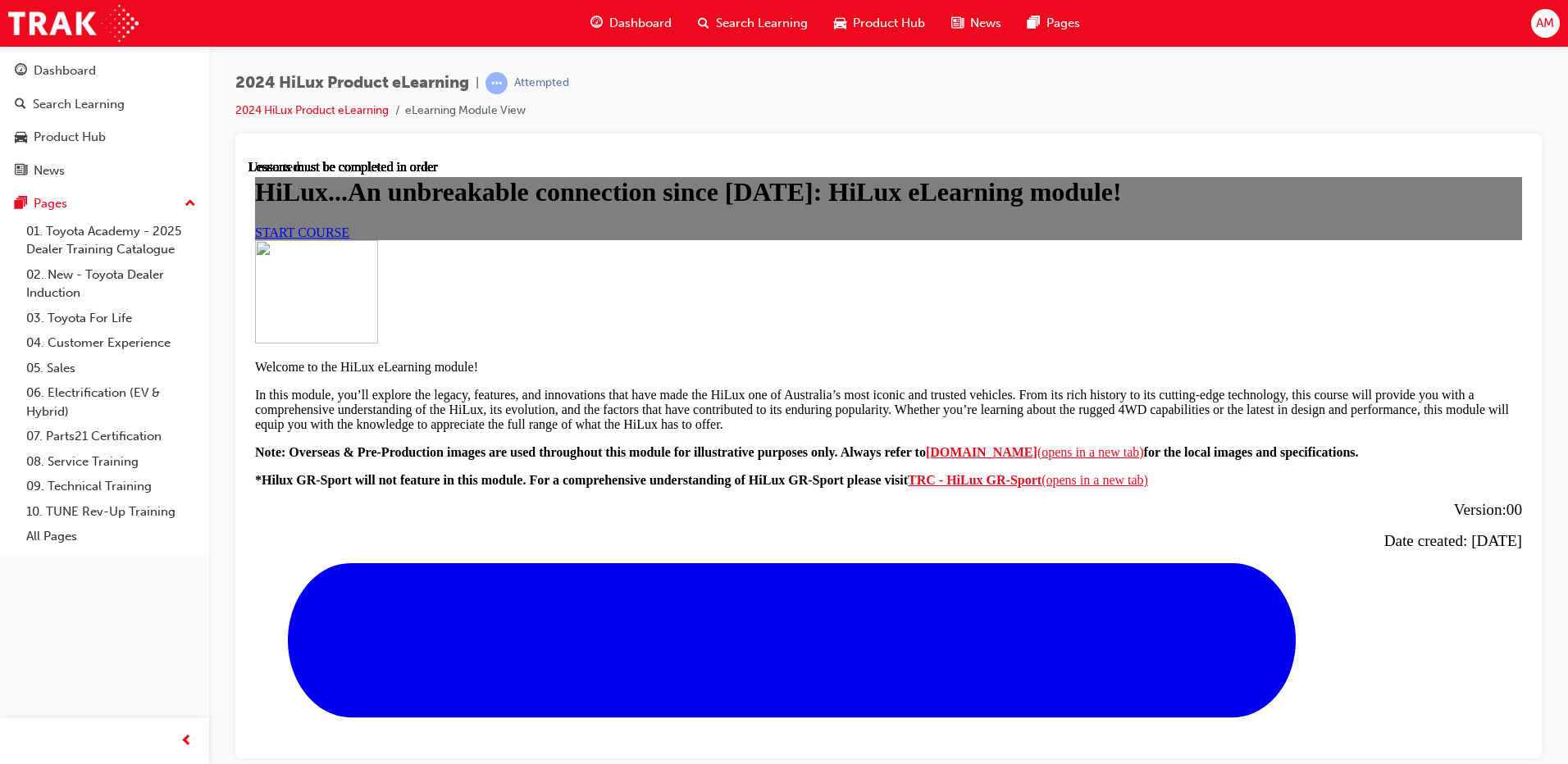
click at [349, 239] on span "START COURSE" at bounding box center [302, 232] width 94 height 14
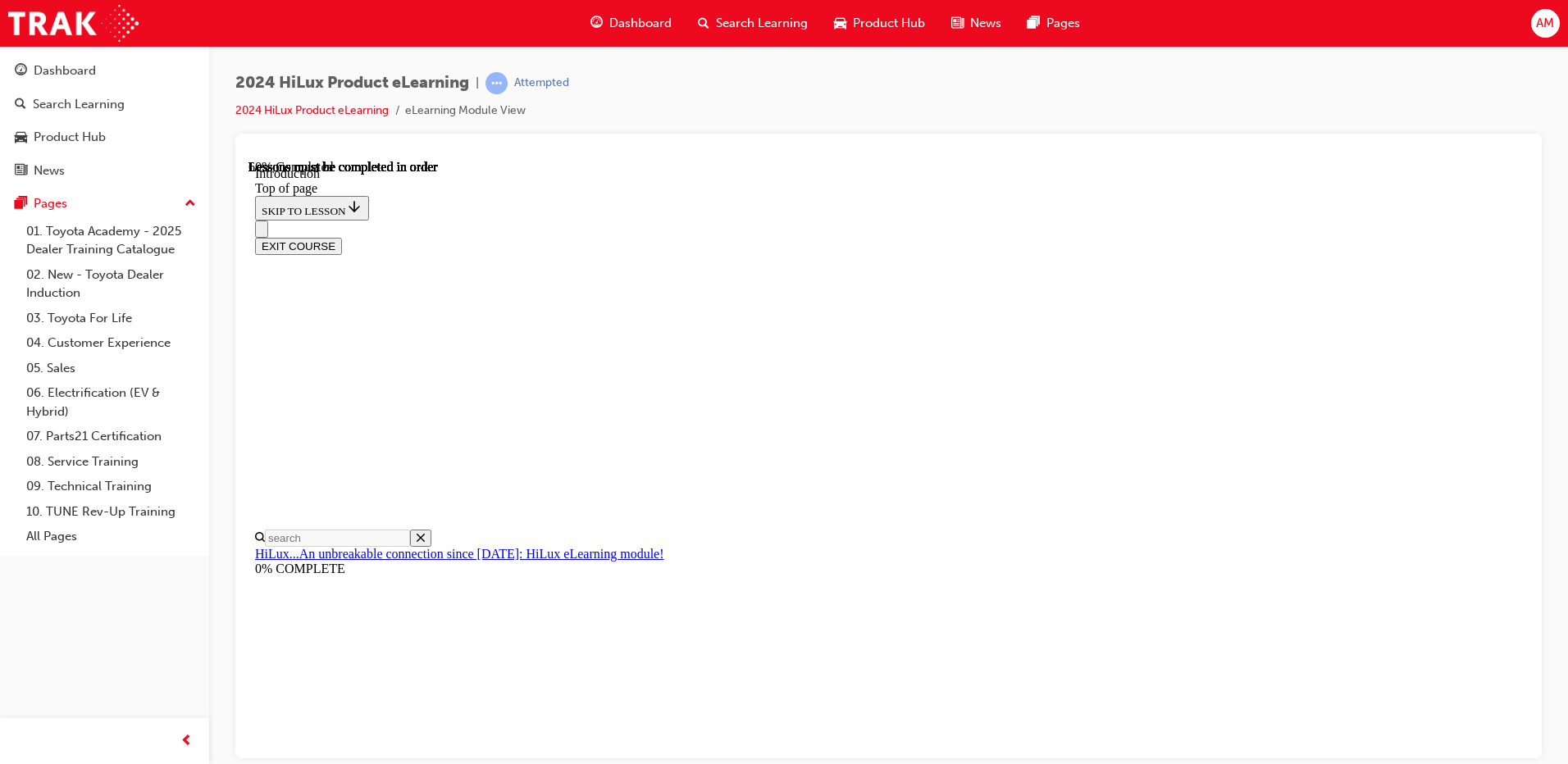
scroll to position [533, 0]
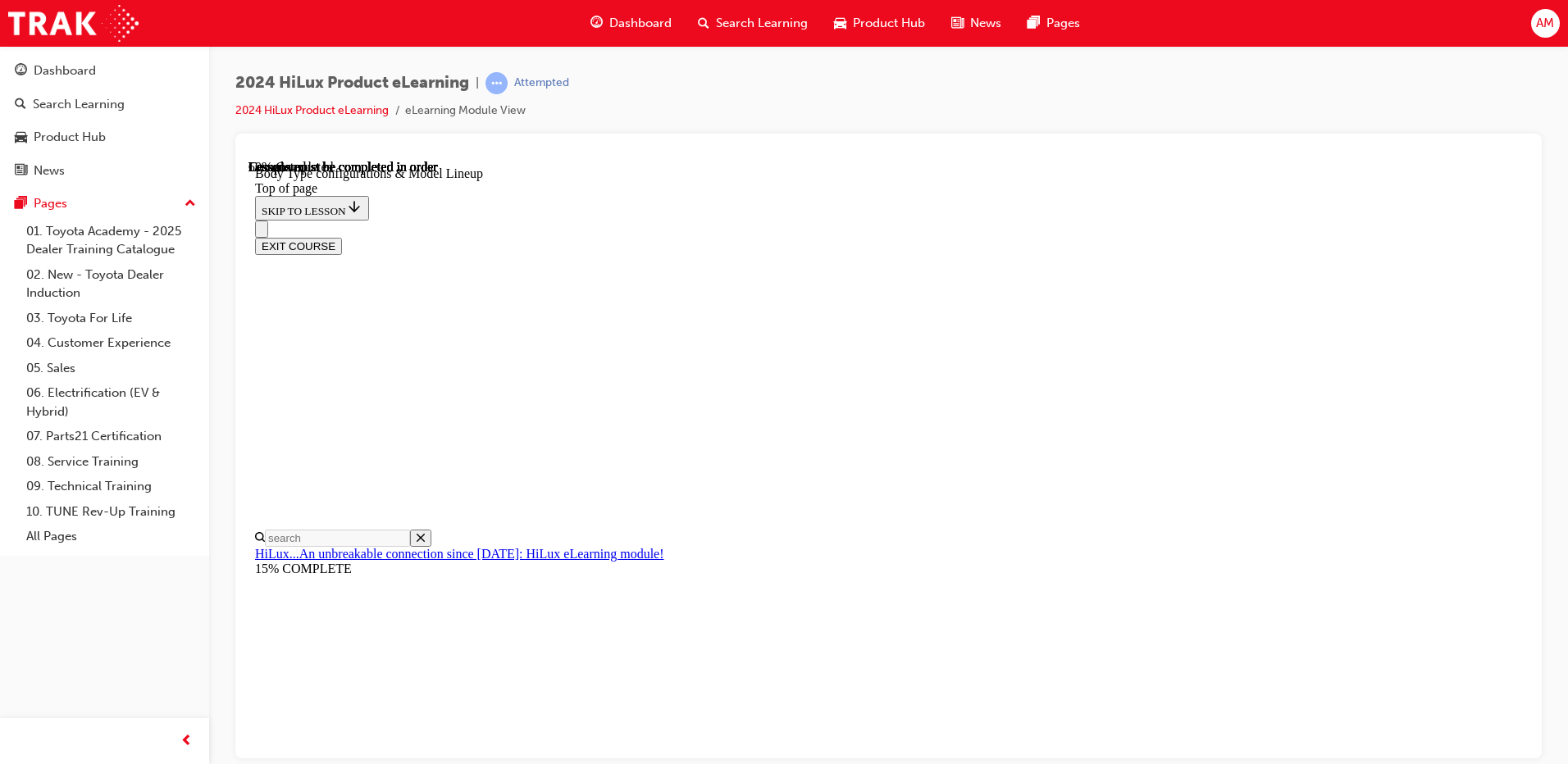
scroll to position [828, 0]
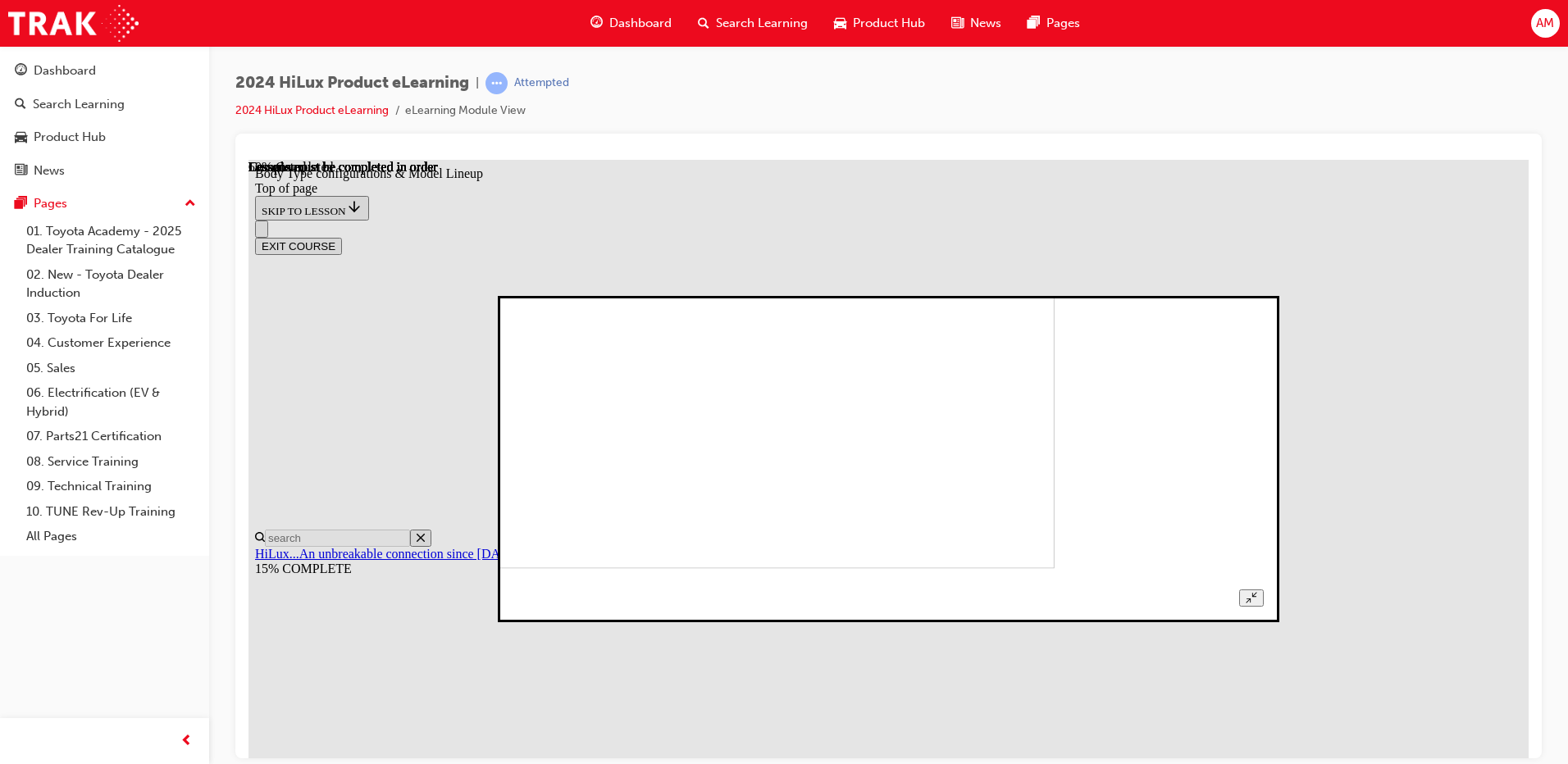
click at [1055, 442] on img at bounding box center [692, 423] width 726 height 291
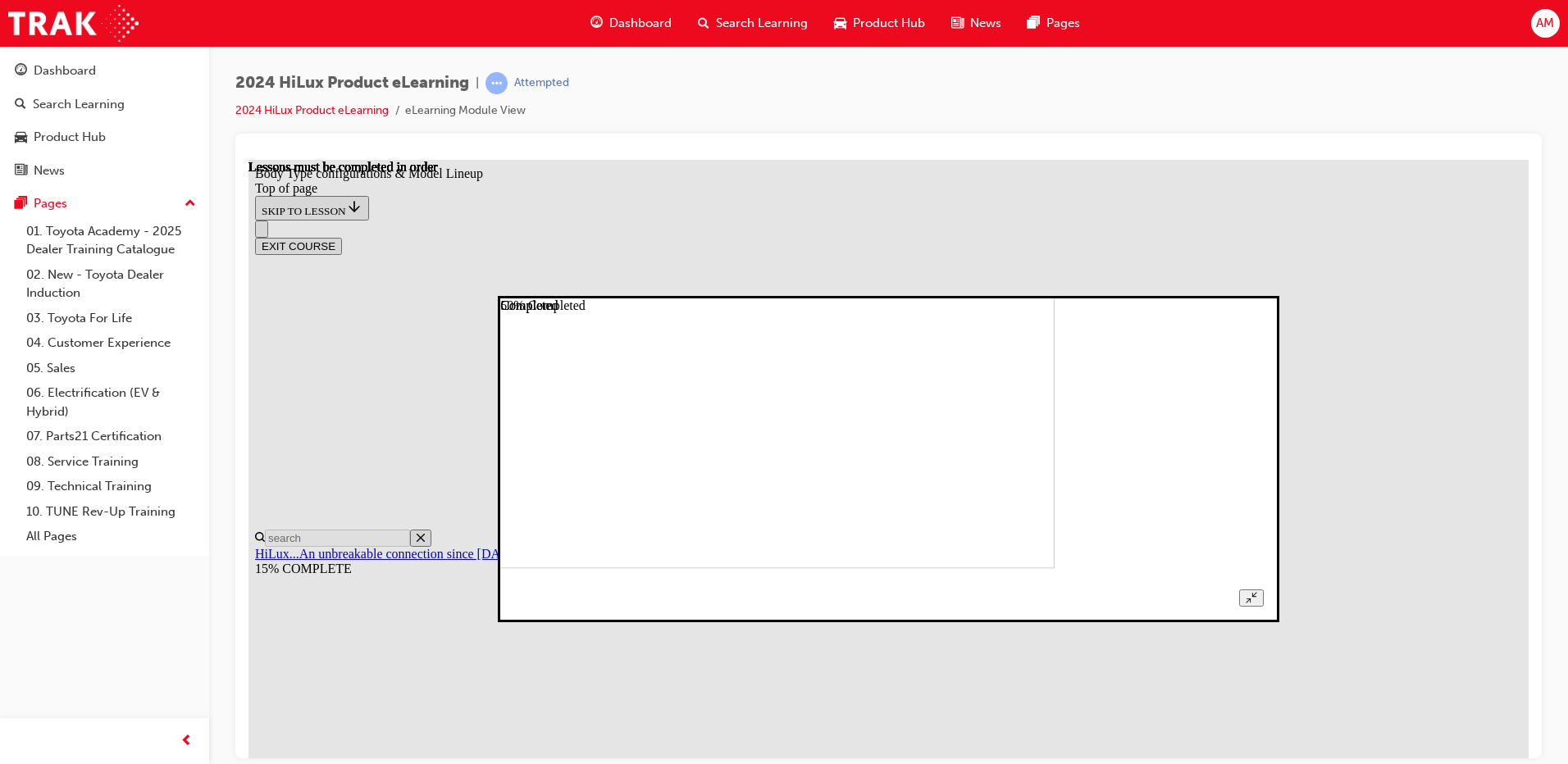
click at [710, 564] on img at bounding box center [692, 423] width 726 height 291
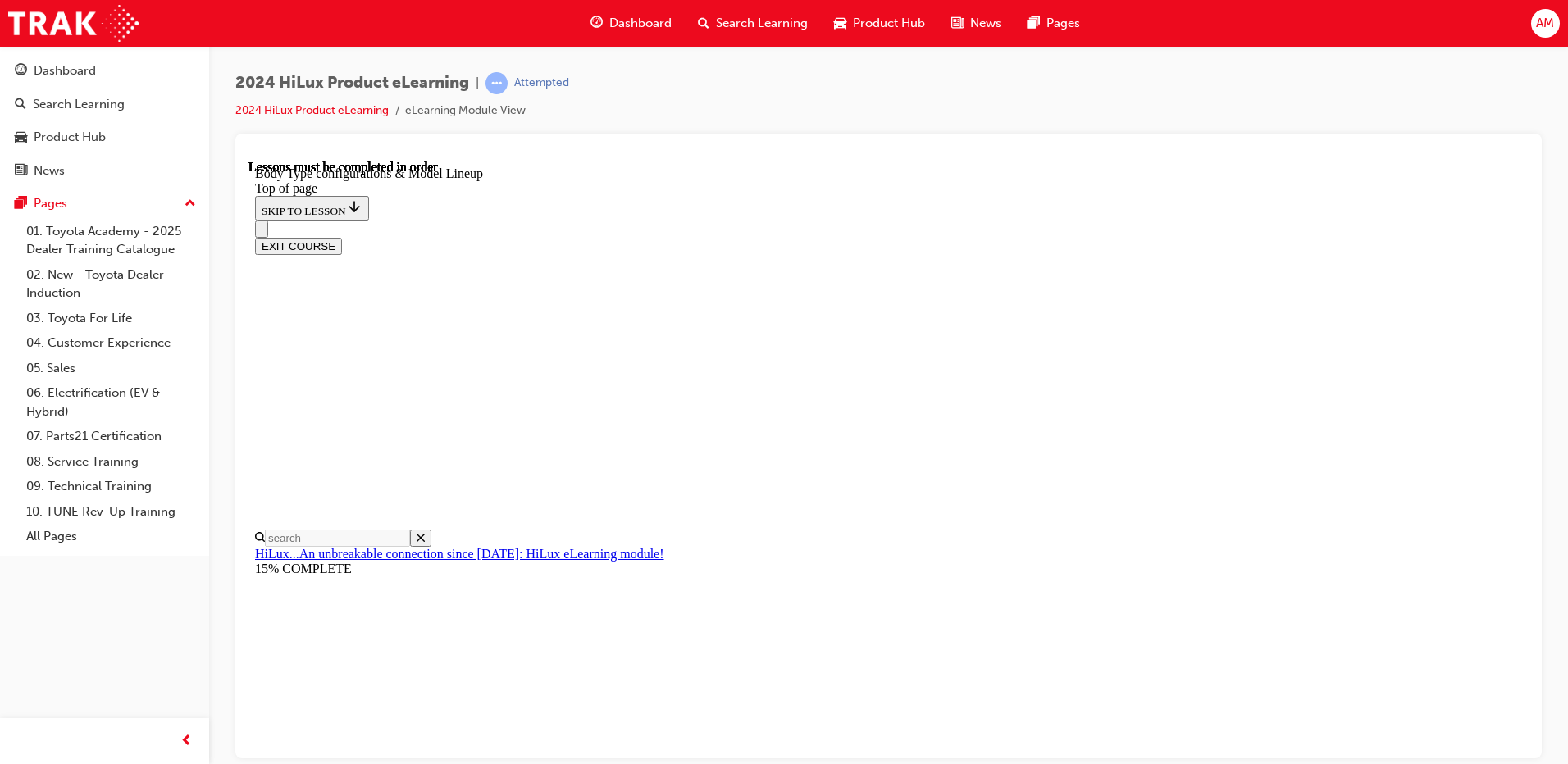
scroll to position [500, 0]
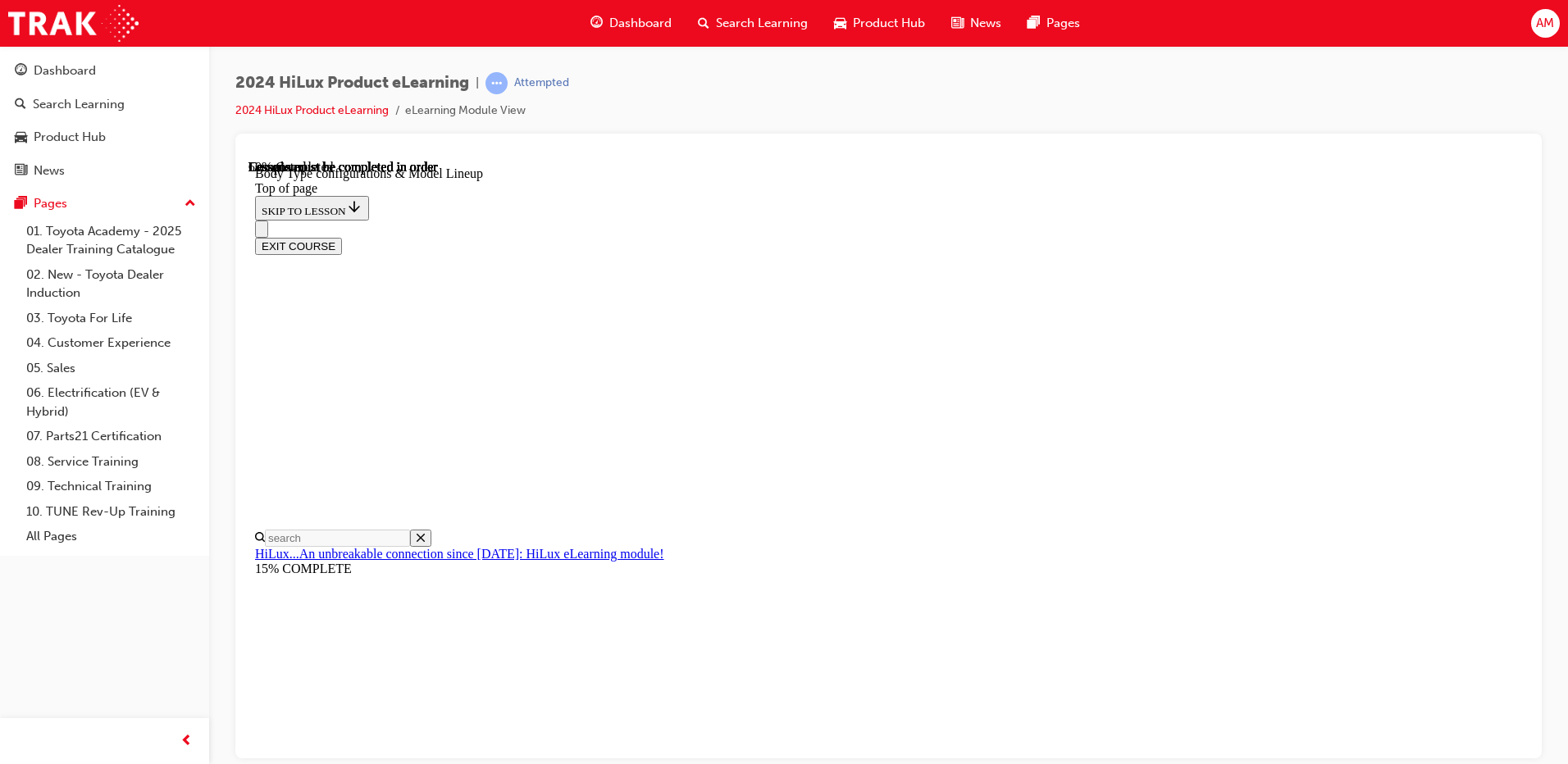
drag, startPoint x: 953, startPoint y: 293, endPoint x: 970, endPoint y: 297, distance: 17.5
drag, startPoint x: 1074, startPoint y: 296, endPoint x: 1093, endPoint y: 296, distance: 19.0
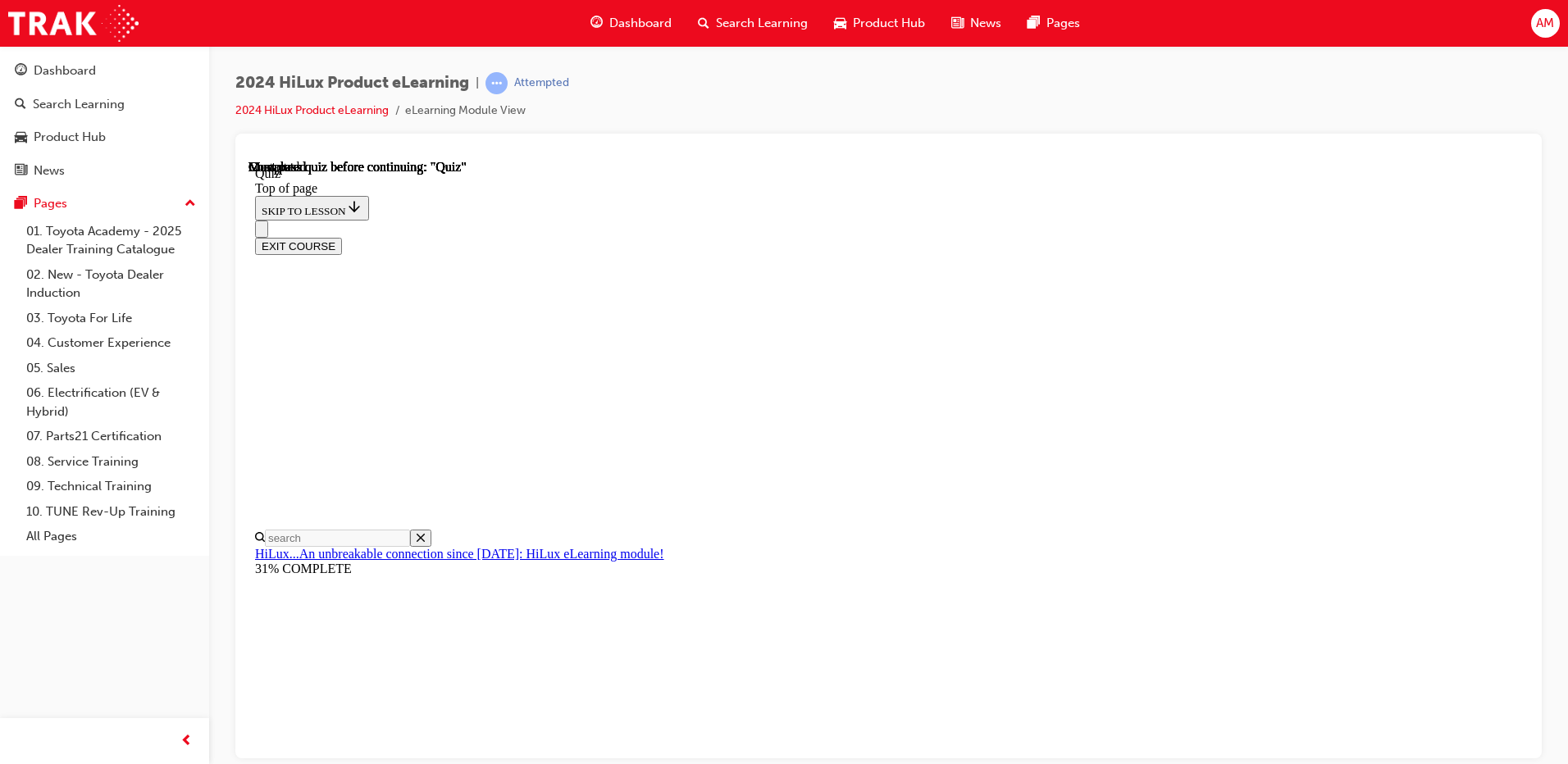
drag, startPoint x: 742, startPoint y: 659, endPoint x: 757, endPoint y: 648, distance: 18.6
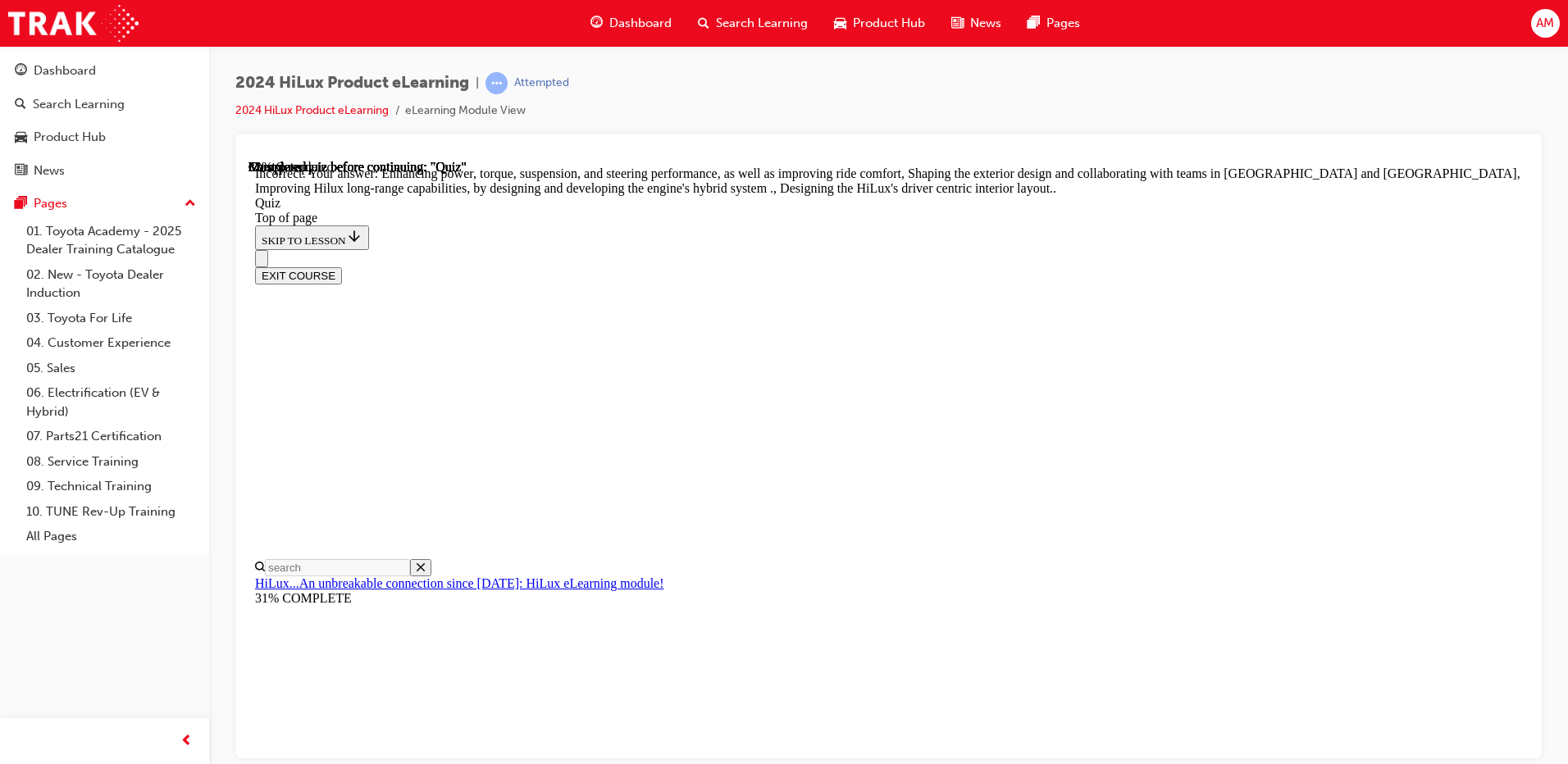
scroll to position [362, 0]
drag, startPoint x: 747, startPoint y: 417, endPoint x: 742, endPoint y: 424, distance: 8.6
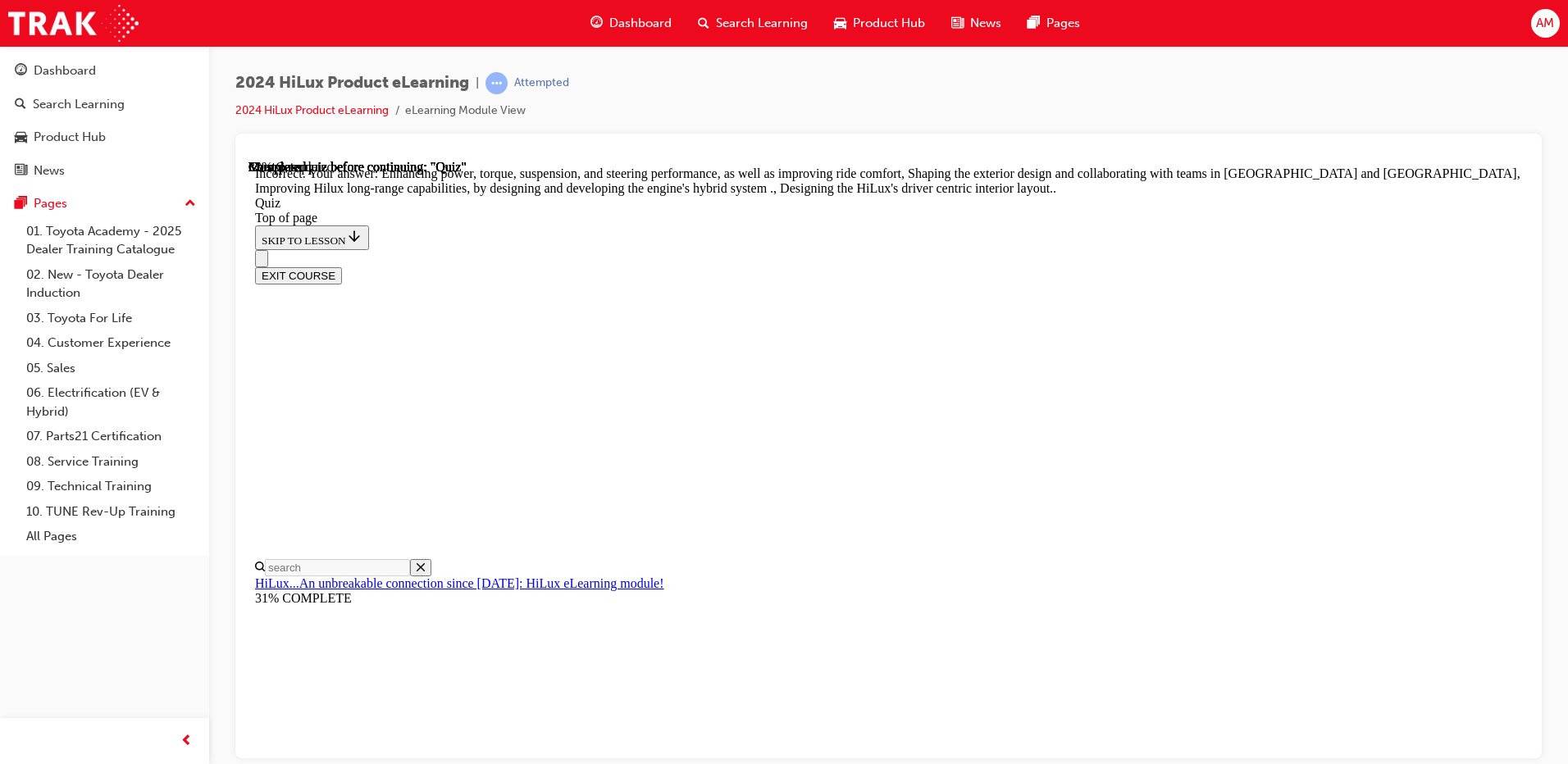
drag, startPoint x: 743, startPoint y: 677, endPoint x: 758, endPoint y: 674, distance: 15.3
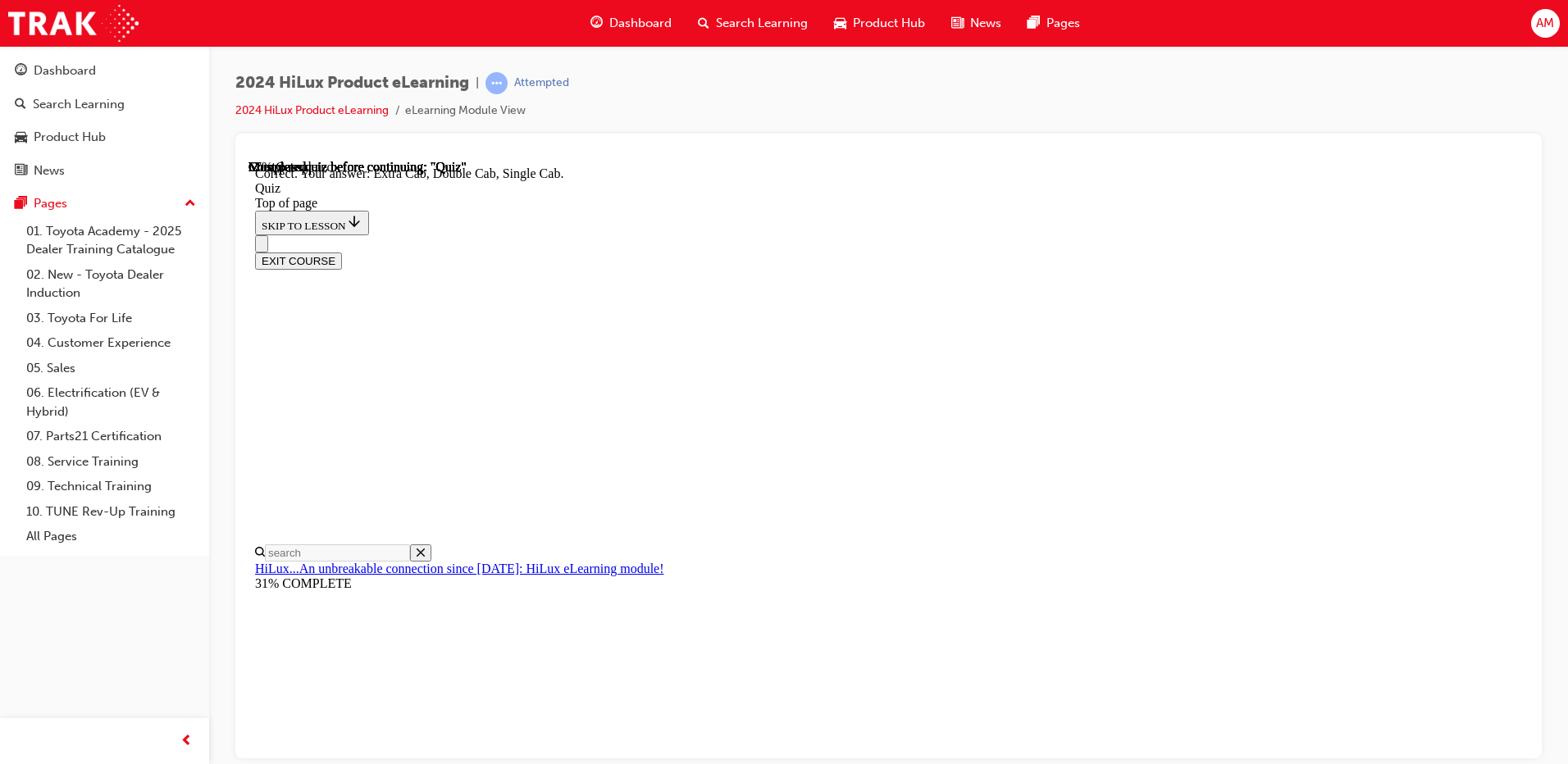
scroll to position [407, 0]
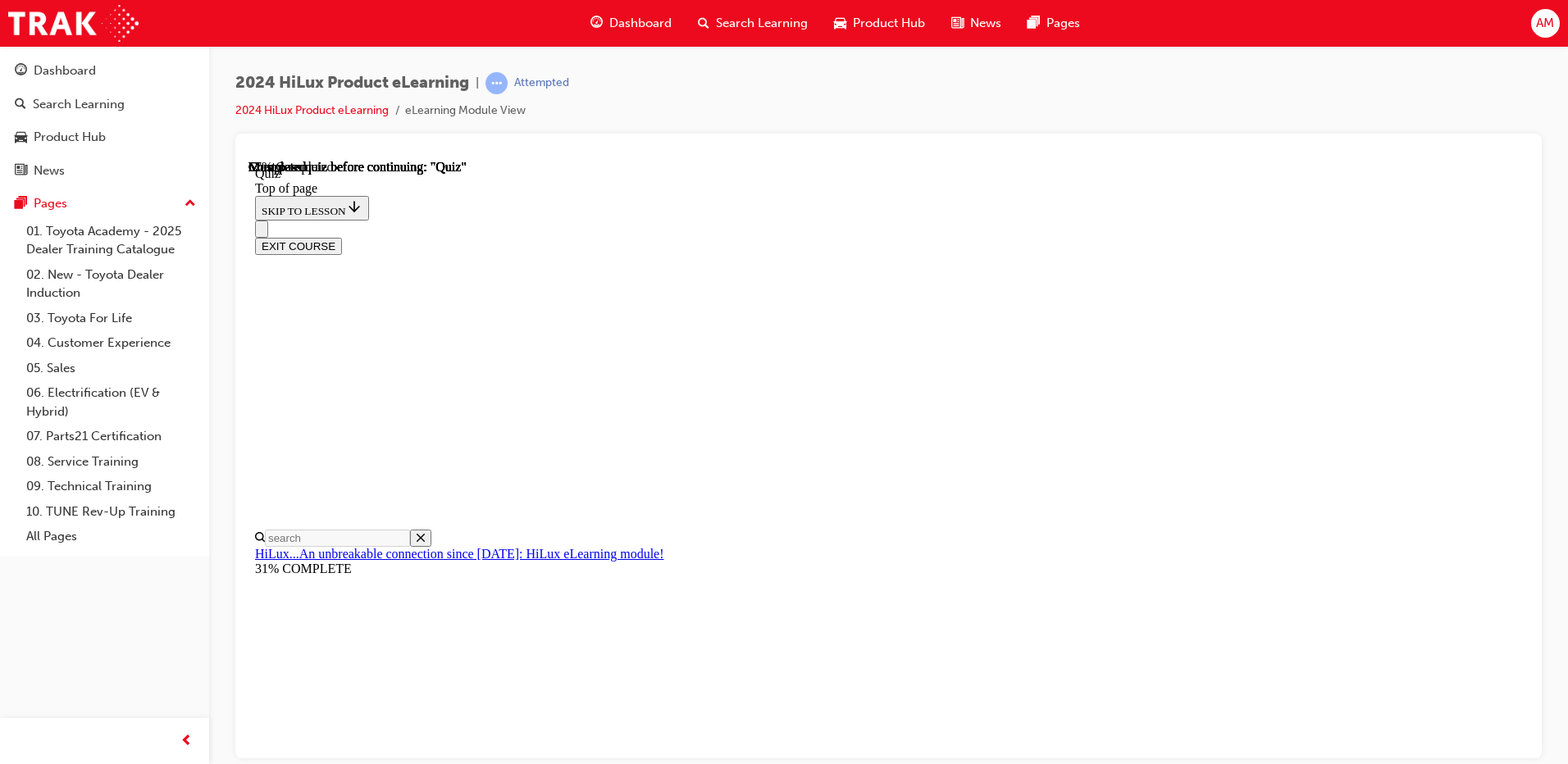
scroll to position [82, 0]
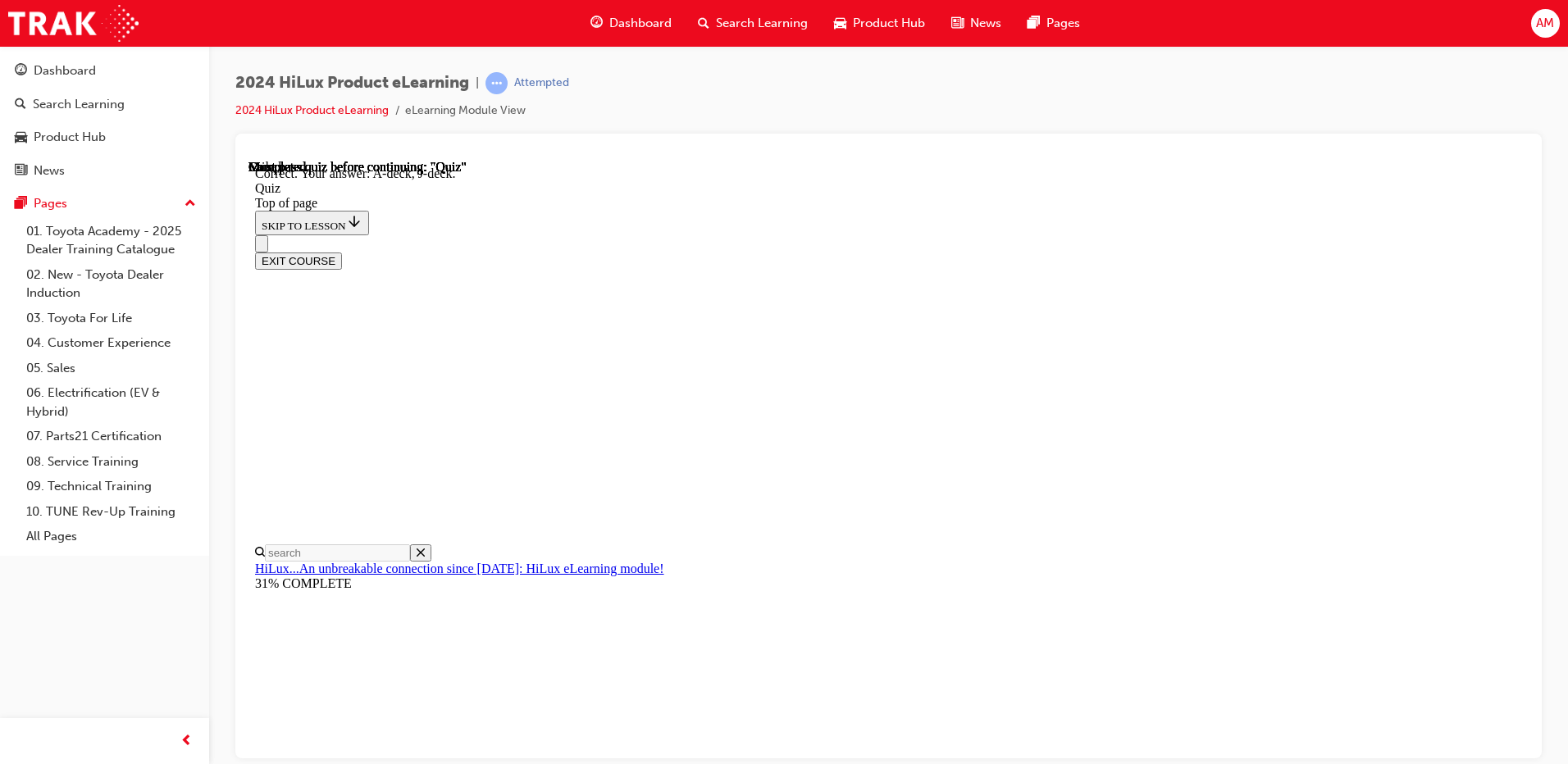
scroll to position [286, 0]
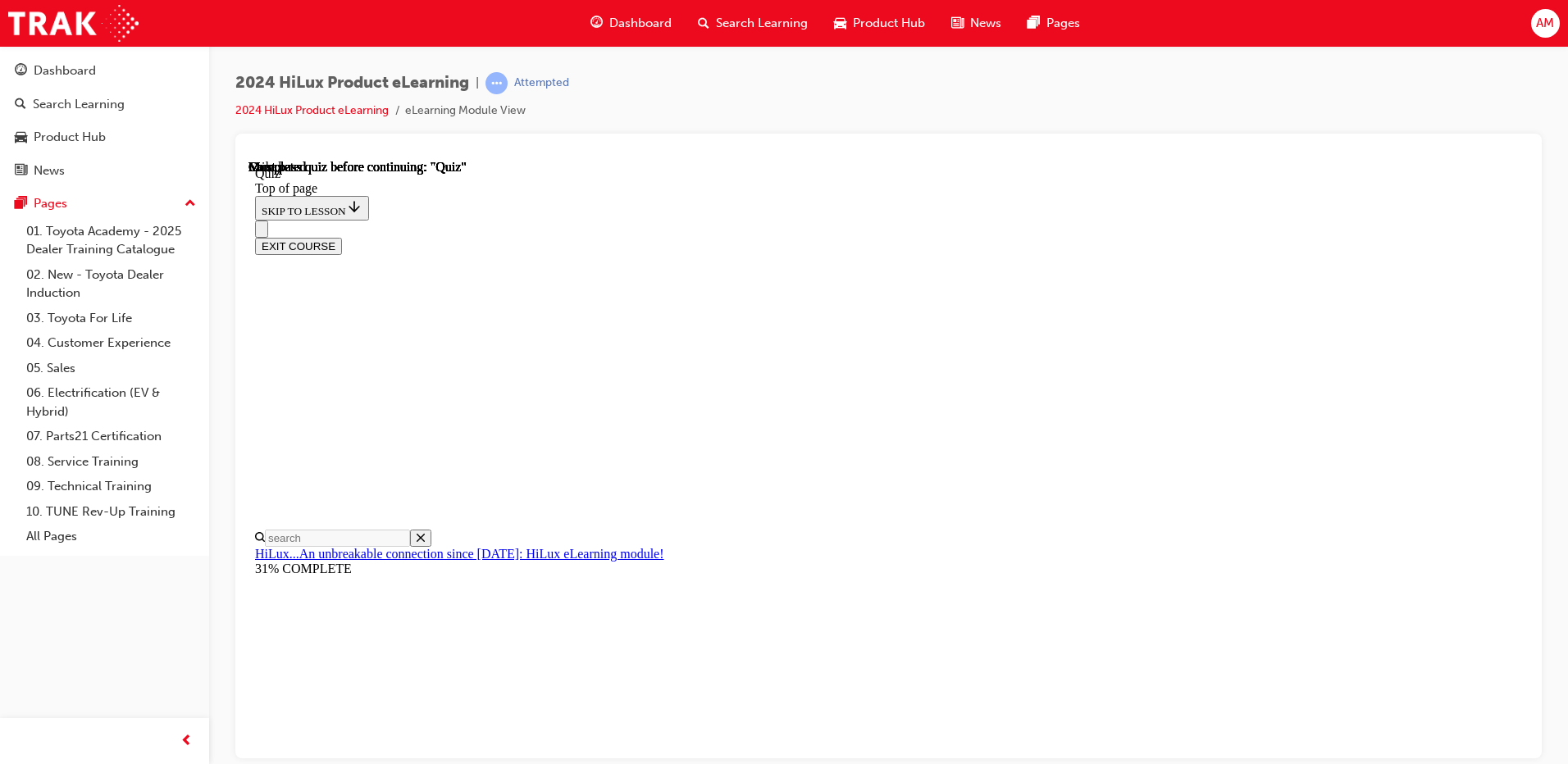
scroll to position [292, 0]
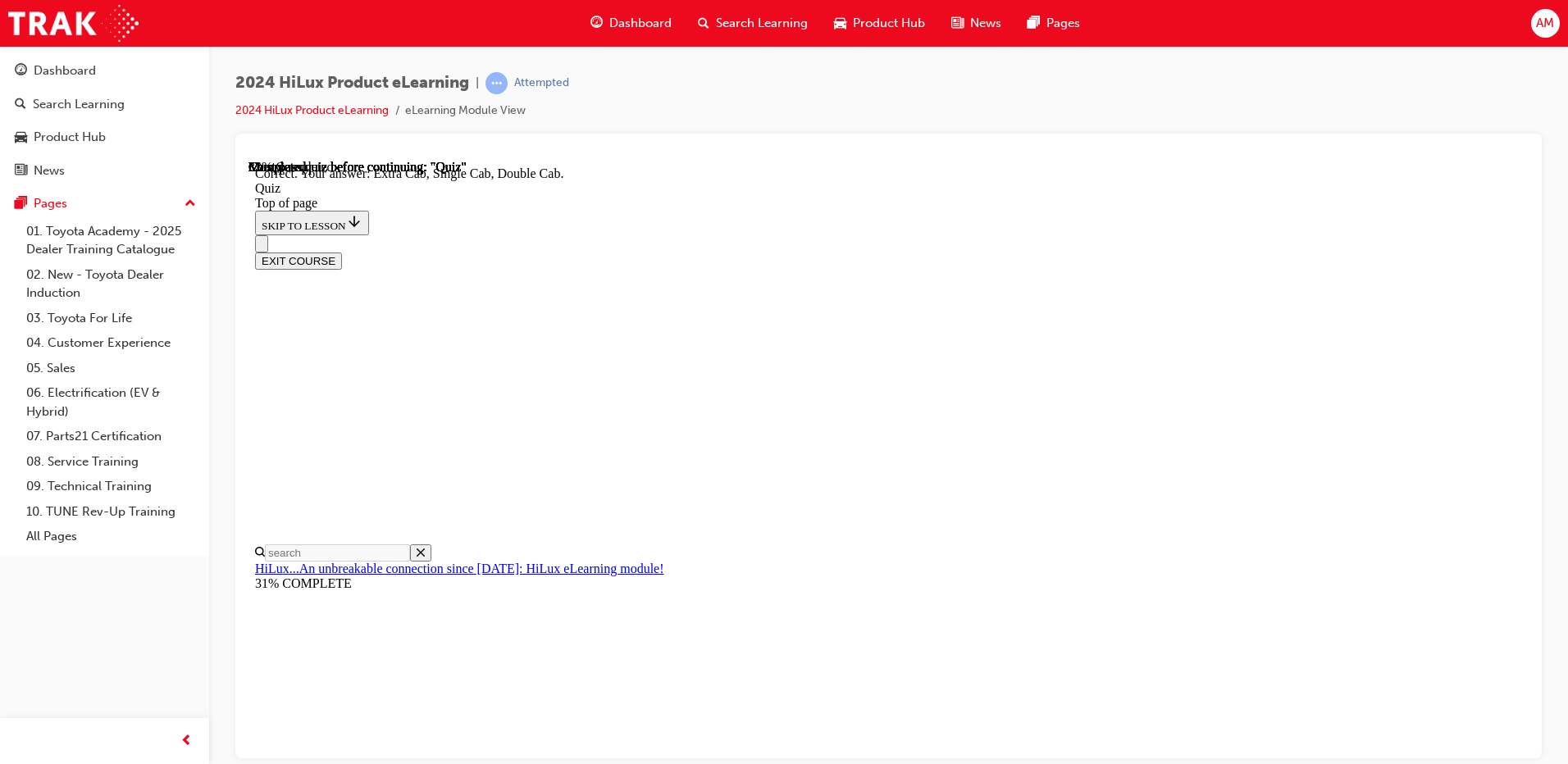
scroll to position [407, 0]
drag, startPoint x: 745, startPoint y: 460, endPoint x: 750, endPoint y: 472, distance: 13.0
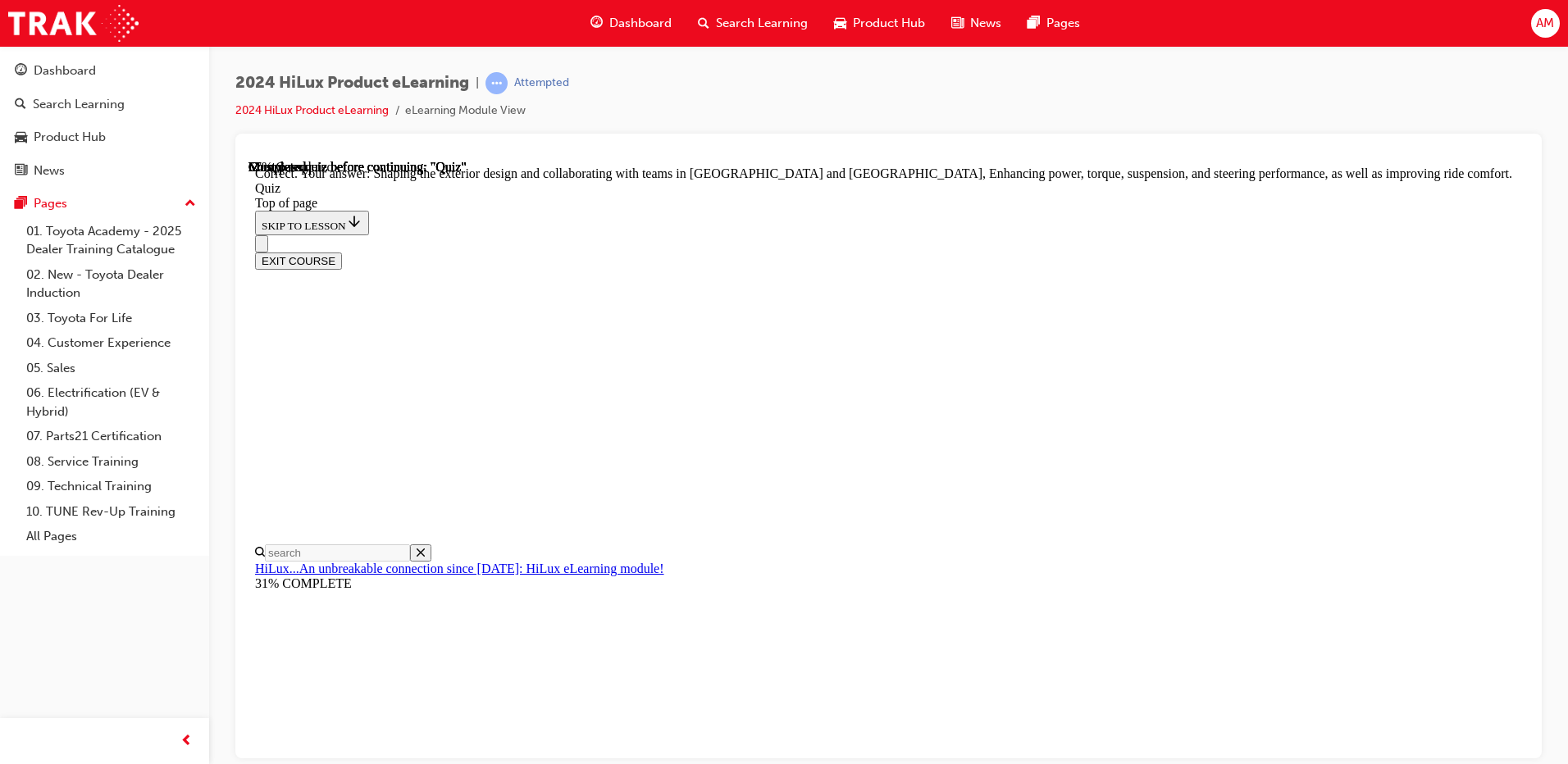
scroll to position [362, 0]
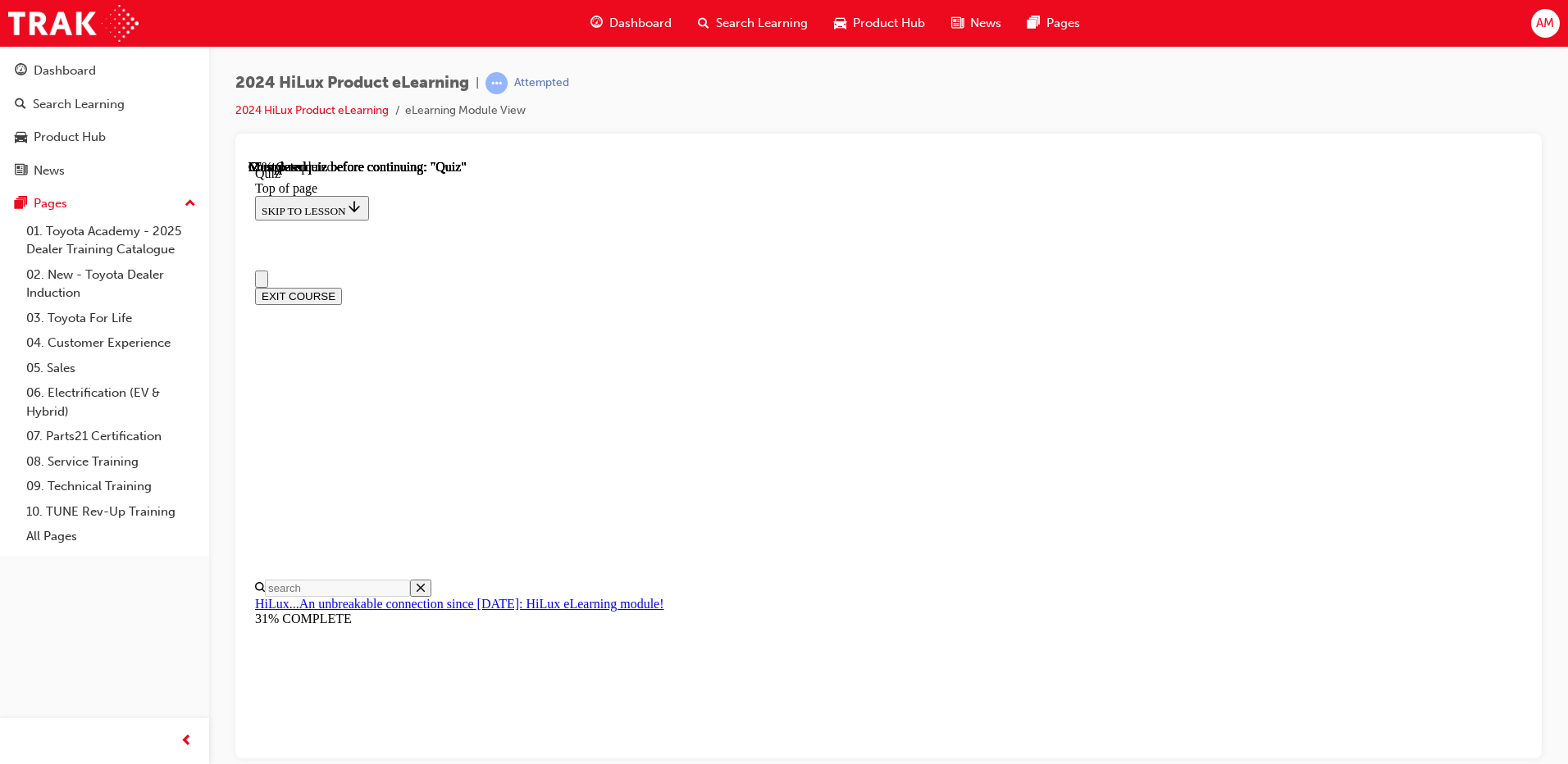
scroll to position [0, 0]
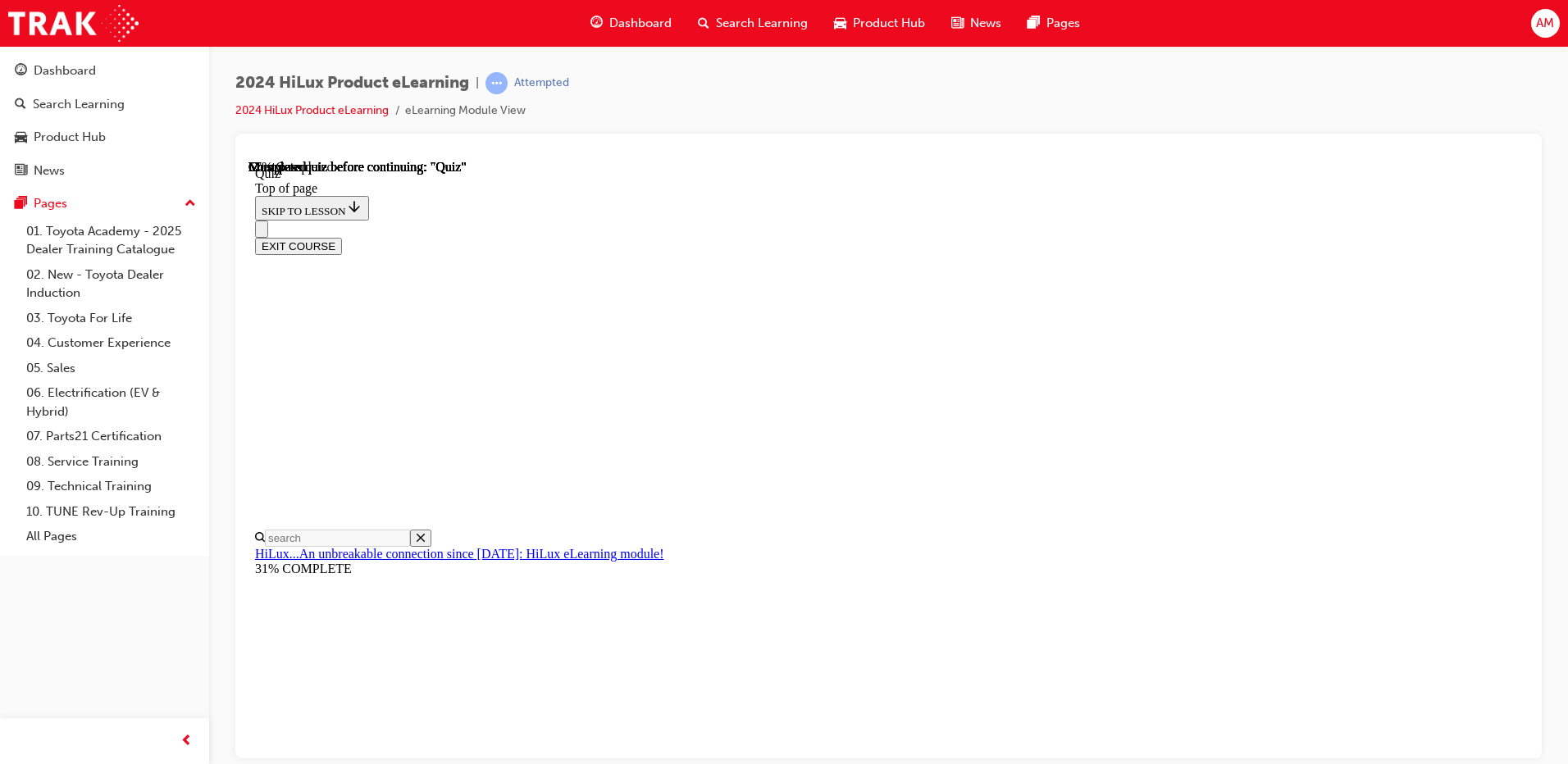
scroll to position [164, 0]
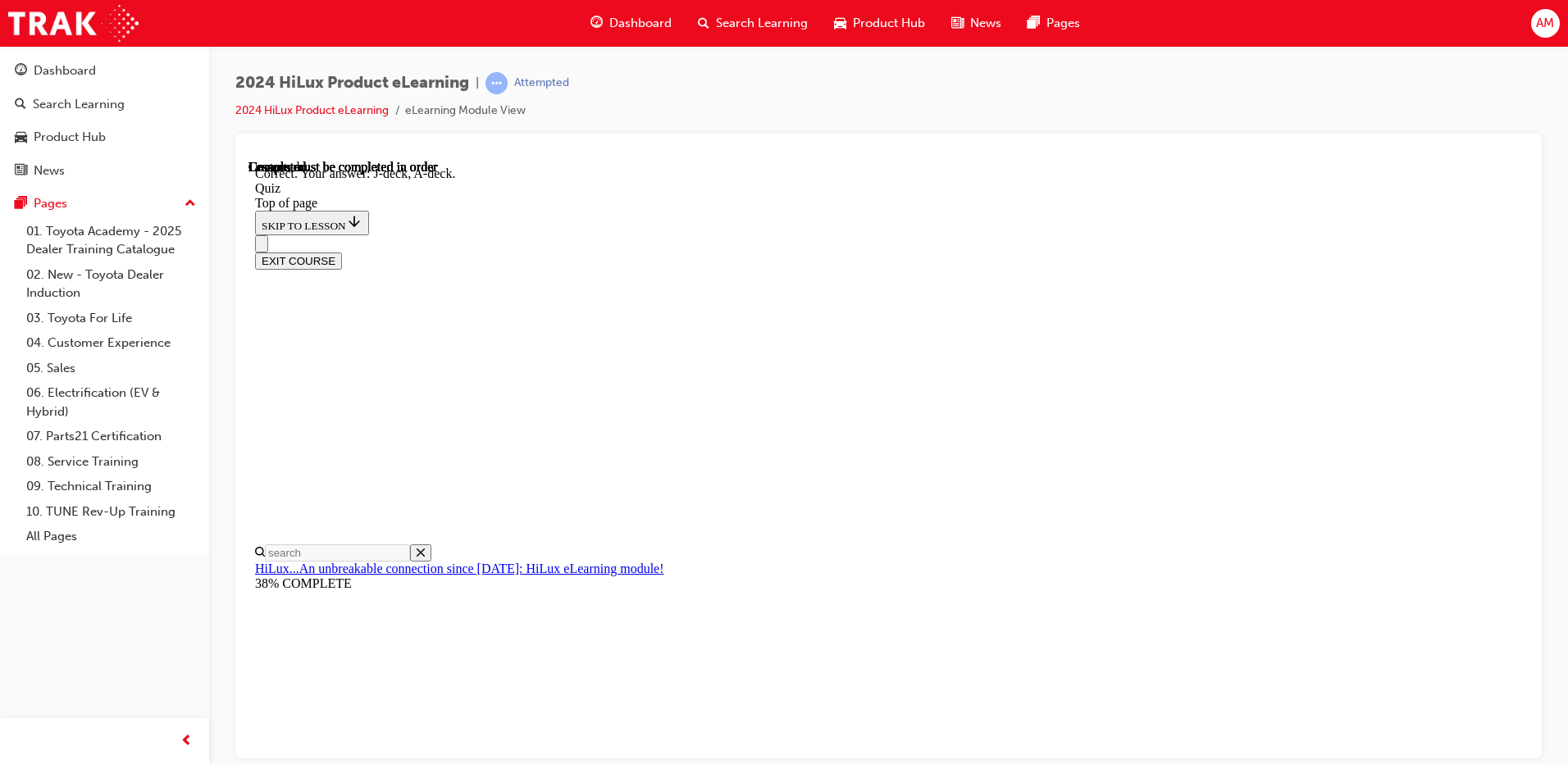
scroll to position [286, 0]
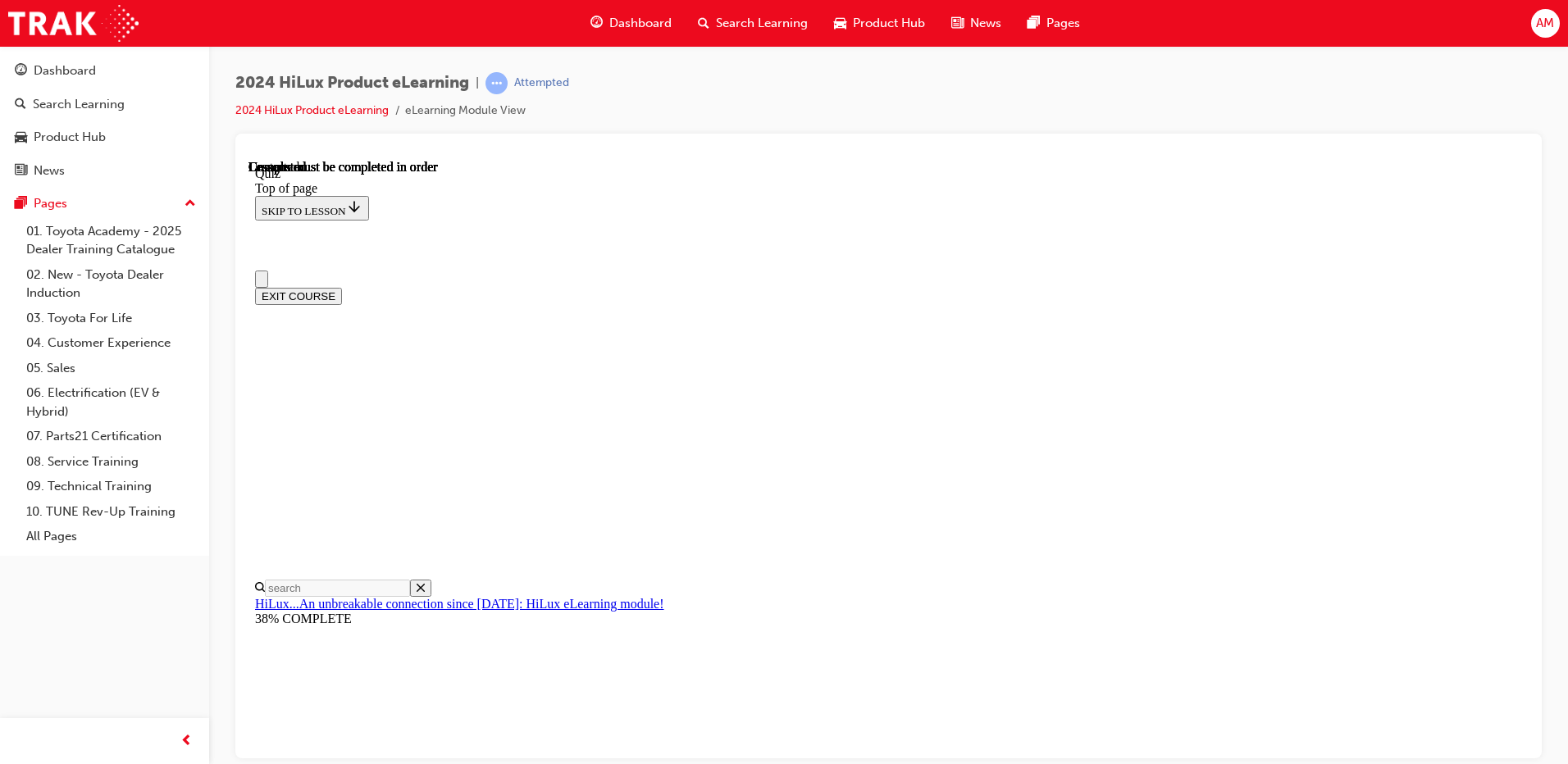
scroll to position [292, 0]
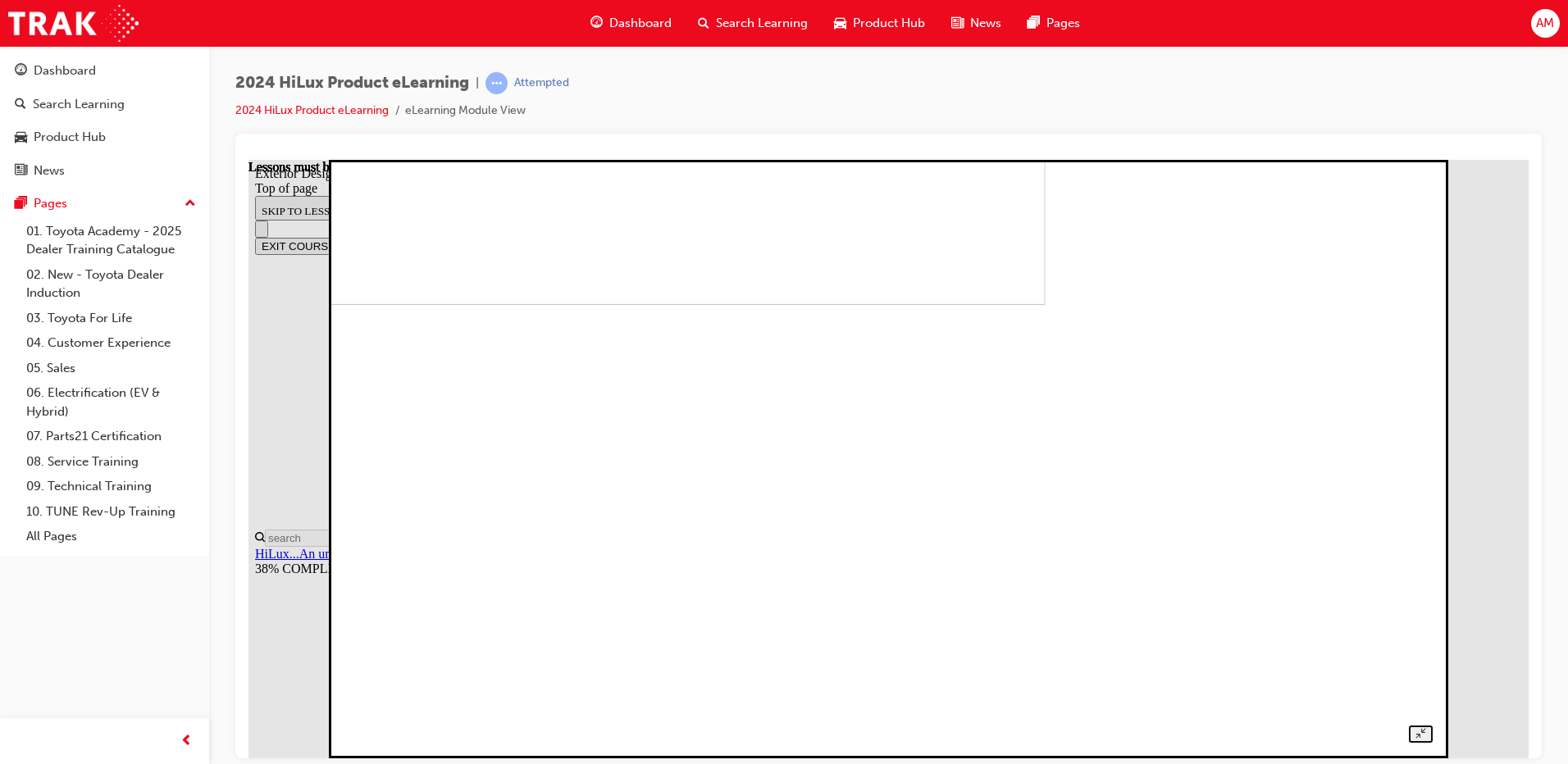
click at [957, 304] on img at bounding box center [514, 5] width 1065 height 599
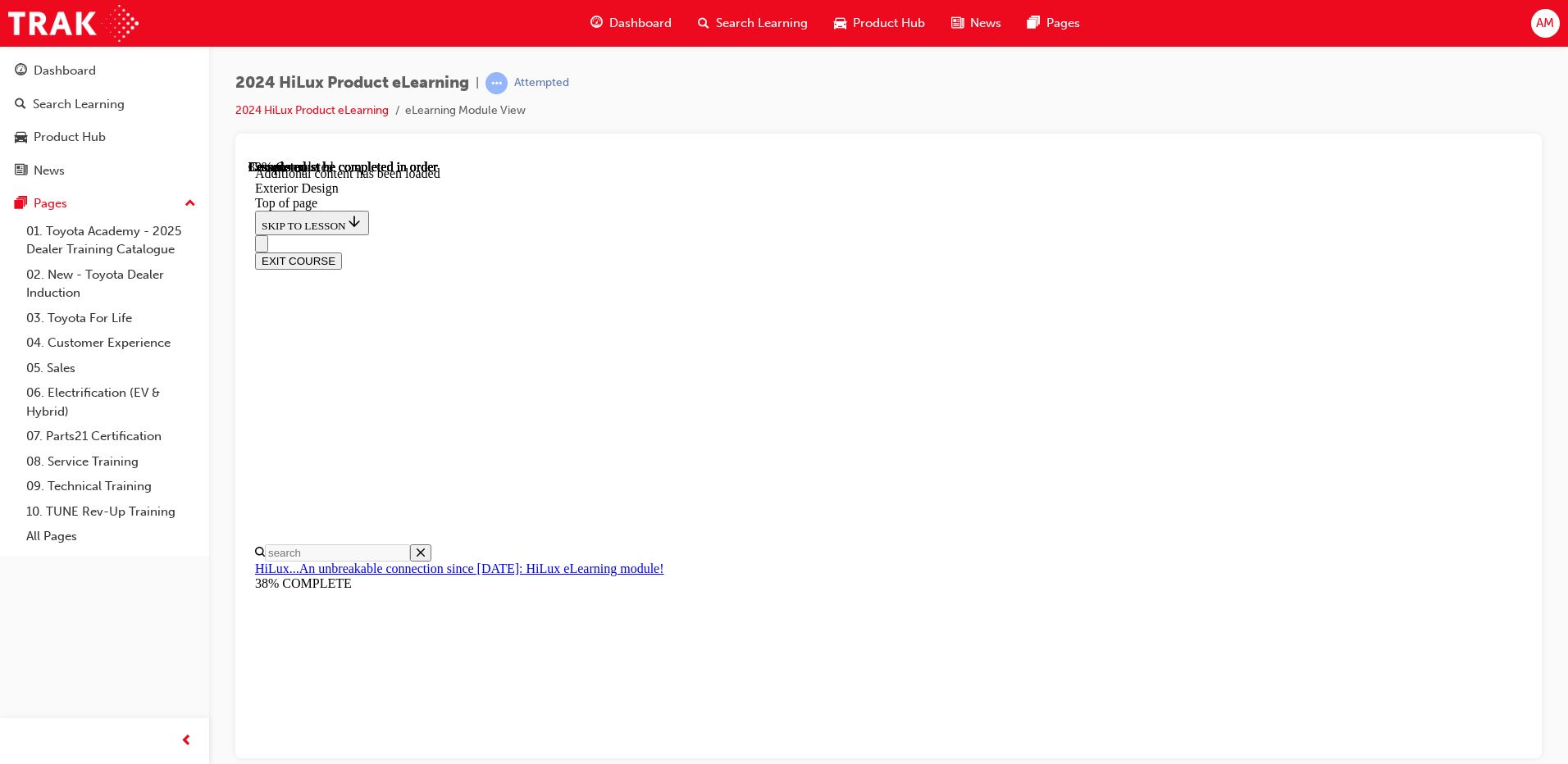
scroll to position [2764, 0]
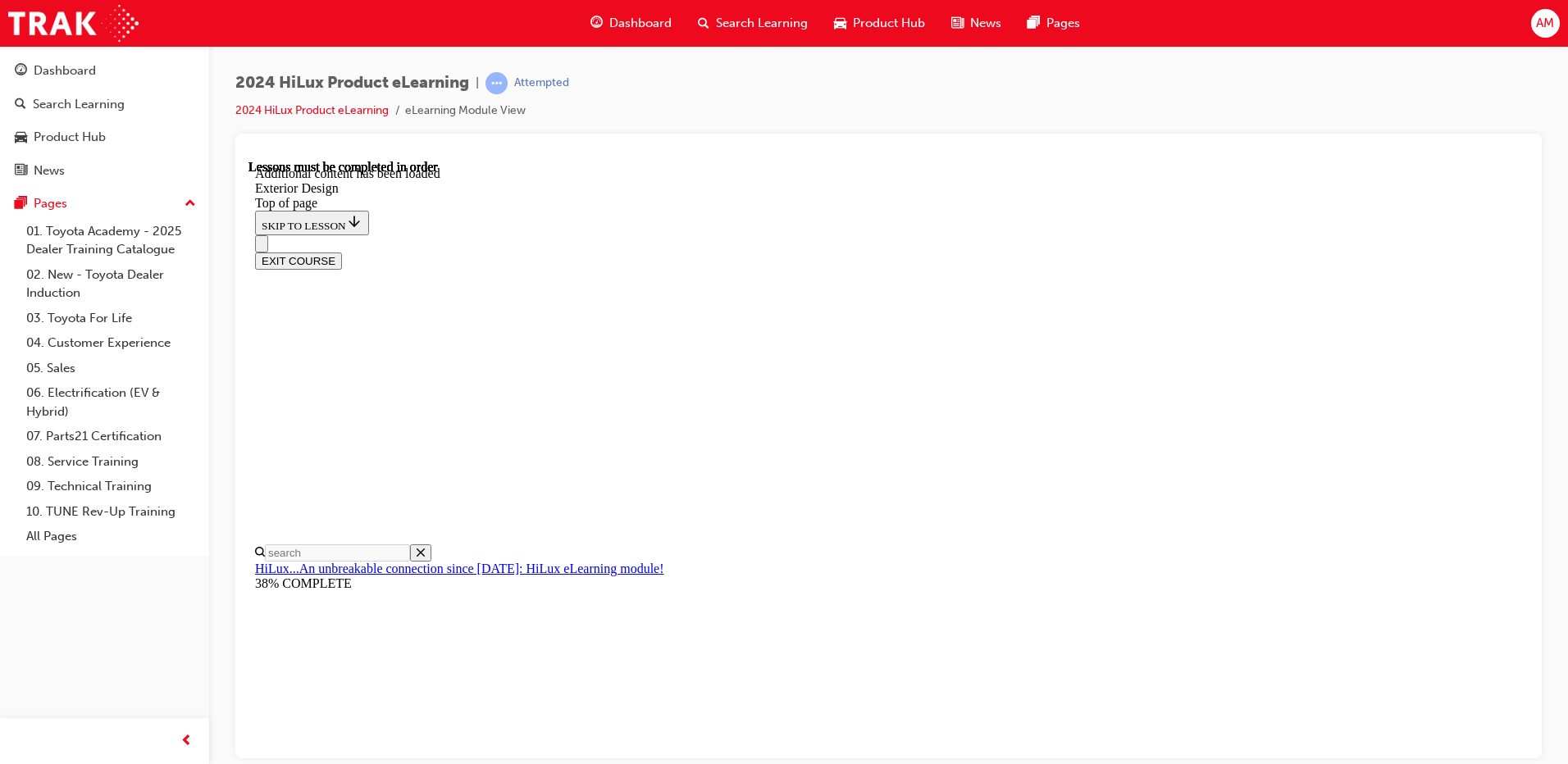
scroll to position [3010, 0]
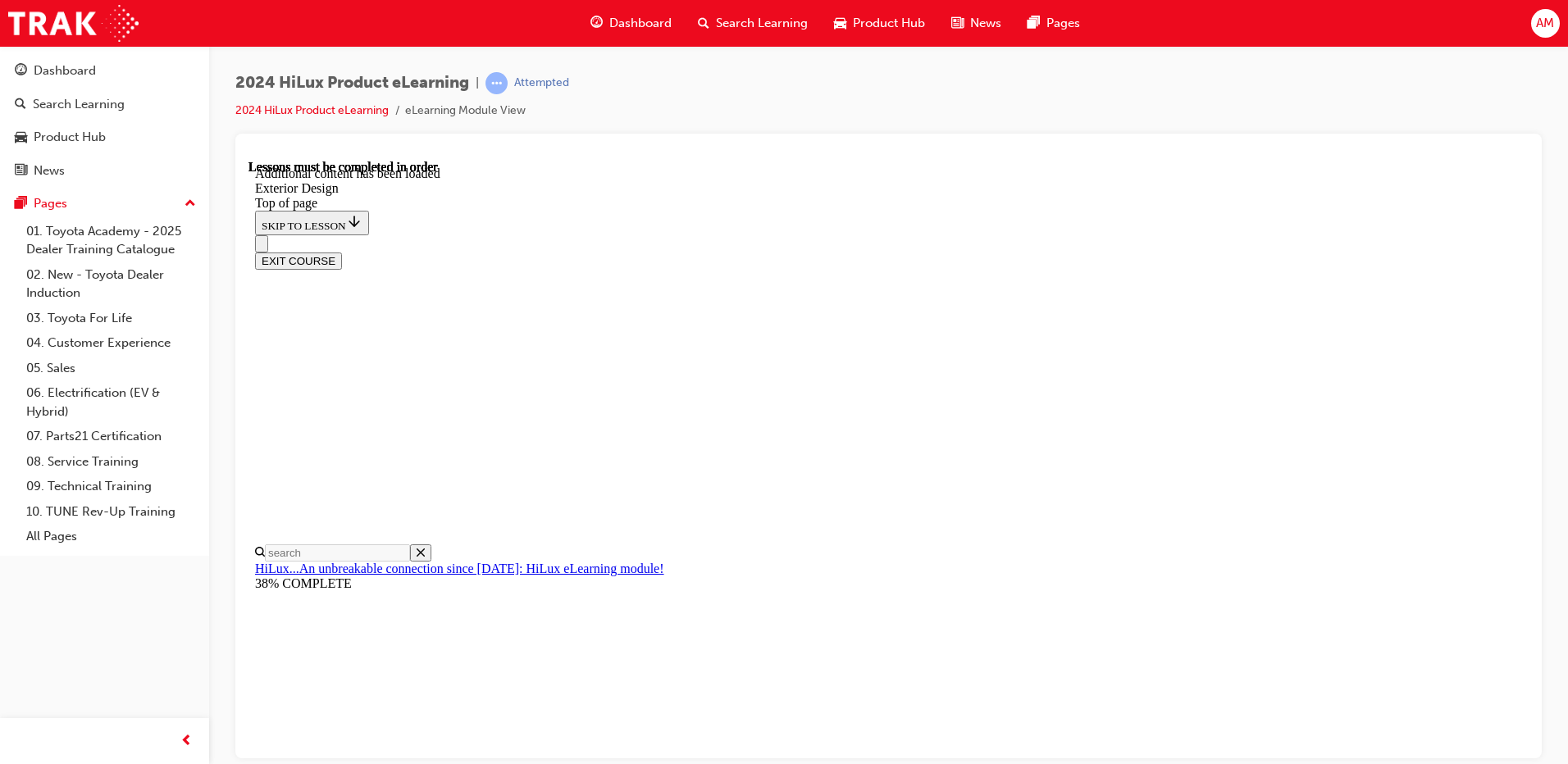
drag, startPoint x: 841, startPoint y: 453, endPoint x: 850, endPoint y: 452, distance: 9.1
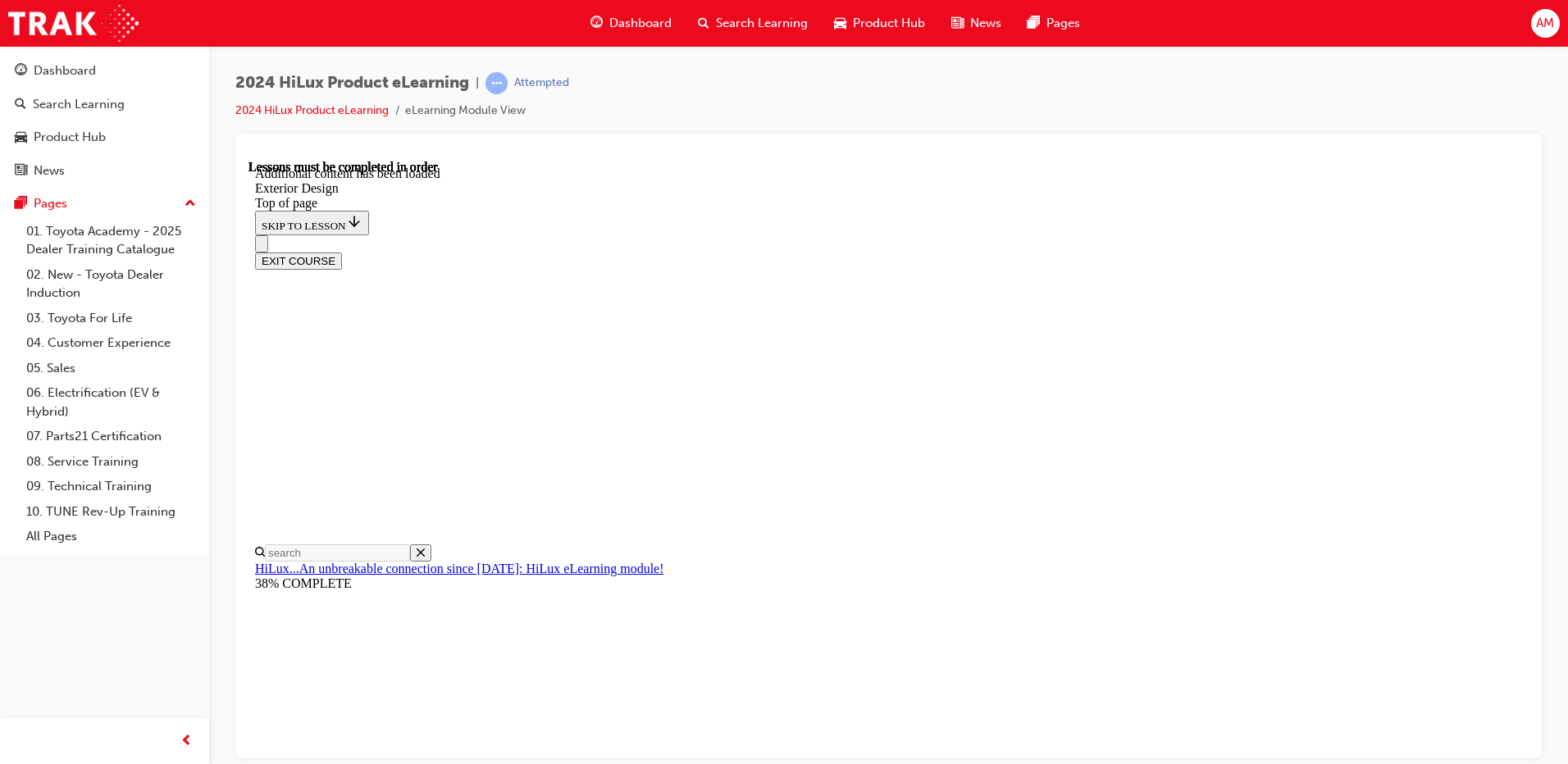
drag, startPoint x: 1301, startPoint y: 337, endPoint x: 1333, endPoint y: 361, distance: 40.0
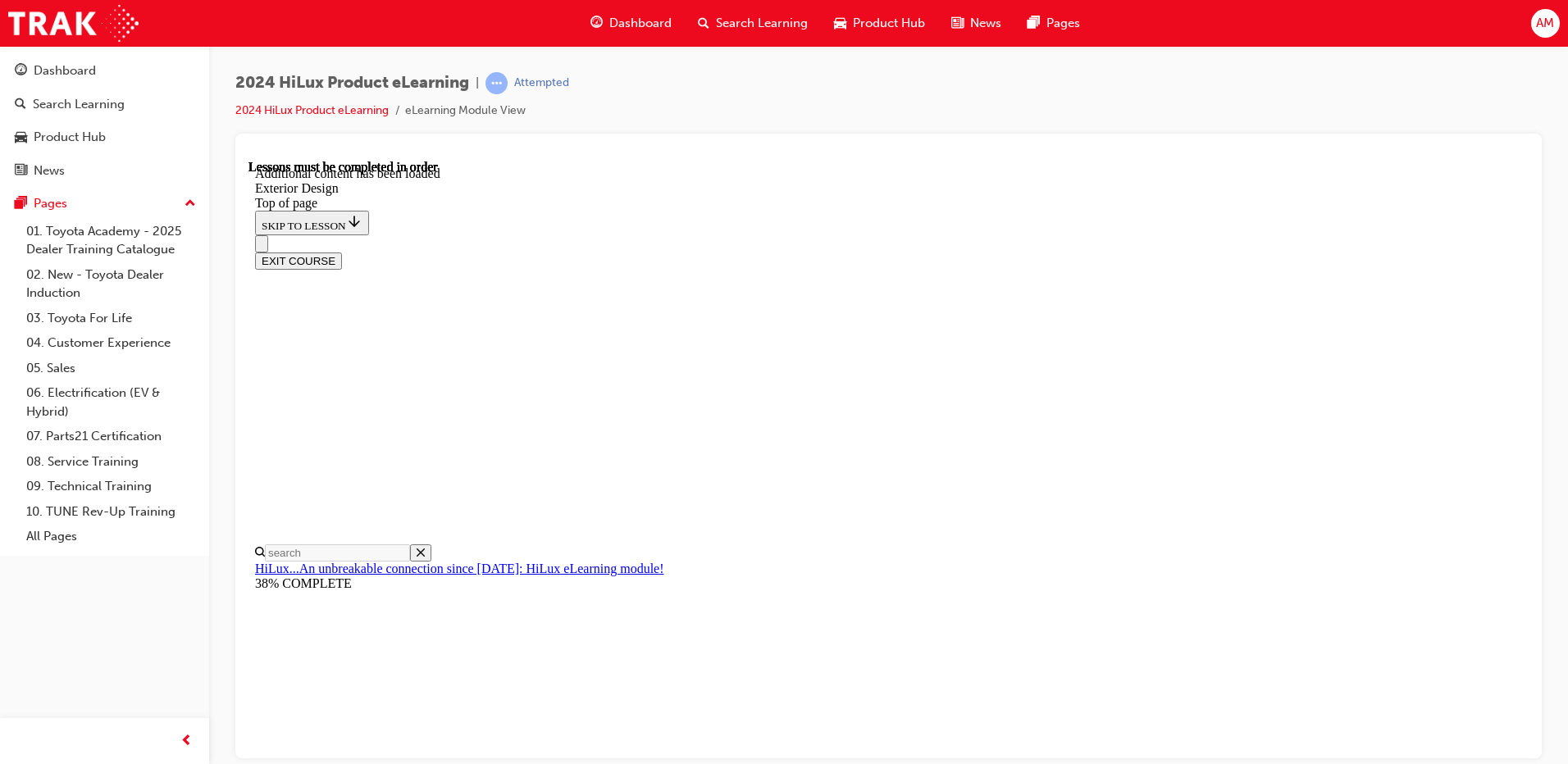
drag, startPoint x: 811, startPoint y: 534, endPoint x: 827, endPoint y: 529, distance: 16.8
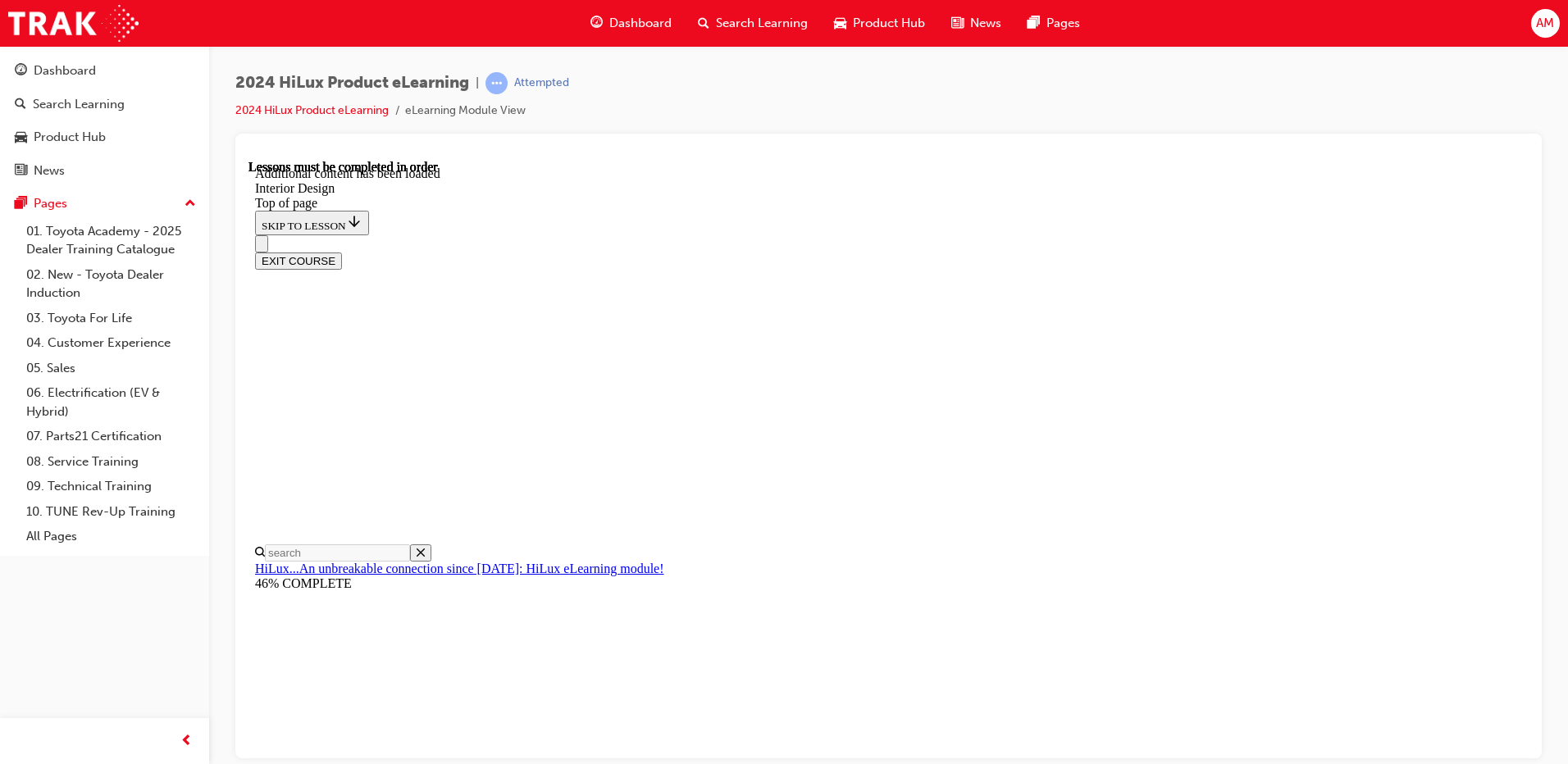
drag, startPoint x: 1053, startPoint y: 242, endPoint x: 1103, endPoint y: 263, distance: 54.2
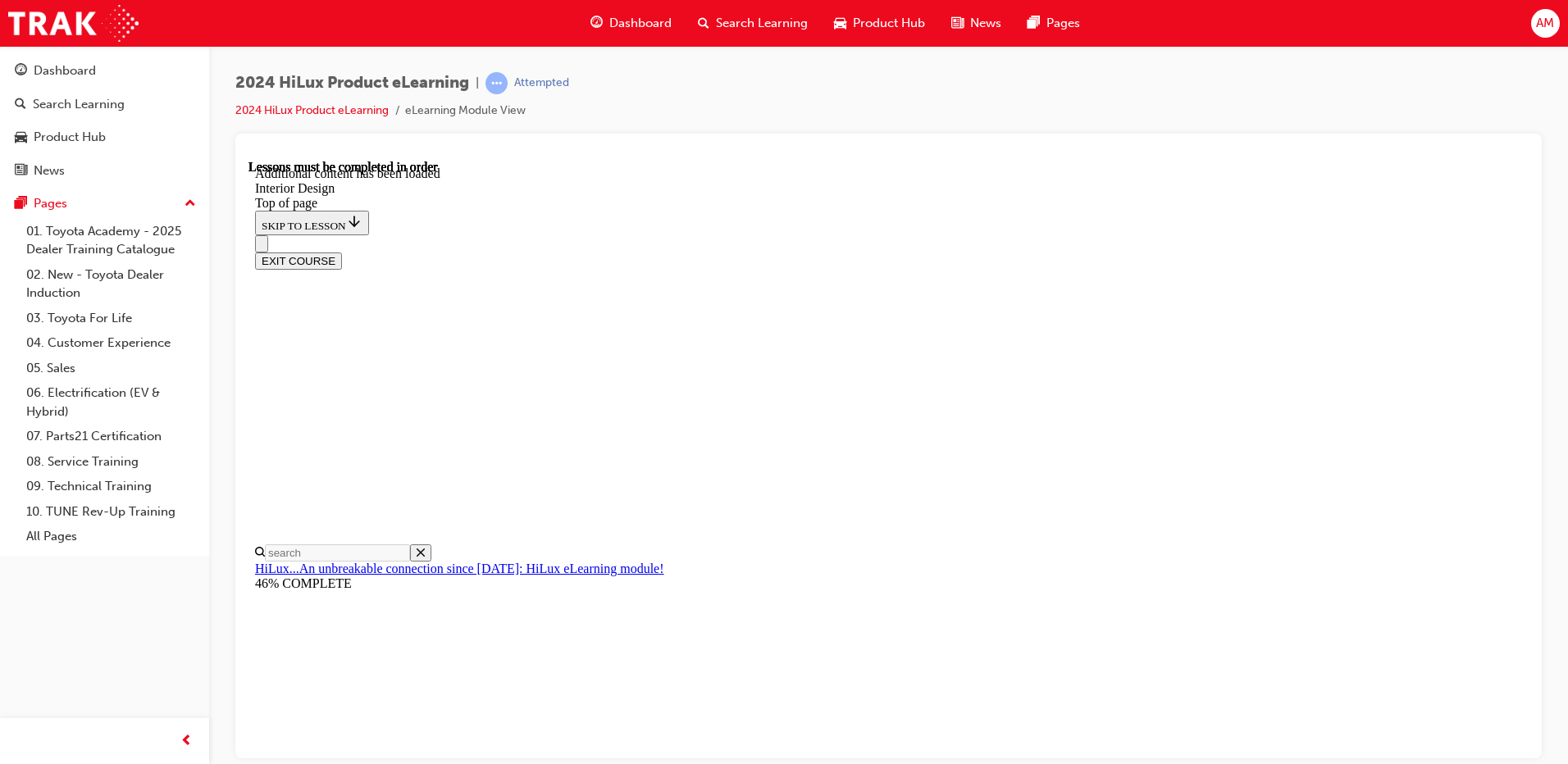
drag, startPoint x: 943, startPoint y: 326, endPoint x: 964, endPoint y: 332, distance: 21.8
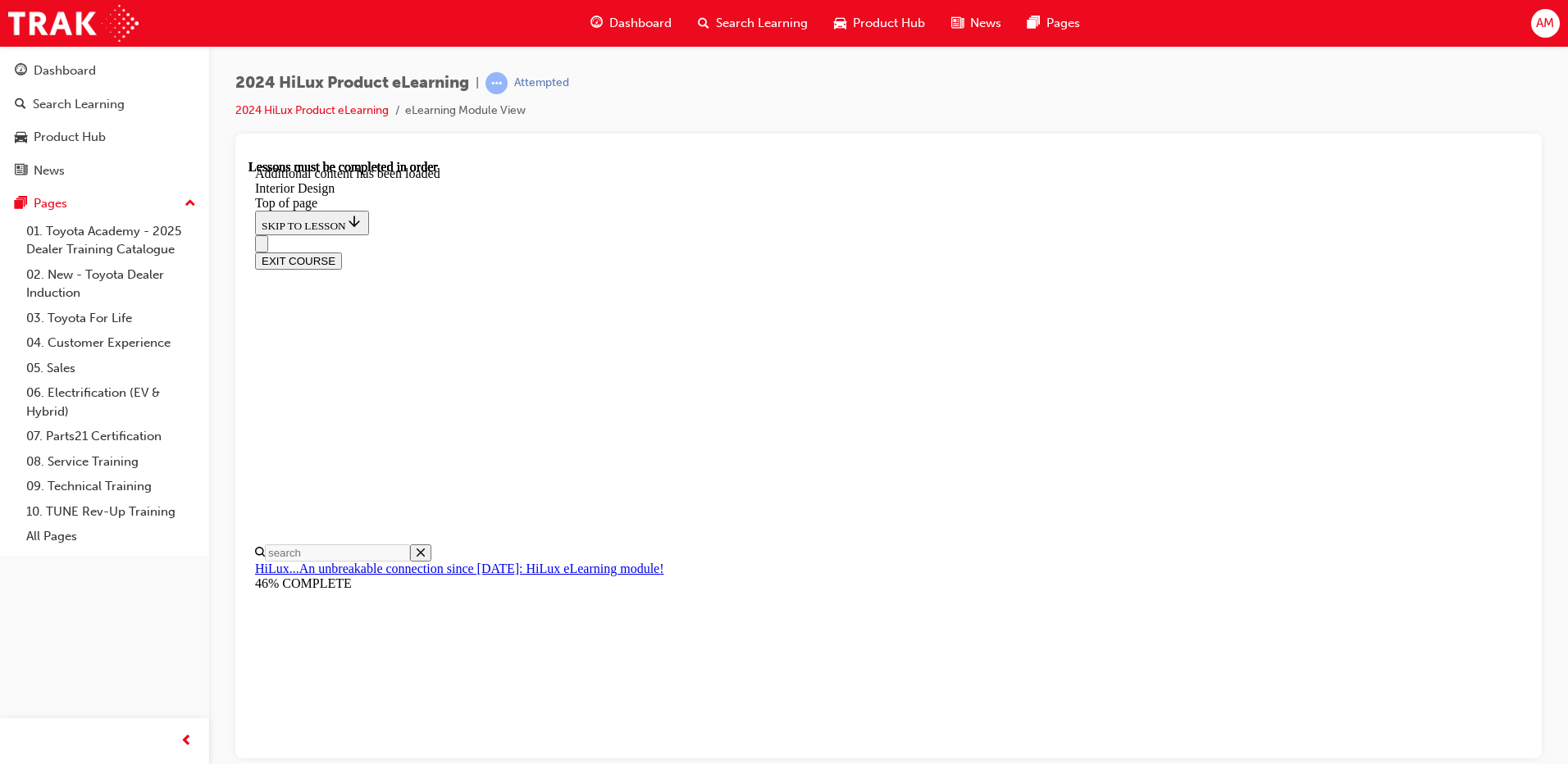
drag, startPoint x: 1374, startPoint y: 242, endPoint x: 1322, endPoint y: 397, distance: 163.5
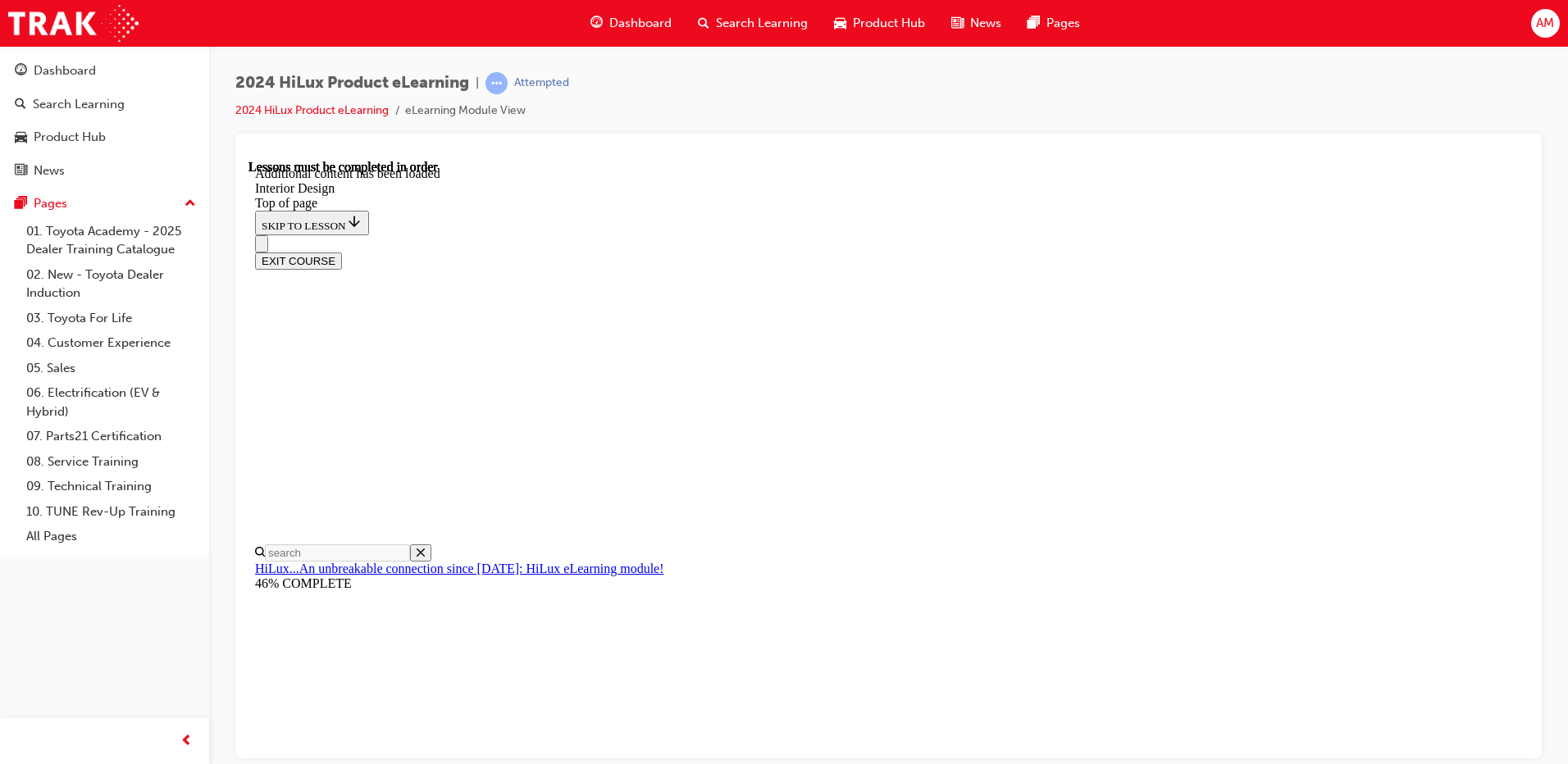
scroll to position [686, 0]
drag, startPoint x: 1272, startPoint y: 457, endPoint x: 1272, endPoint y: 474, distance: 17.0
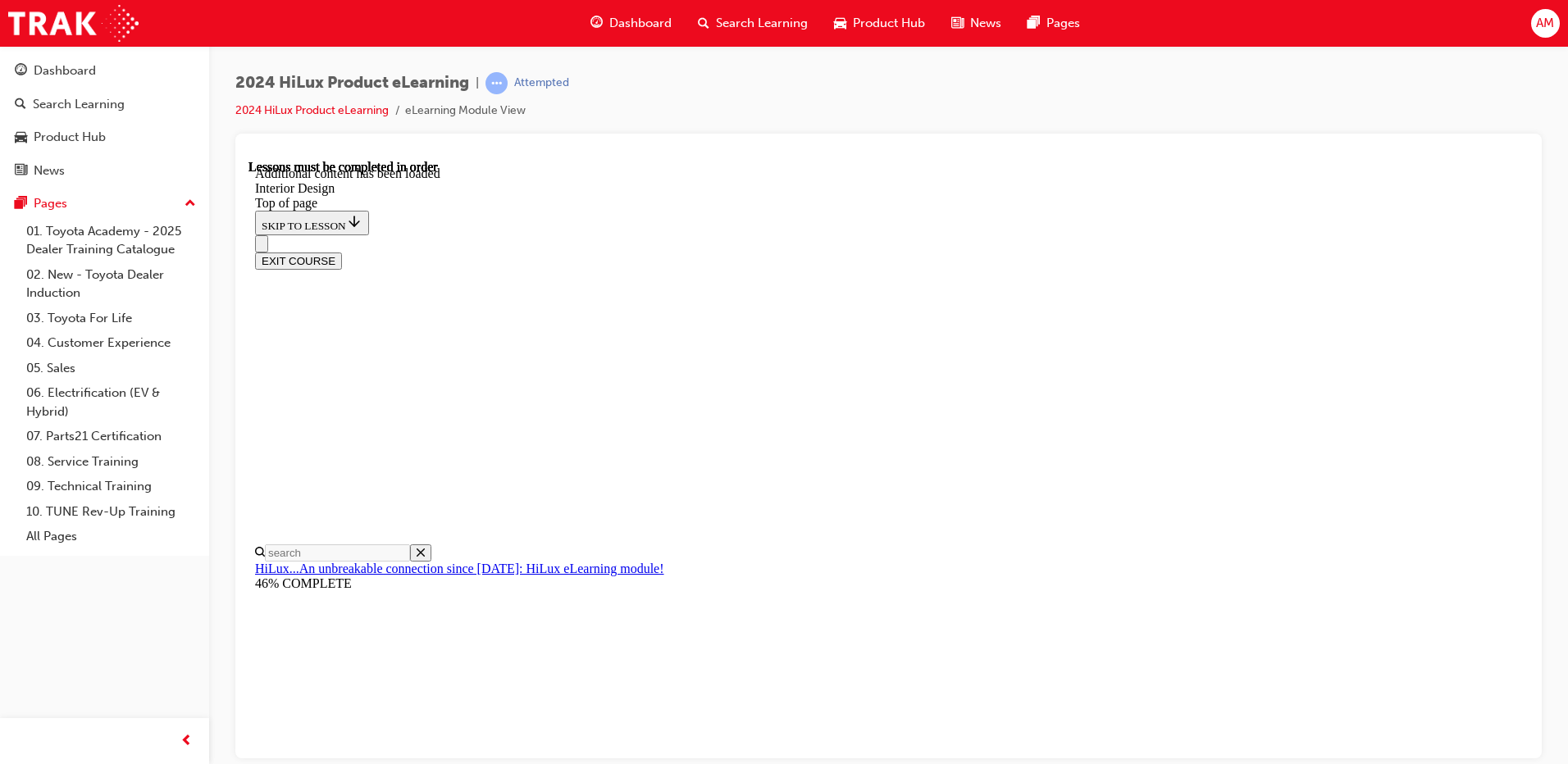
drag, startPoint x: 1076, startPoint y: 514, endPoint x: 1078, endPoint y: 524, distance: 10.2
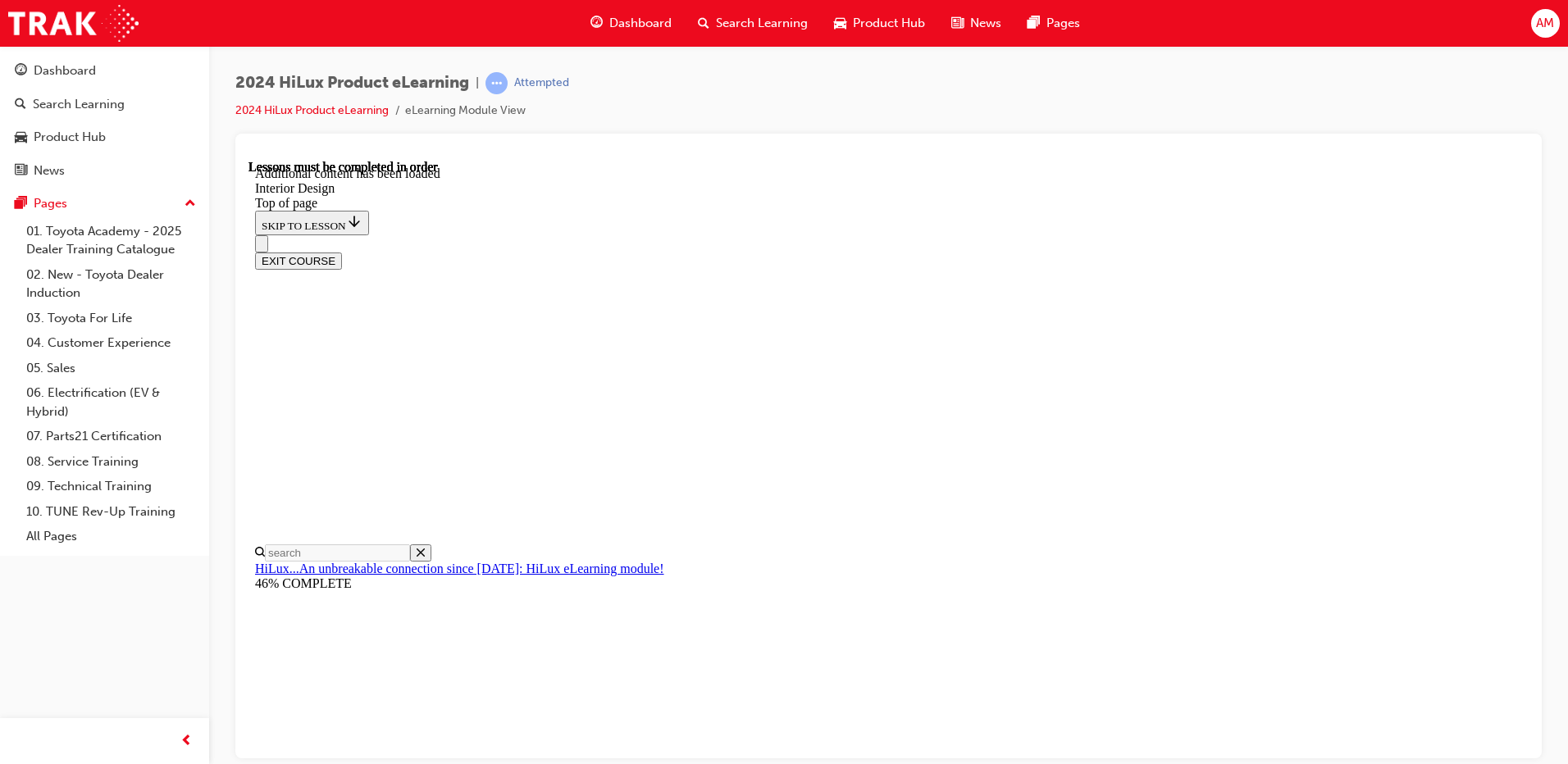
drag, startPoint x: 1220, startPoint y: 414, endPoint x: 1269, endPoint y: 455, distance: 63.9
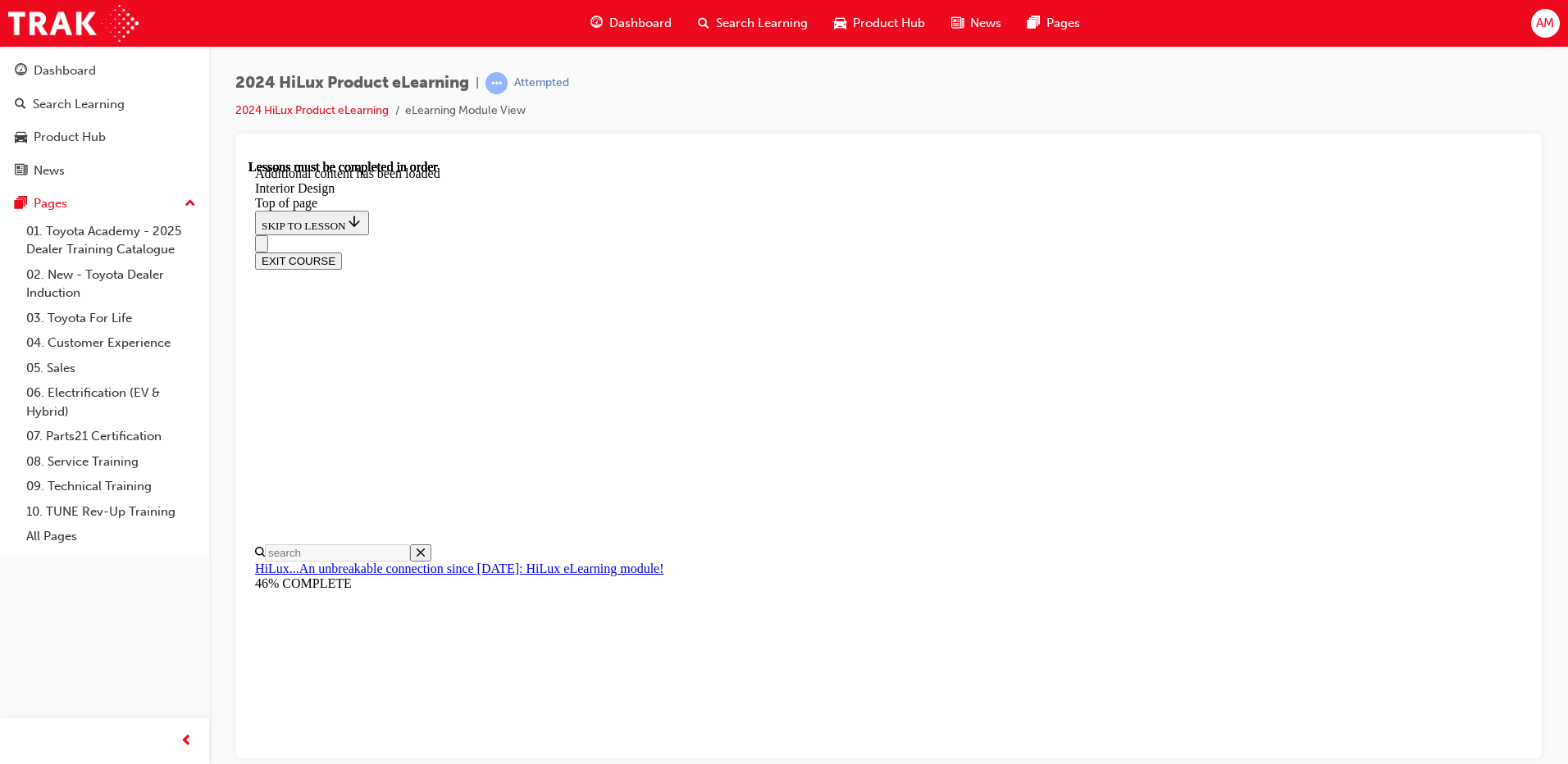
scroll to position [888, 0]
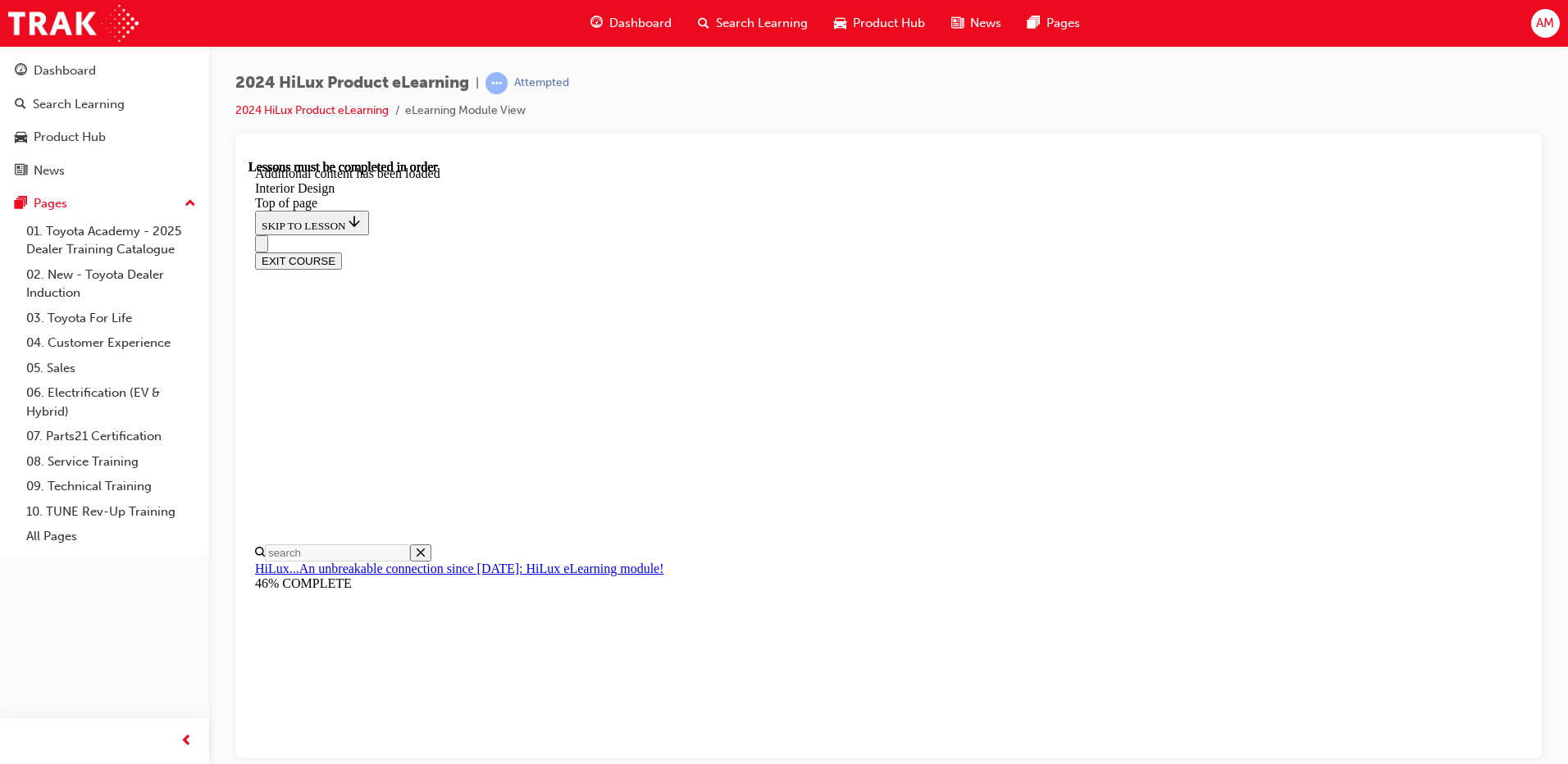
scroll to position [642, 0]
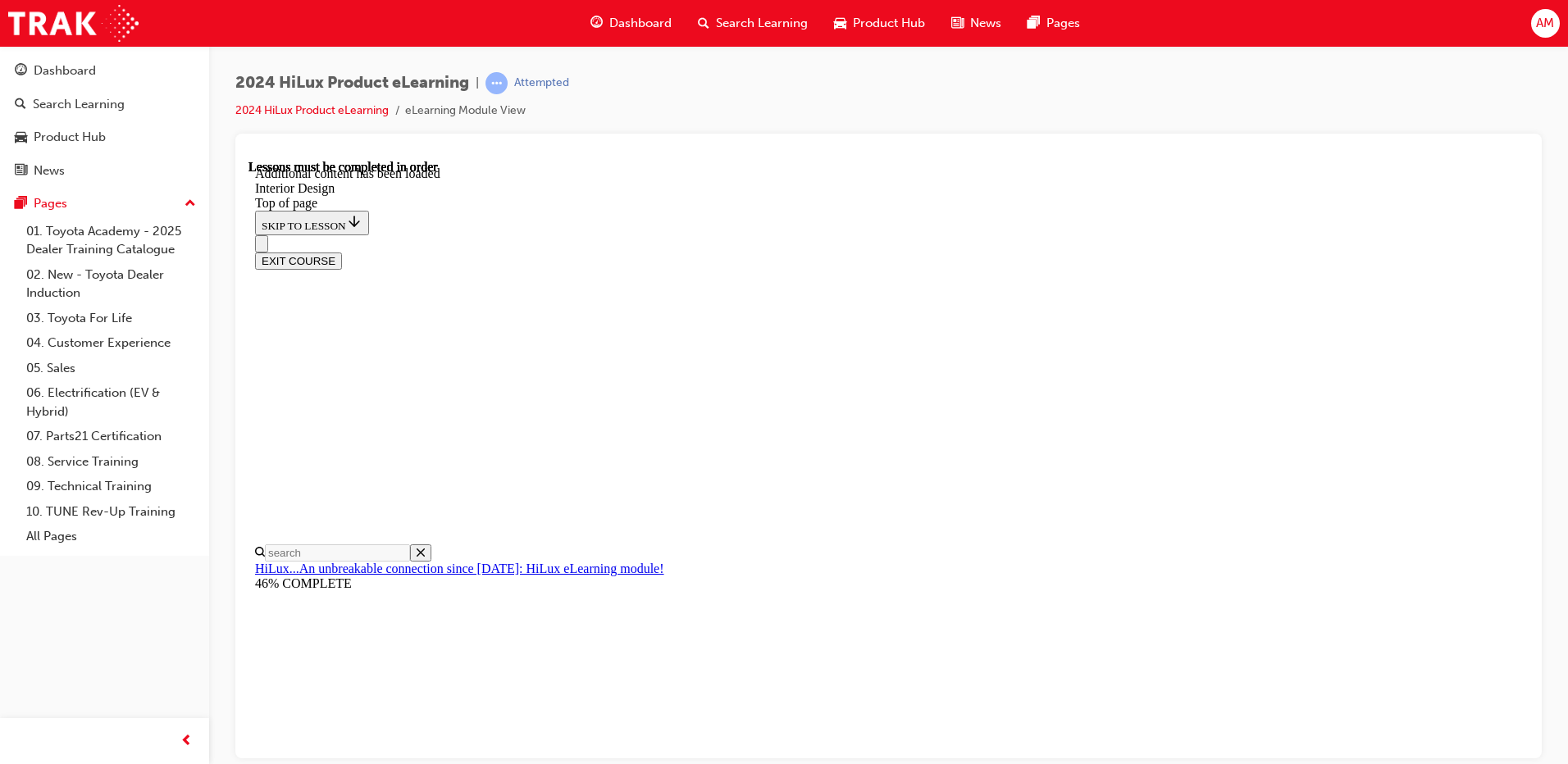
scroll to position [1216, 0]
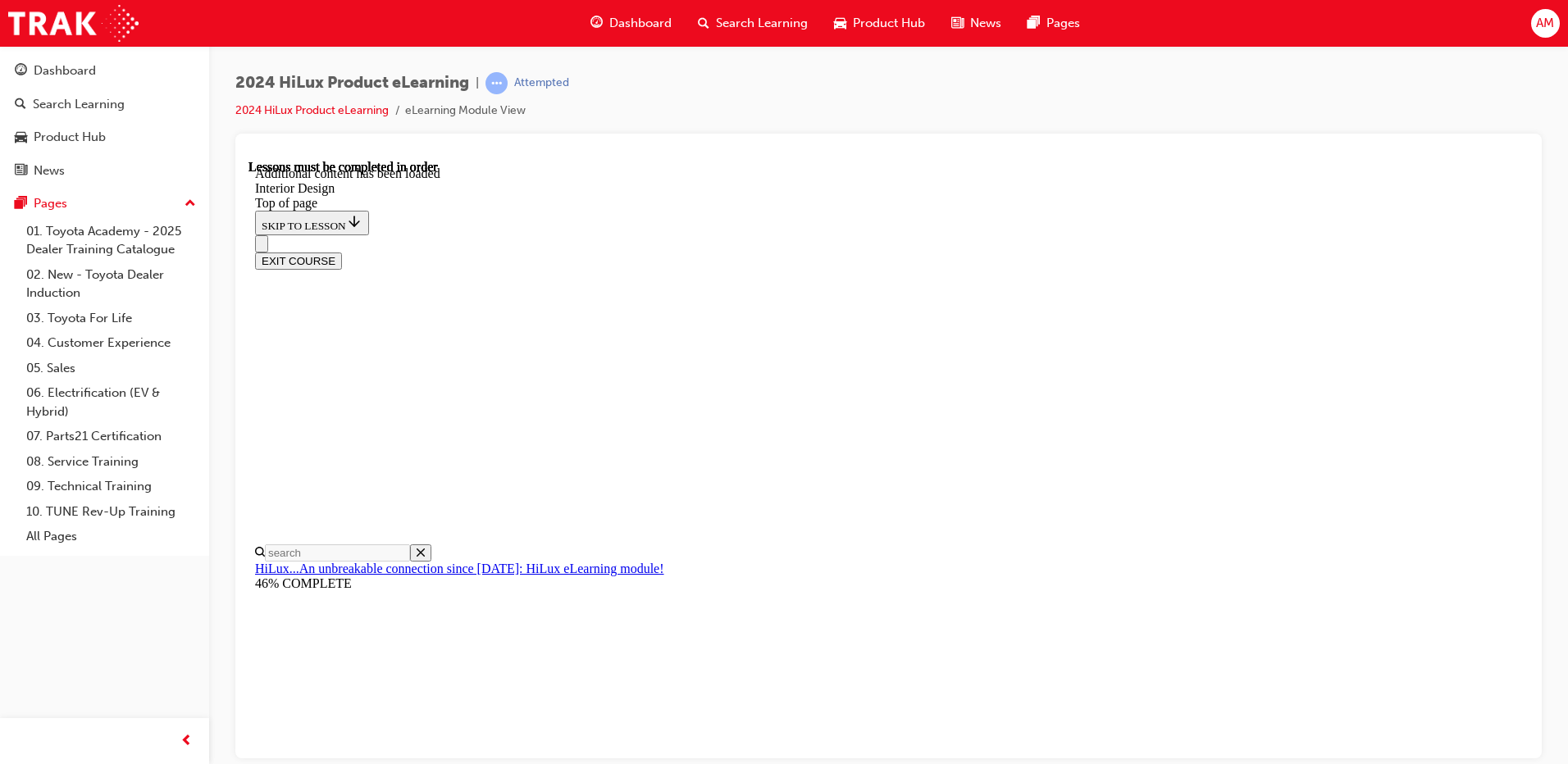
drag, startPoint x: 832, startPoint y: 284, endPoint x: 836, endPoint y: 313, distance: 29.3
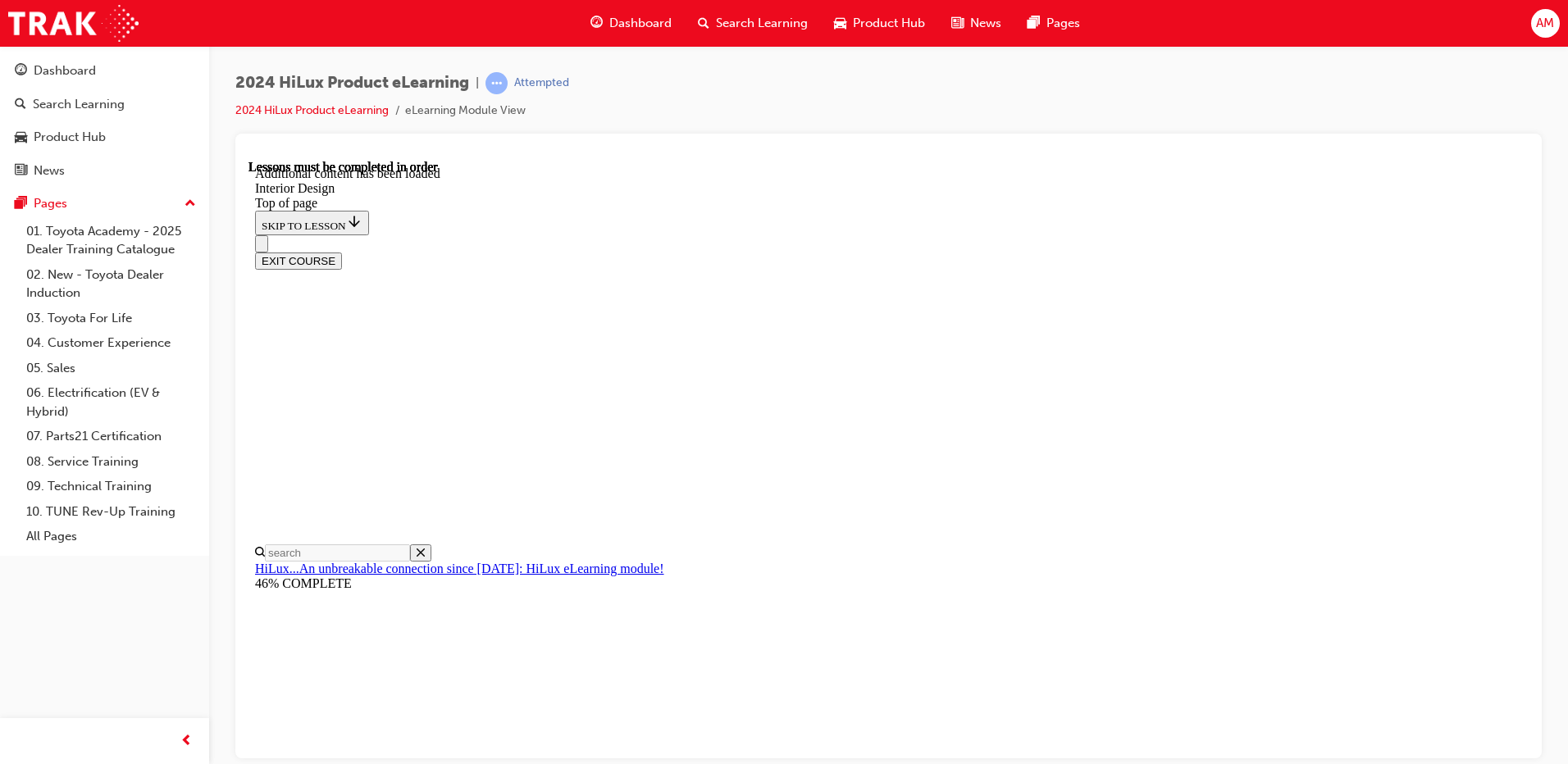
drag, startPoint x: 836, startPoint y: 320, endPoint x: 844, endPoint y: 329, distance: 12.0
click at [1127, 158] on div at bounding box center [889, 153] width 1280 height 13
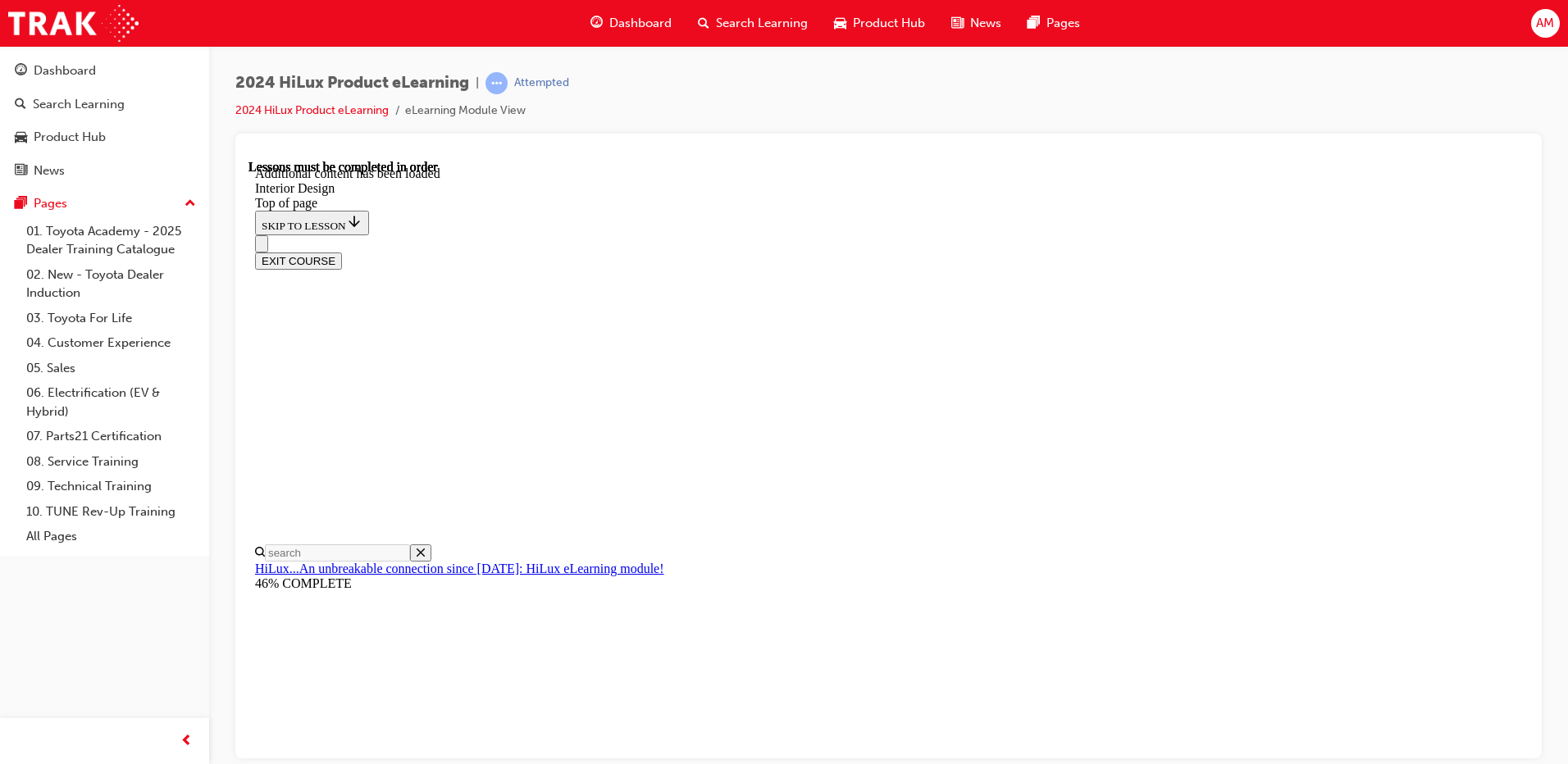
click at [1123, 235] on div "EXIT COURSE" at bounding box center [883, 251] width 1255 height 34
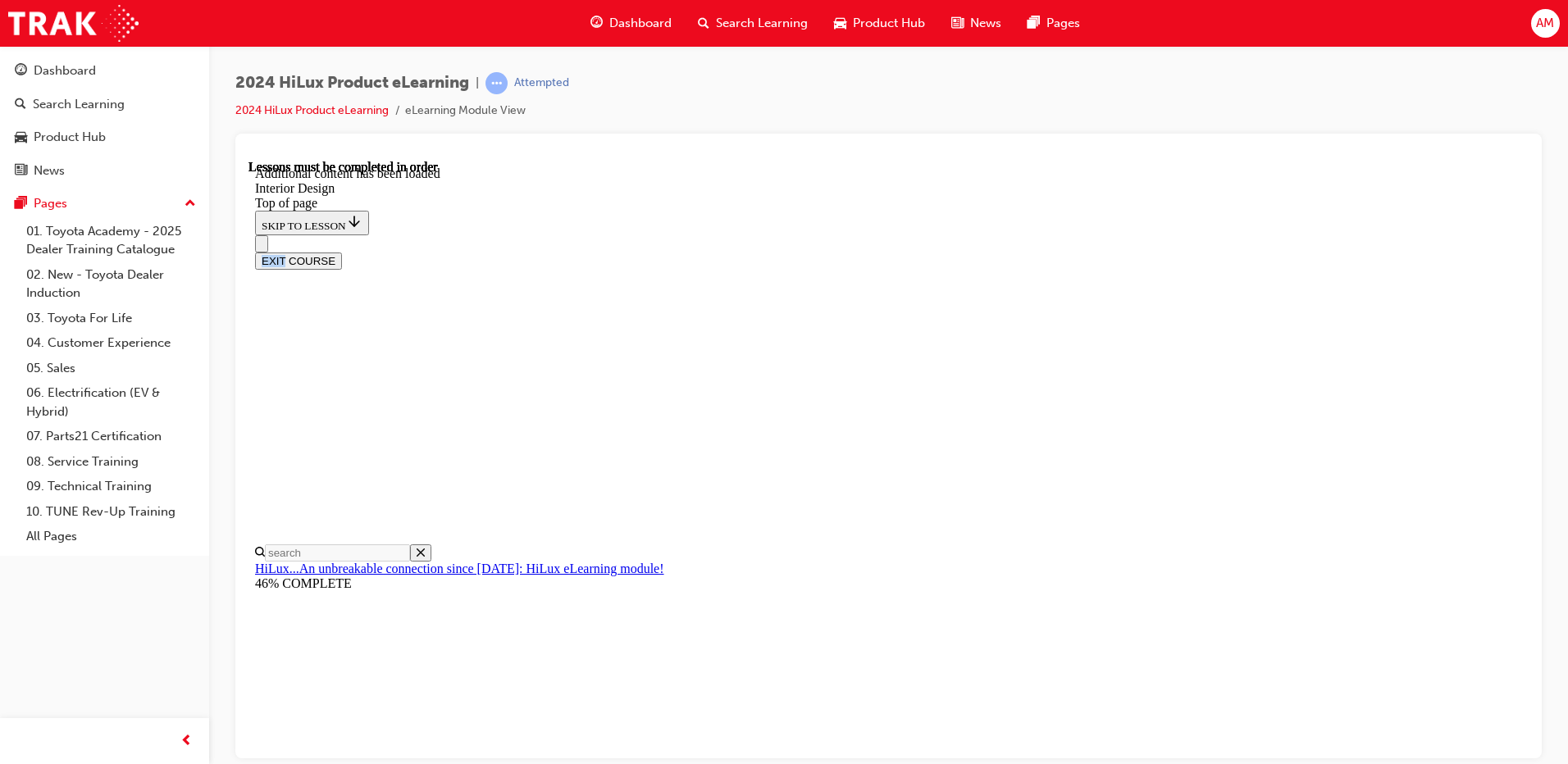
drag, startPoint x: 1411, startPoint y: 261, endPoint x: 1410, endPoint y: 271, distance: 10.0
drag, startPoint x: 795, startPoint y: 452, endPoint x: 814, endPoint y: 464, distance: 22.5
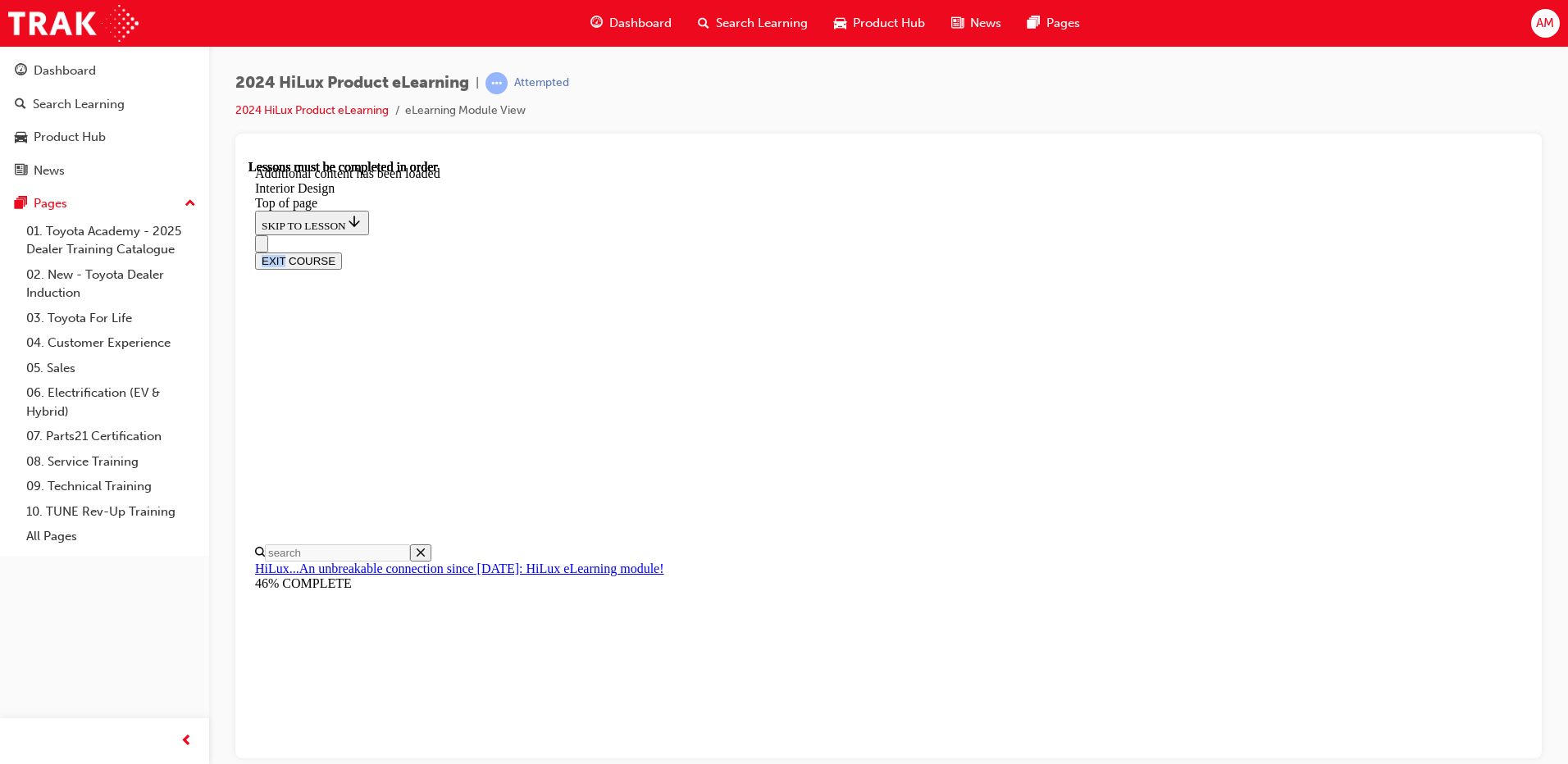
scroll to position [2036, 0]
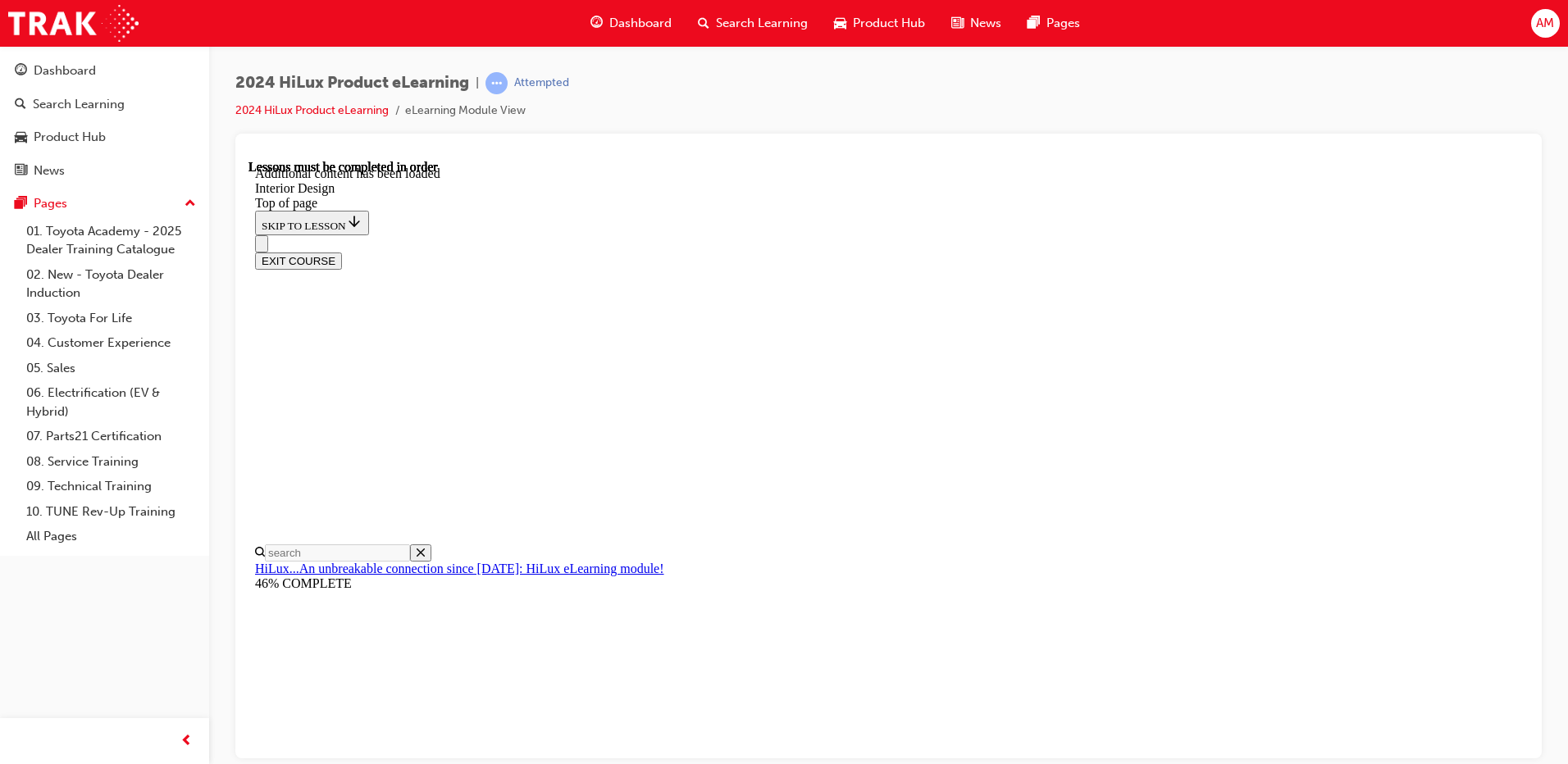
drag, startPoint x: 1300, startPoint y: 466, endPoint x: 1314, endPoint y: 483, distance: 22.0
drag, startPoint x: 1265, startPoint y: 541, endPoint x: 1267, endPoint y: 550, distance: 9.2
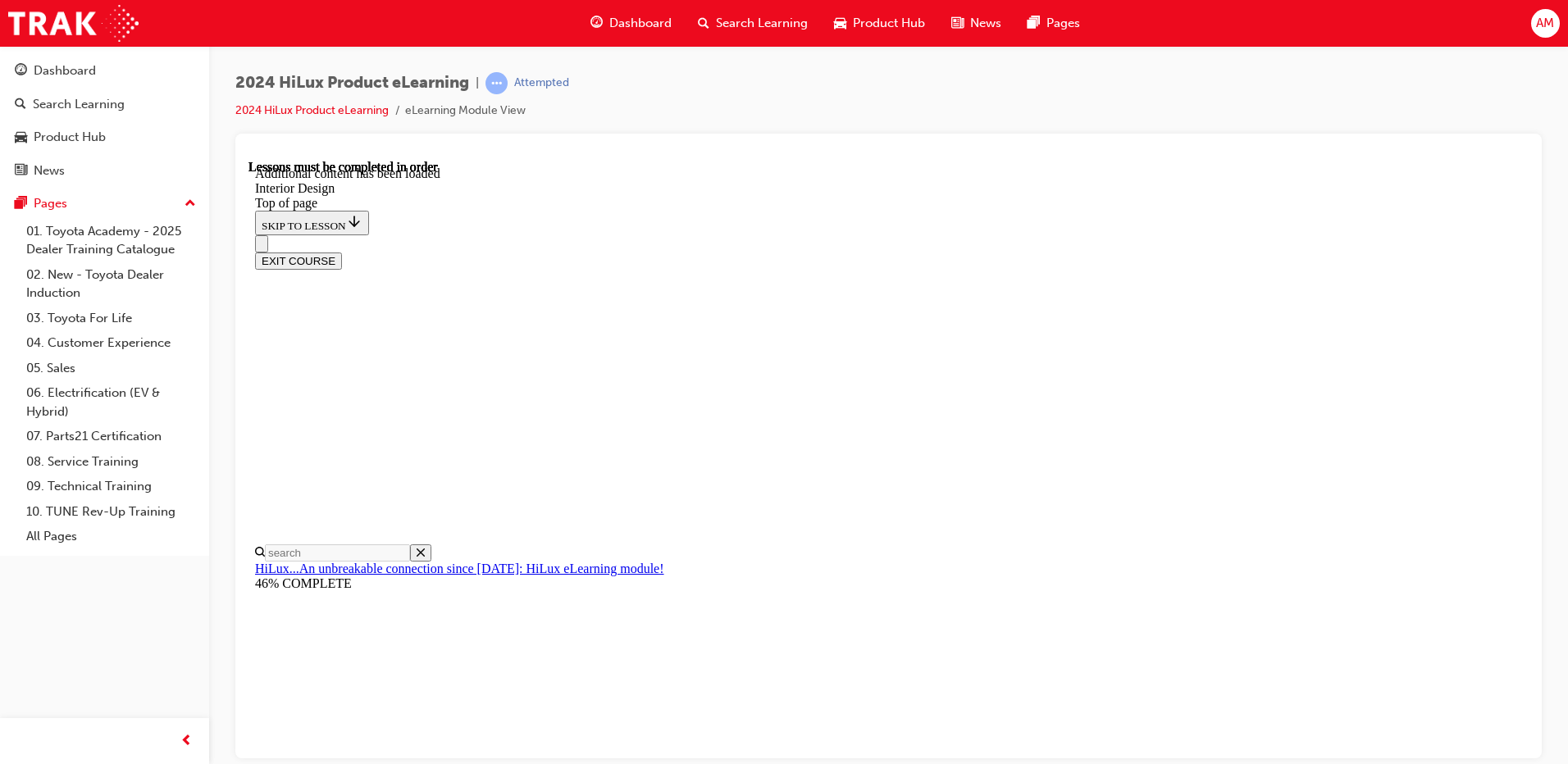
scroll to position [0, 0]
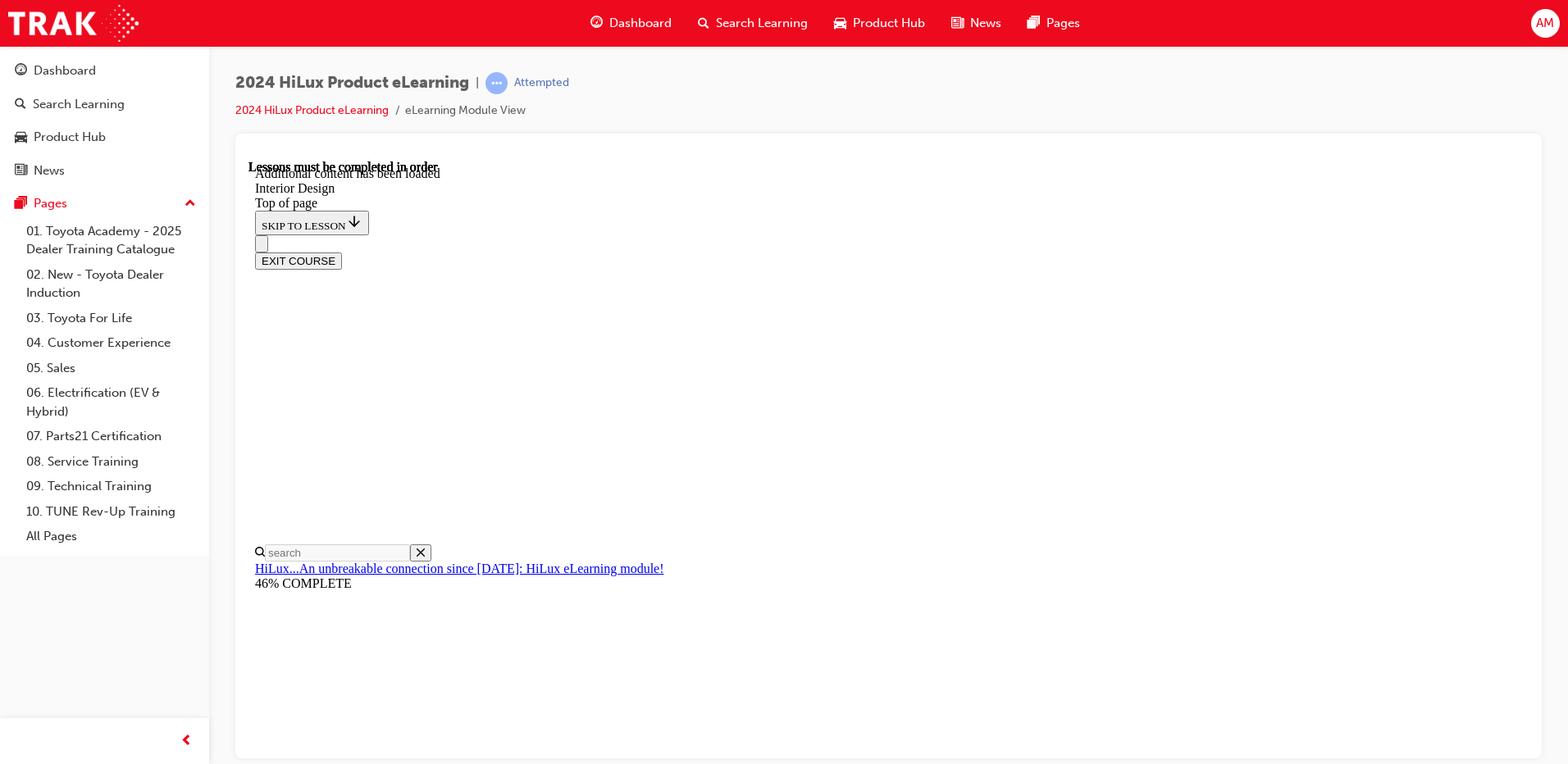
scroll to position [724, 0]
drag, startPoint x: 1219, startPoint y: 418, endPoint x: 1226, endPoint y: 427, distance: 11.4
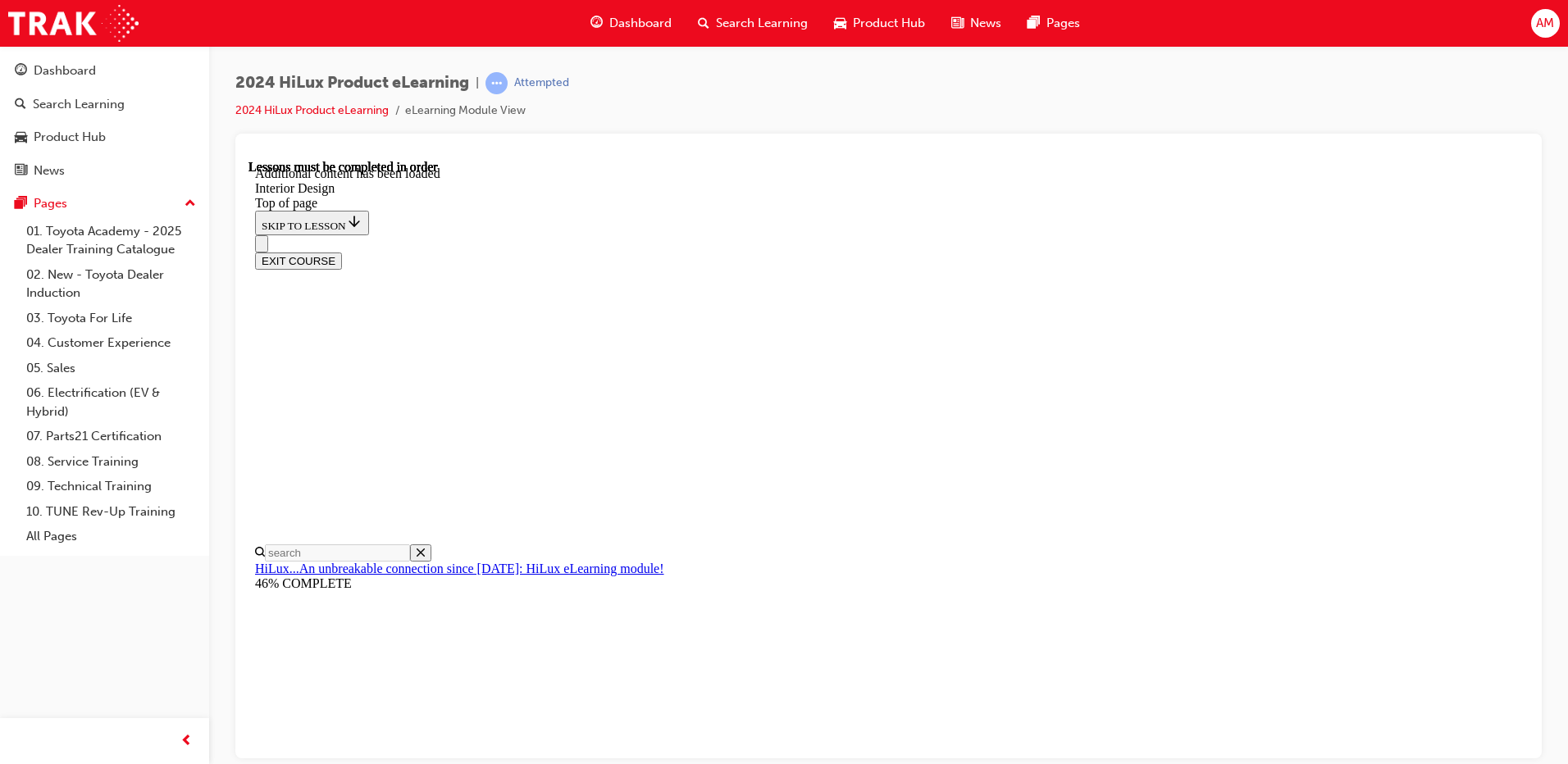
scroll to position [938, 0]
drag, startPoint x: 1360, startPoint y: 510, endPoint x: 1361, endPoint y: 527, distance: 17.0
drag, startPoint x: 1133, startPoint y: 630, endPoint x: 1131, endPoint y: 640, distance: 10.2
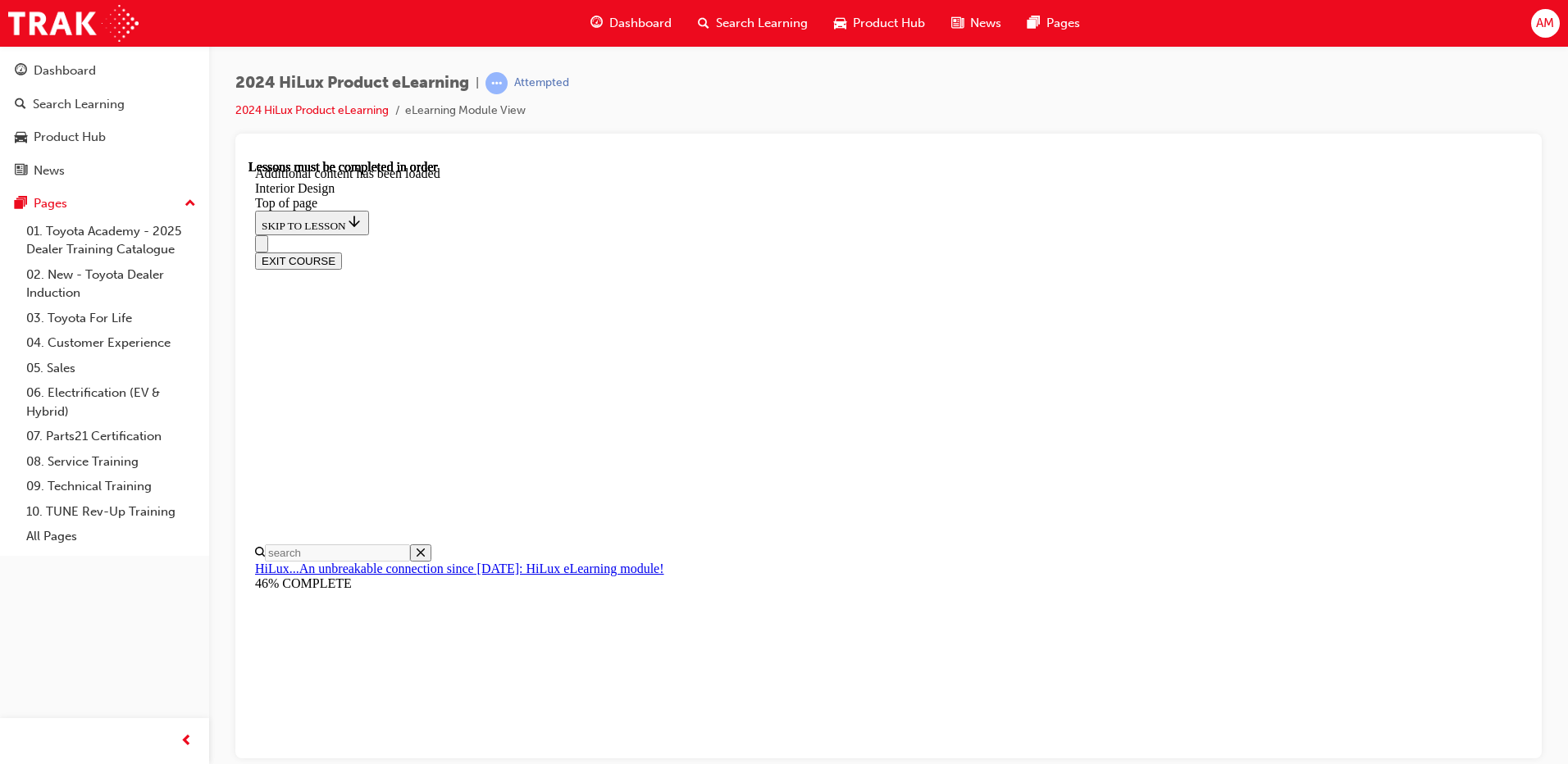
drag, startPoint x: 1133, startPoint y: 234, endPoint x: 1130, endPoint y: 251, distance: 17.3
drag, startPoint x: 1133, startPoint y: 288, endPoint x: 1133, endPoint y: 307, distance: 19.0
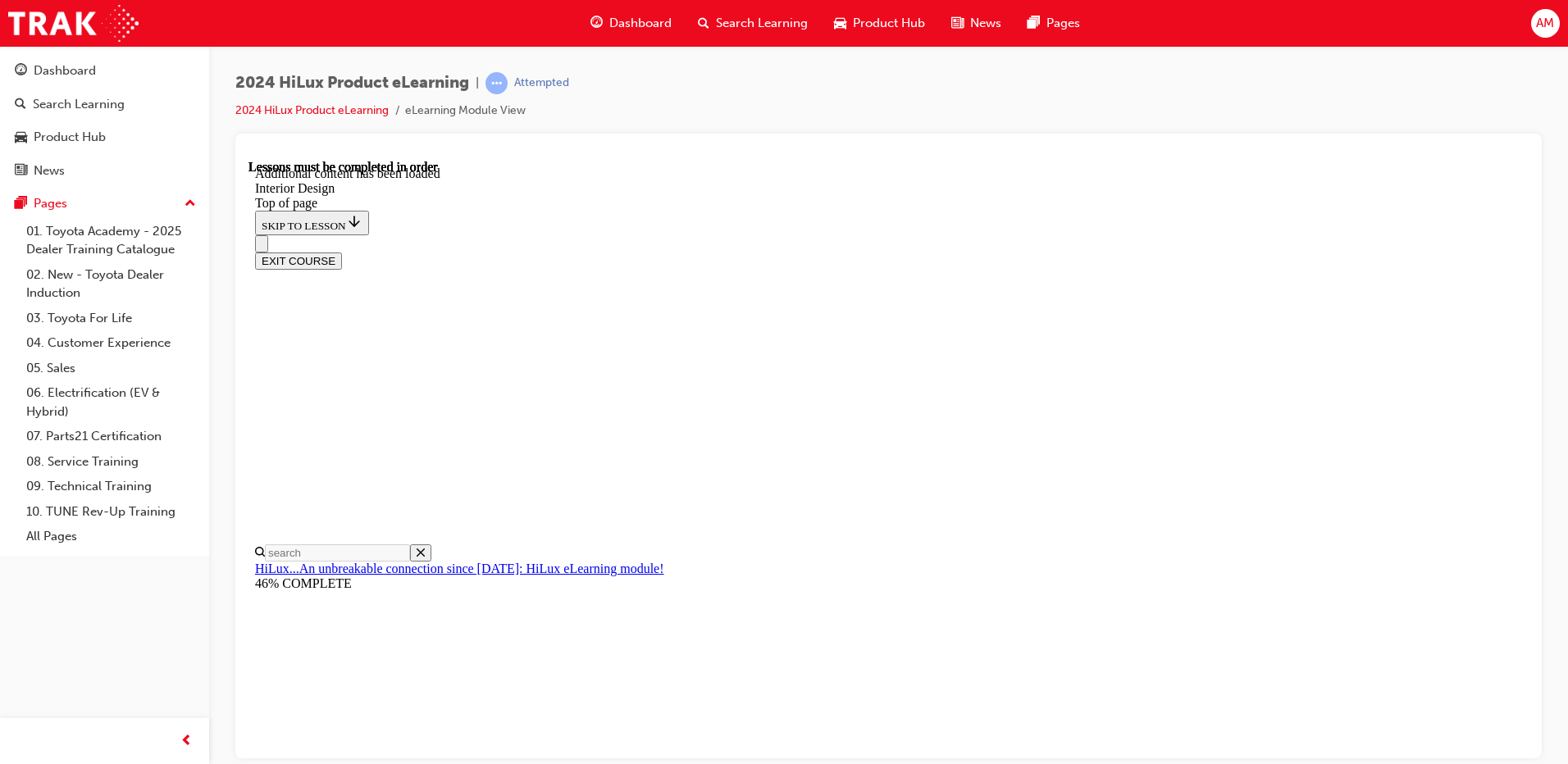
drag, startPoint x: 1170, startPoint y: 249, endPoint x: 1167, endPoint y: 263, distance: 14.3
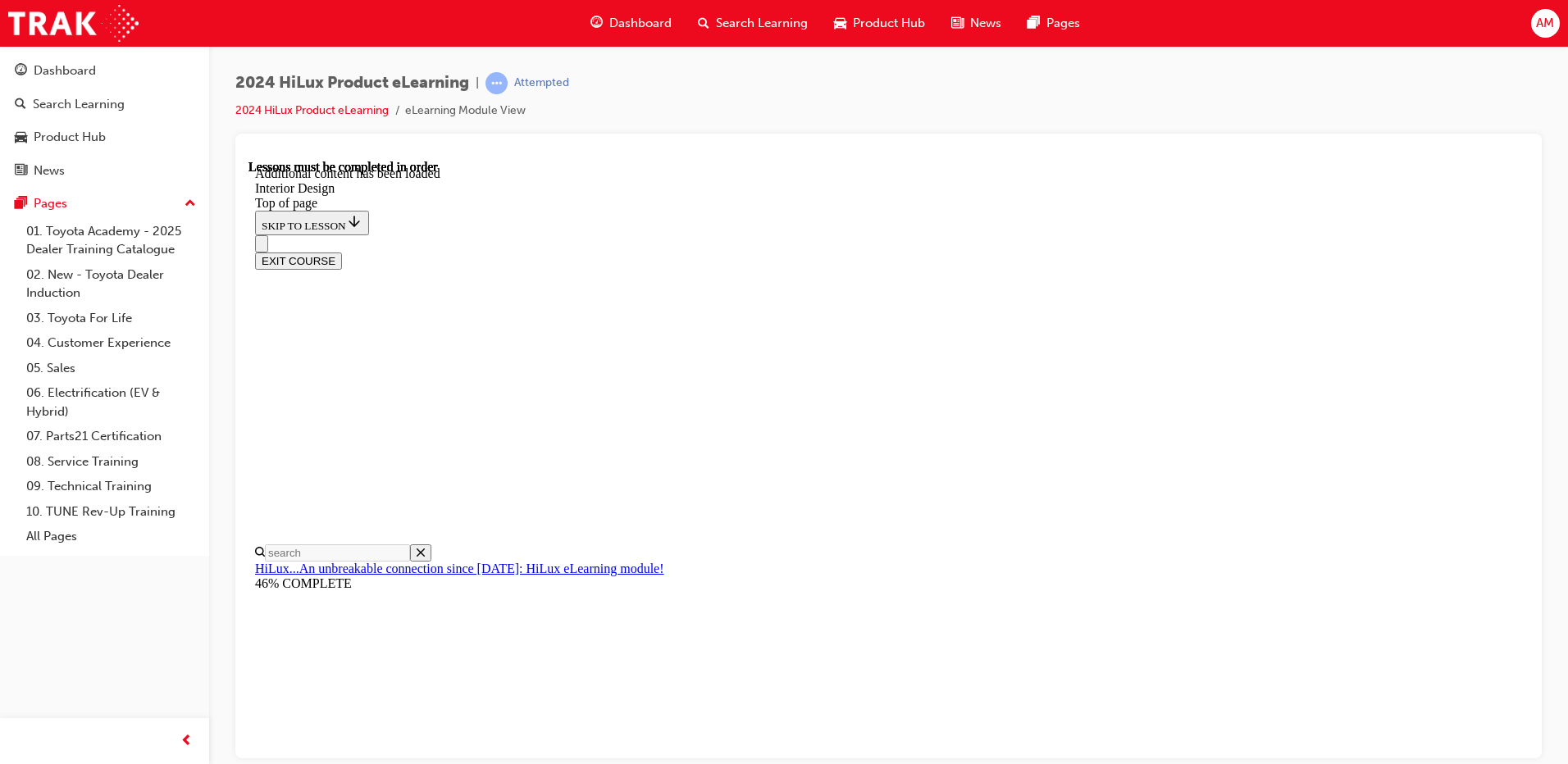
drag, startPoint x: 1026, startPoint y: 273, endPoint x: 1027, endPoint y: 286, distance: 13.0
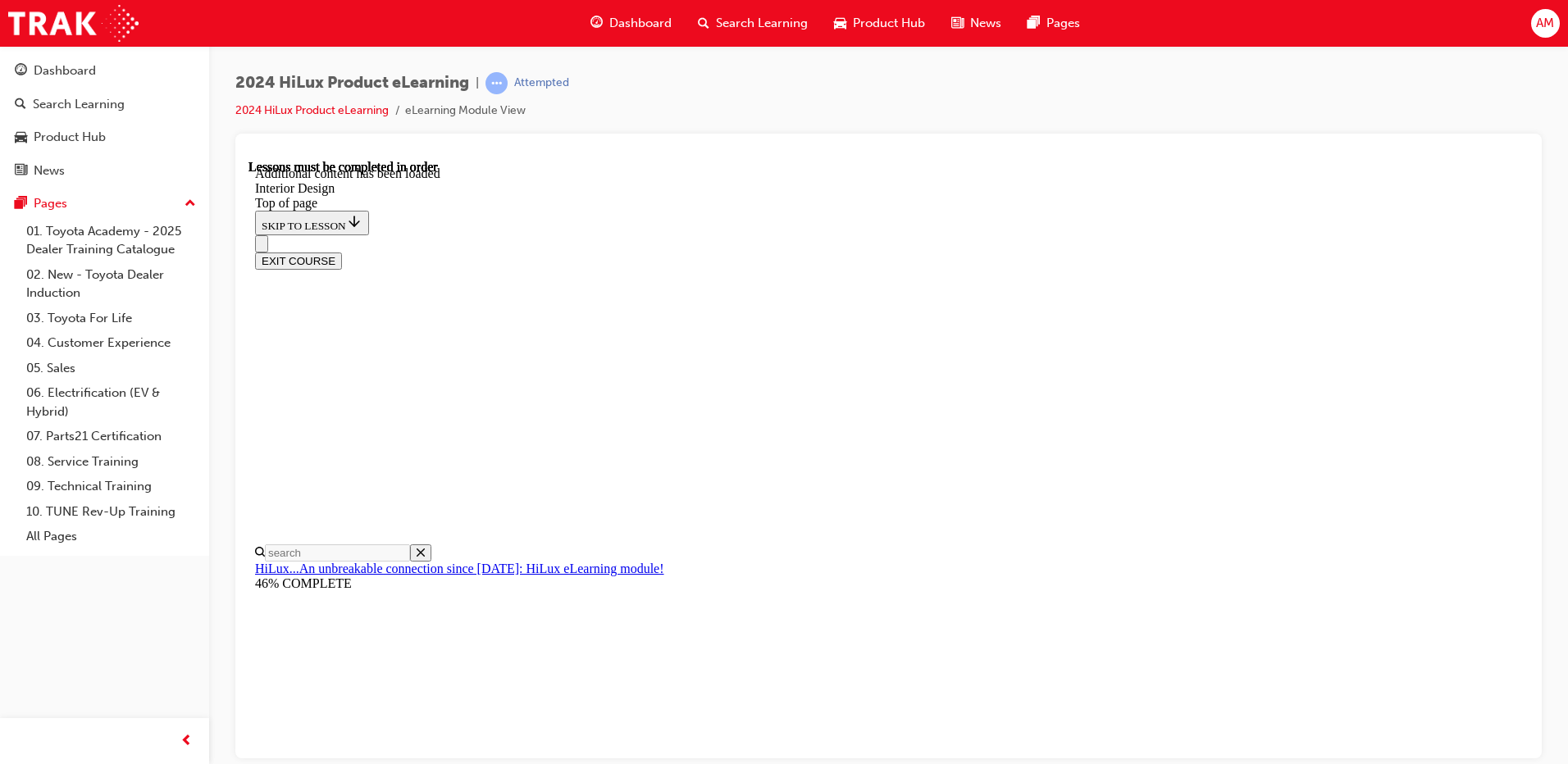
scroll to position [2361, 0]
drag, startPoint x: 797, startPoint y: 246, endPoint x: 793, endPoint y: 255, distance: 9.8
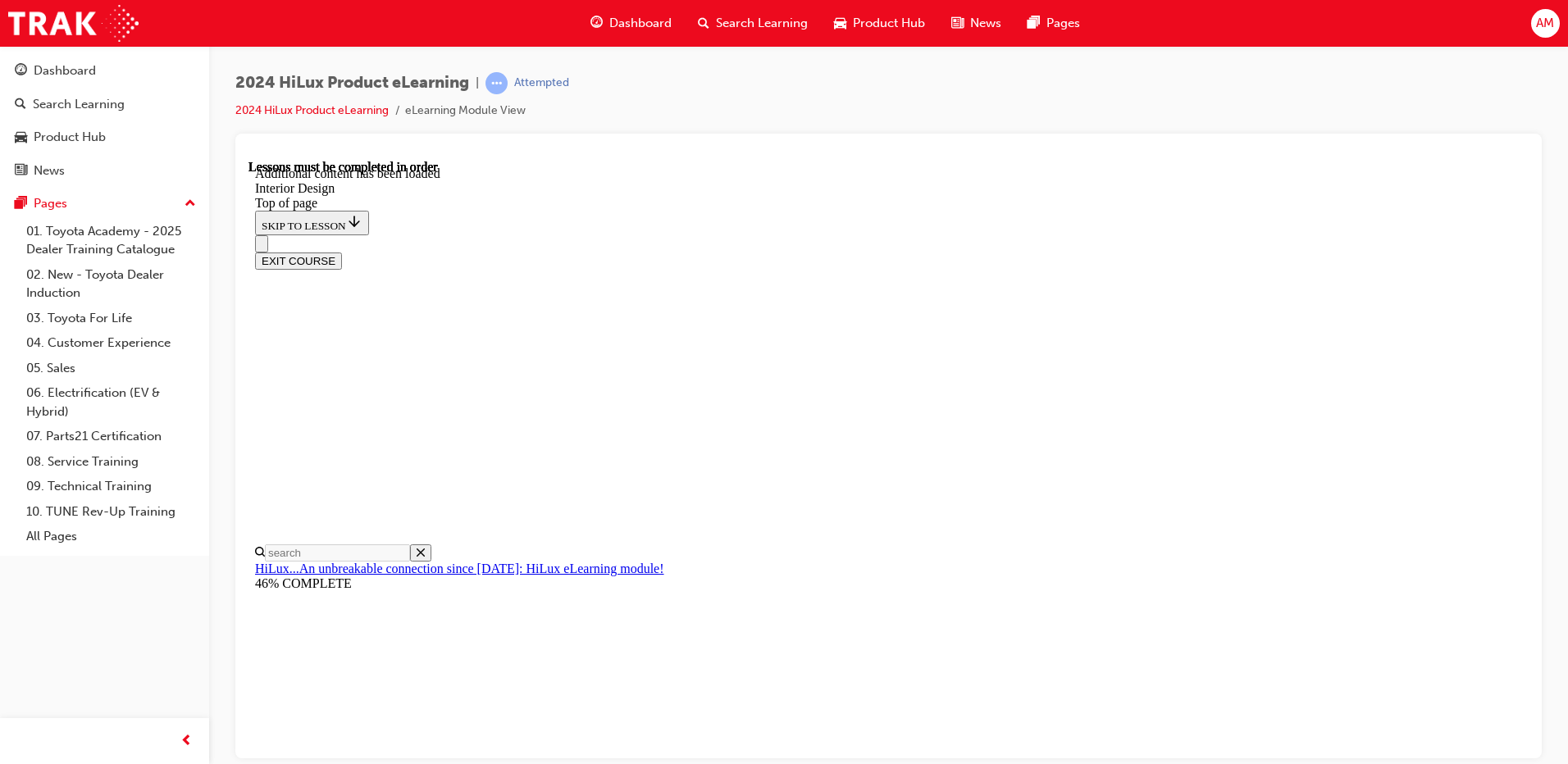
drag, startPoint x: 1053, startPoint y: 250, endPoint x: 1059, endPoint y: 261, distance: 12.5
drag, startPoint x: 1054, startPoint y: 231, endPoint x: 1056, endPoint y: 241, distance: 10.2
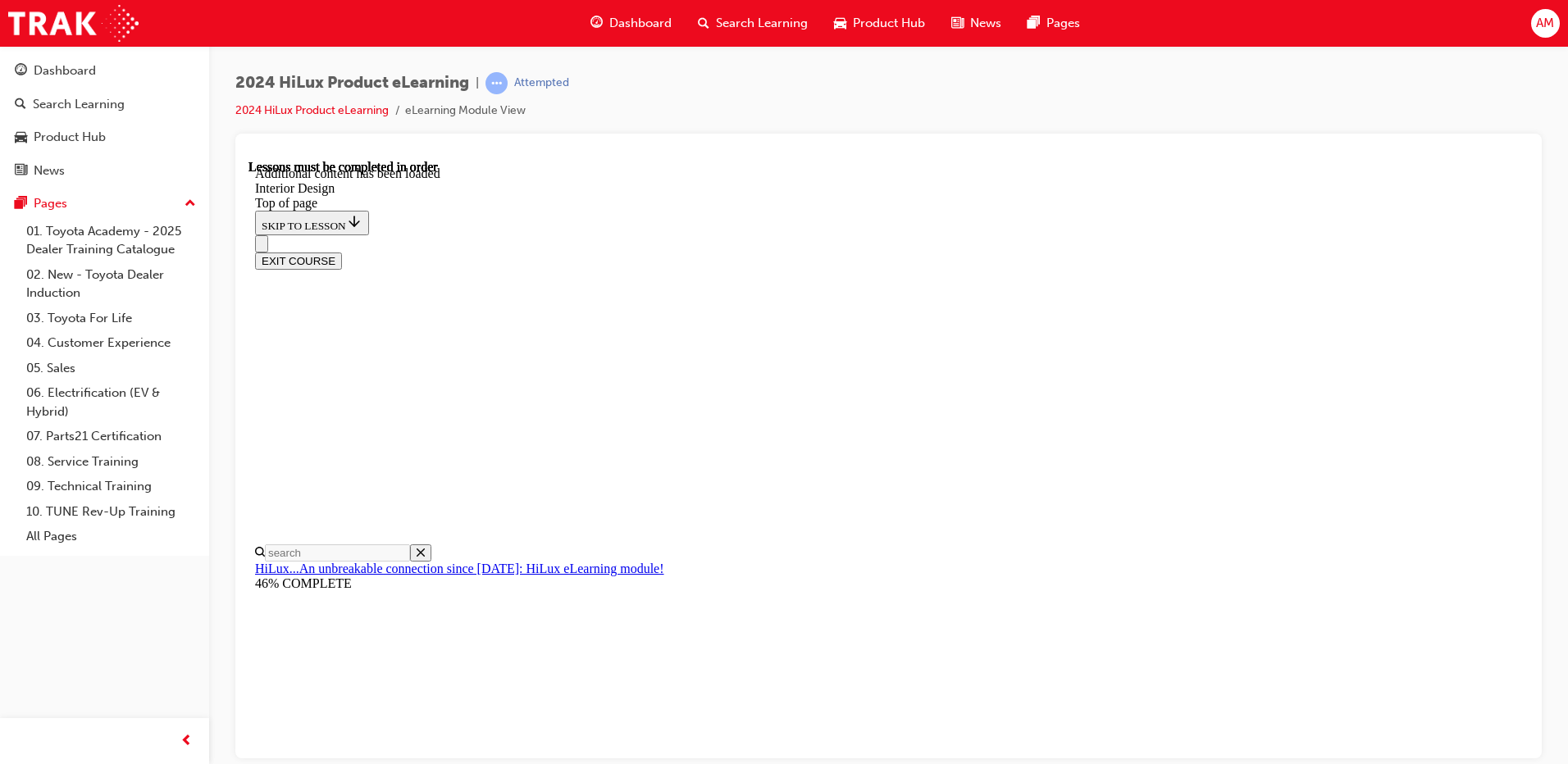
drag, startPoint x: 1369, startPoint y: 253, endPoint x: 1376, endPoint y: 261, distance: 10.6
drag, startPoint x: 1125, startPoint y: 257, endPoint x: 1132, endPoint y: 274, distance: 18.4
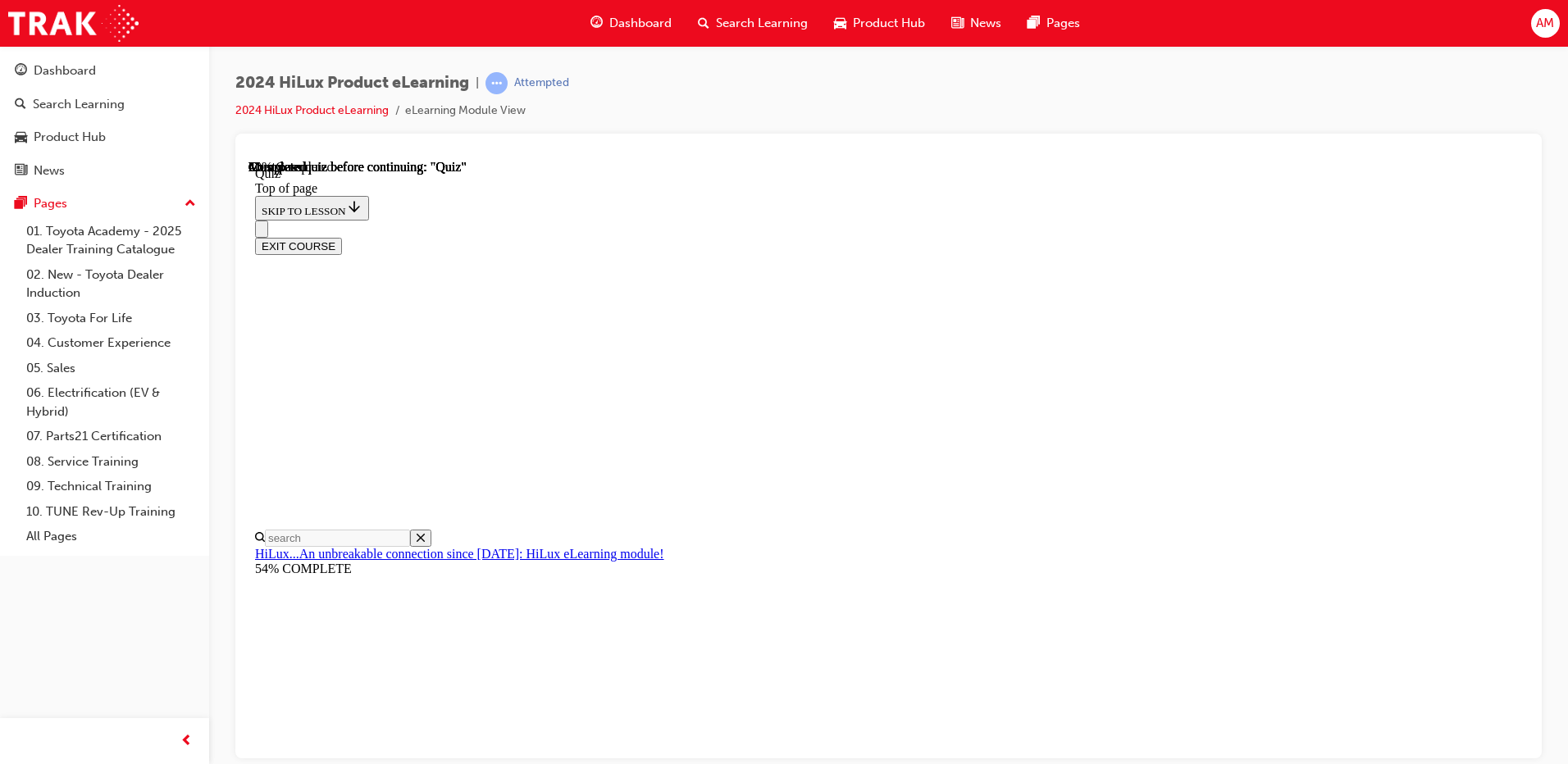
scroll to position [164, 0]
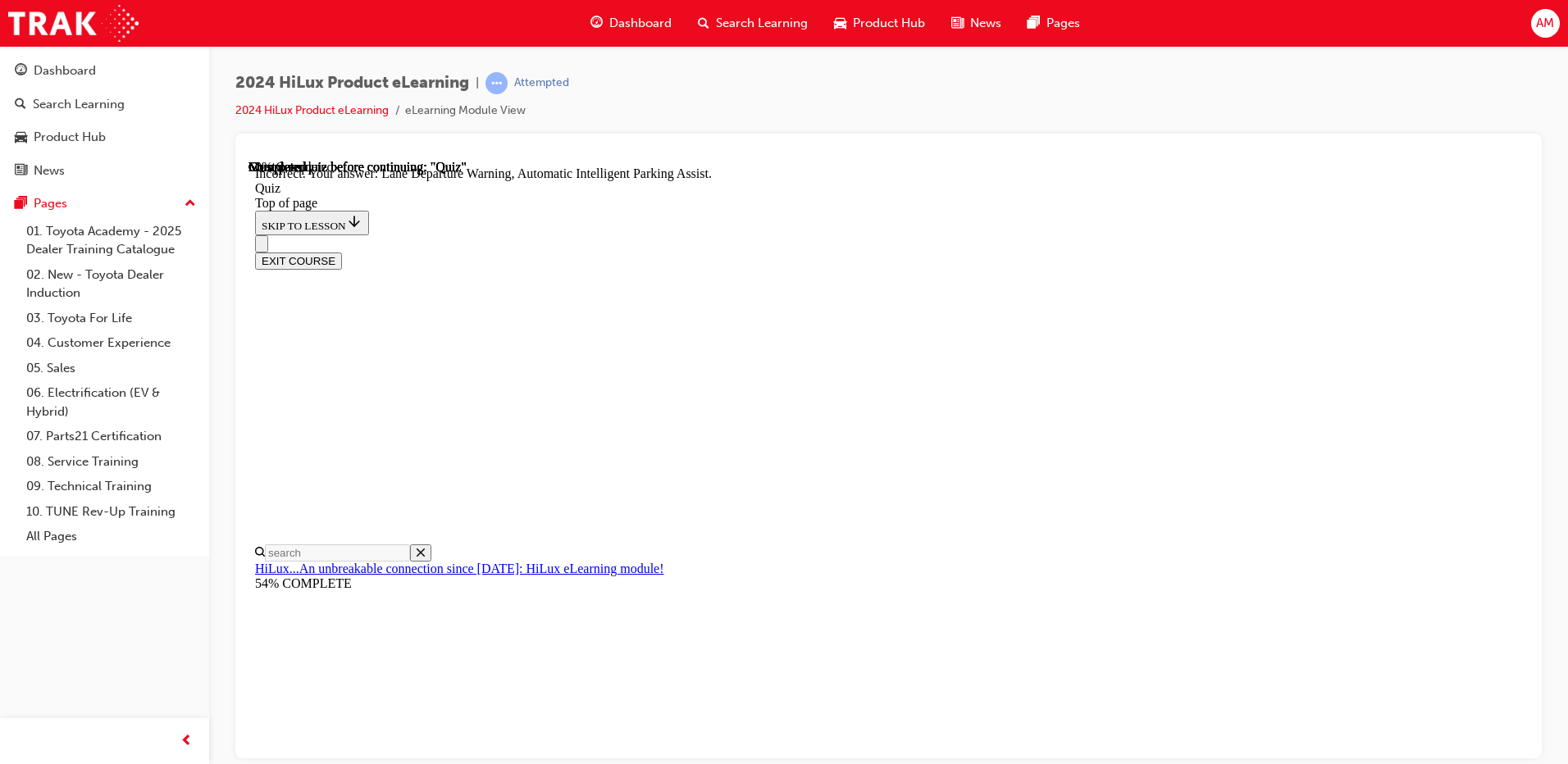
scroll to position [286, 0]
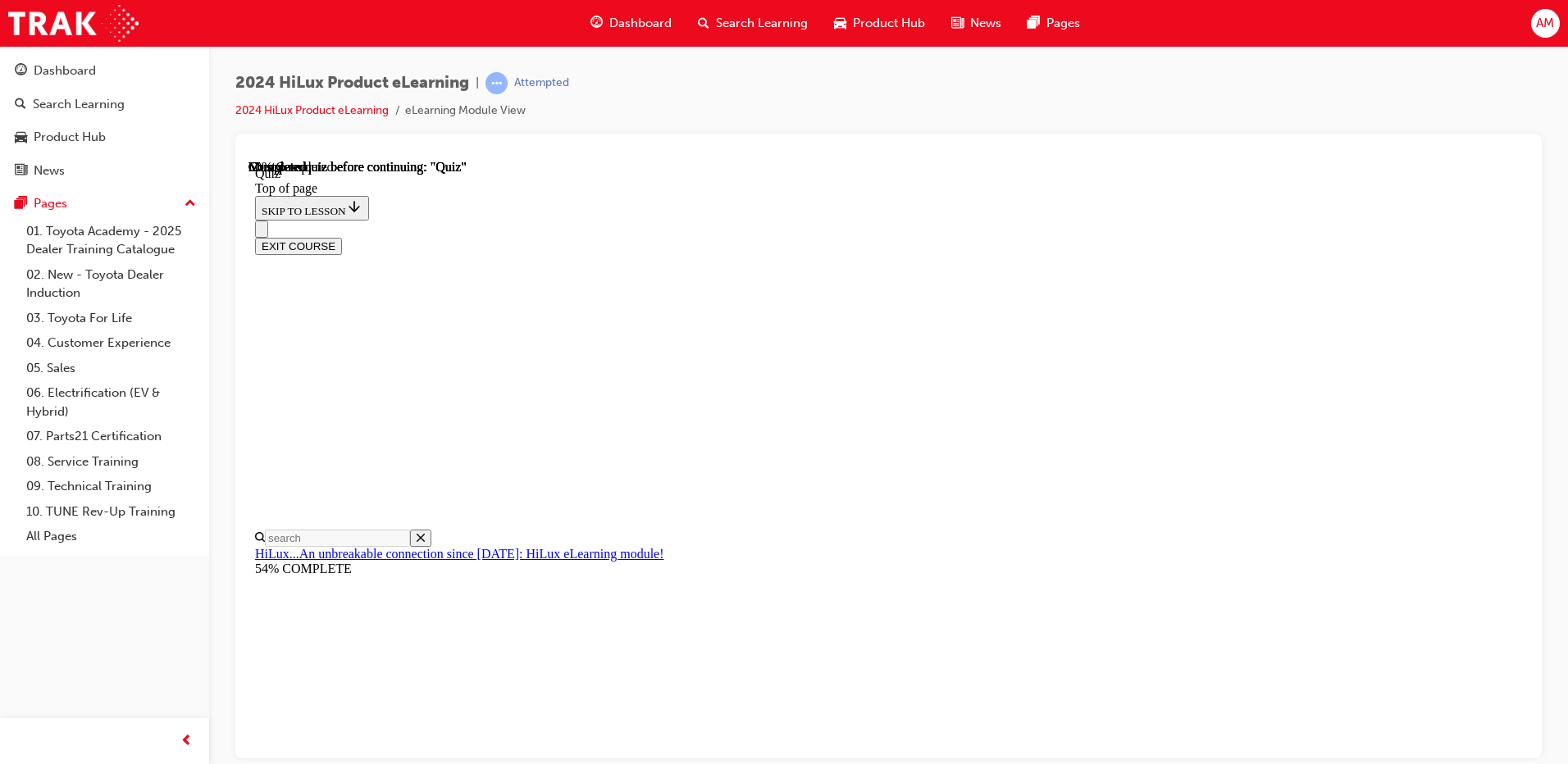
drag, startPoint x: 740, startPoint y: 420, endPoint x: 763, endPoint y: 444, distance: 33.2
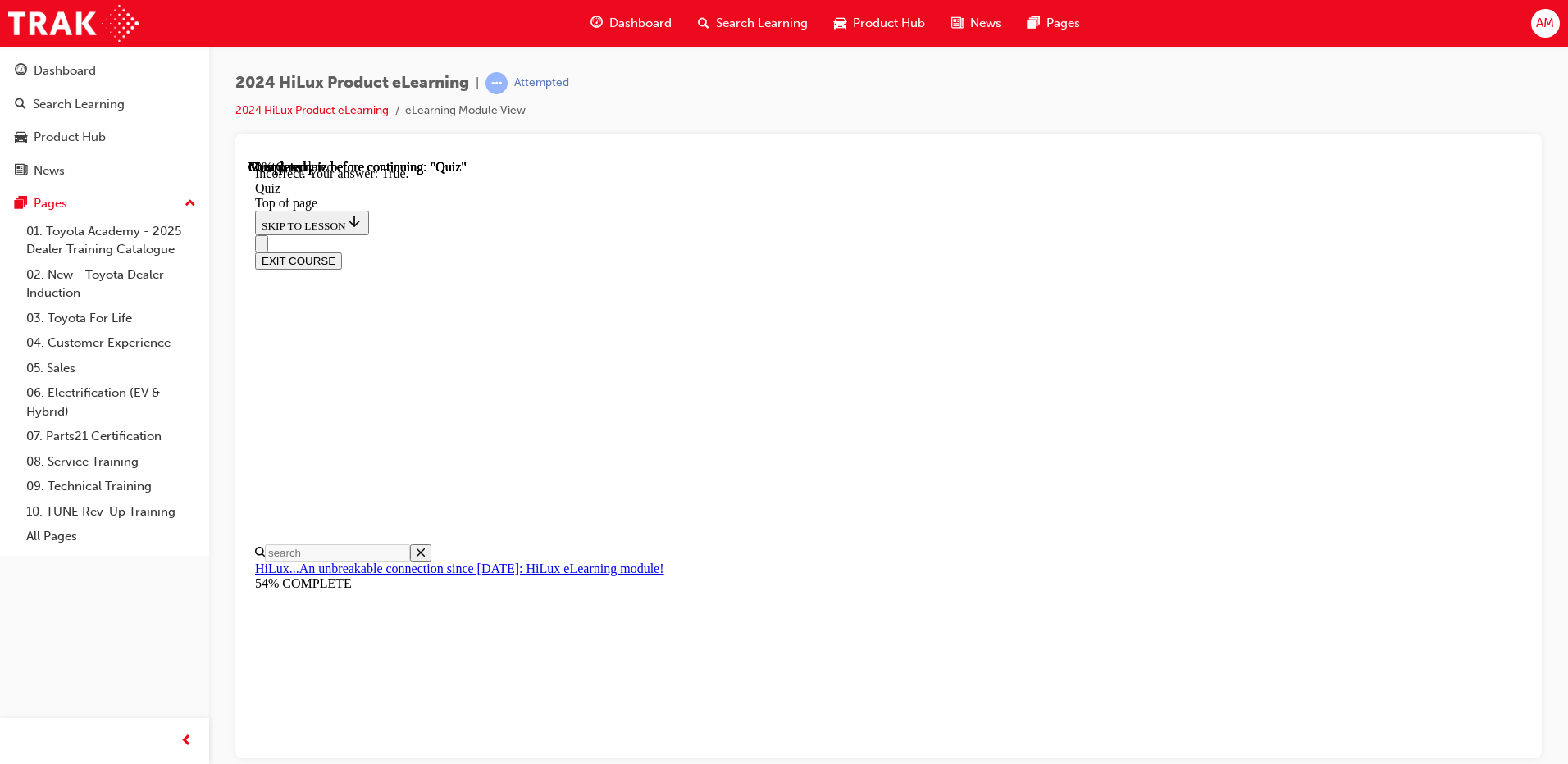
scroll to position [182, 0]
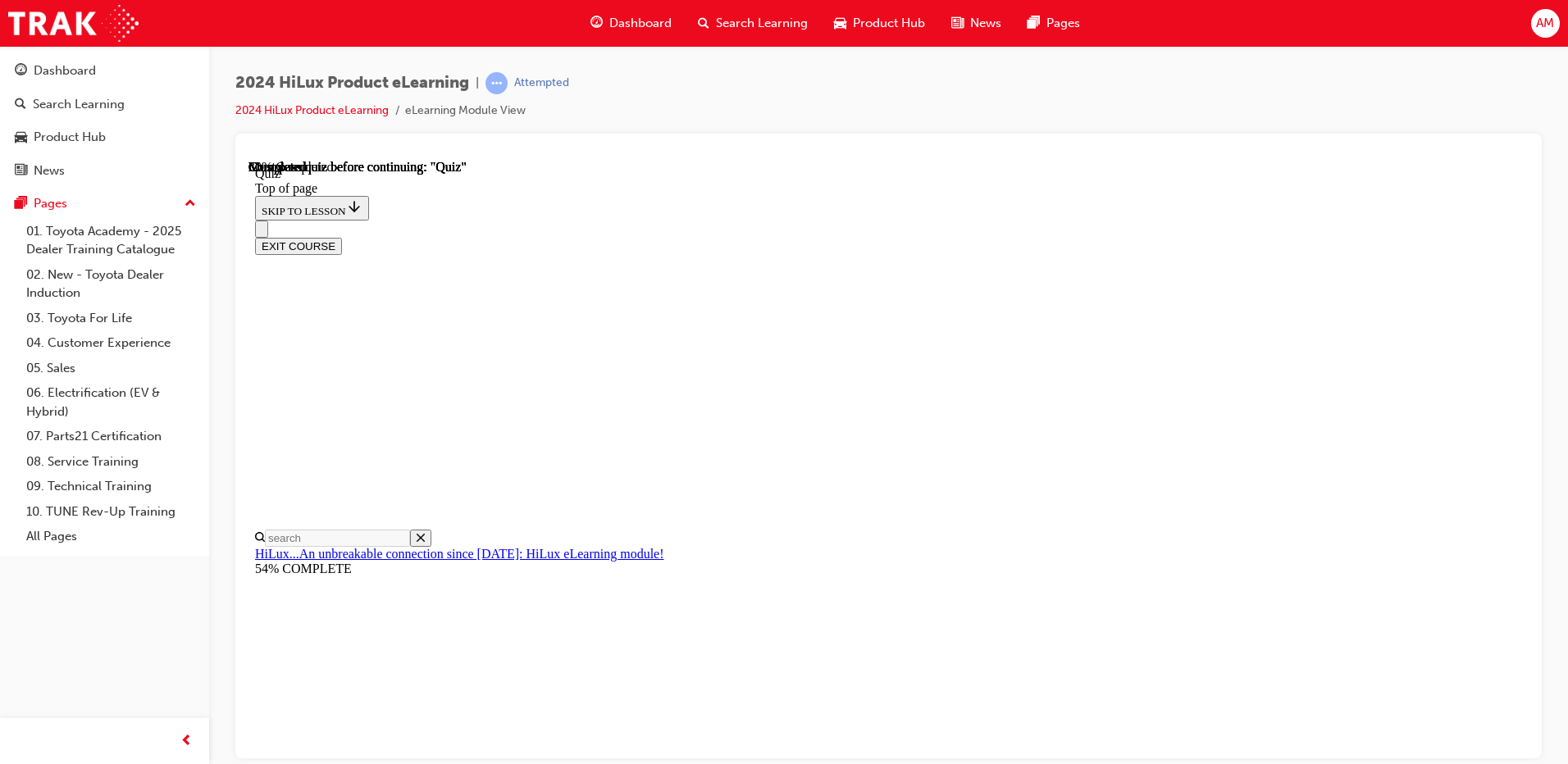
scroll to position [164, 0]
drag, startPoint x: 737, startPoint y: 379, endPoint x: 732, endPoint y: 387, distance: 9.4
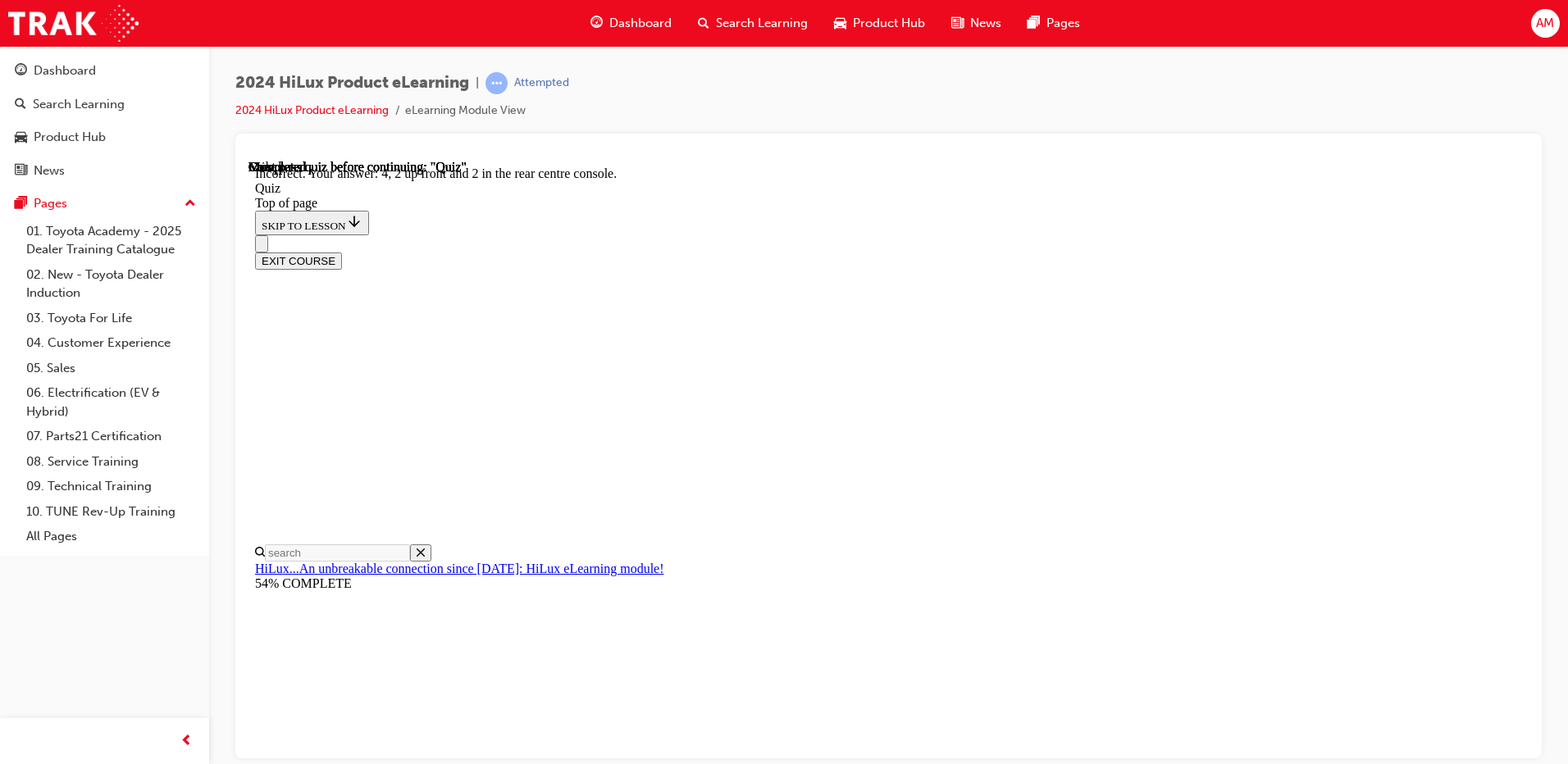
scroll to position [247, 0]
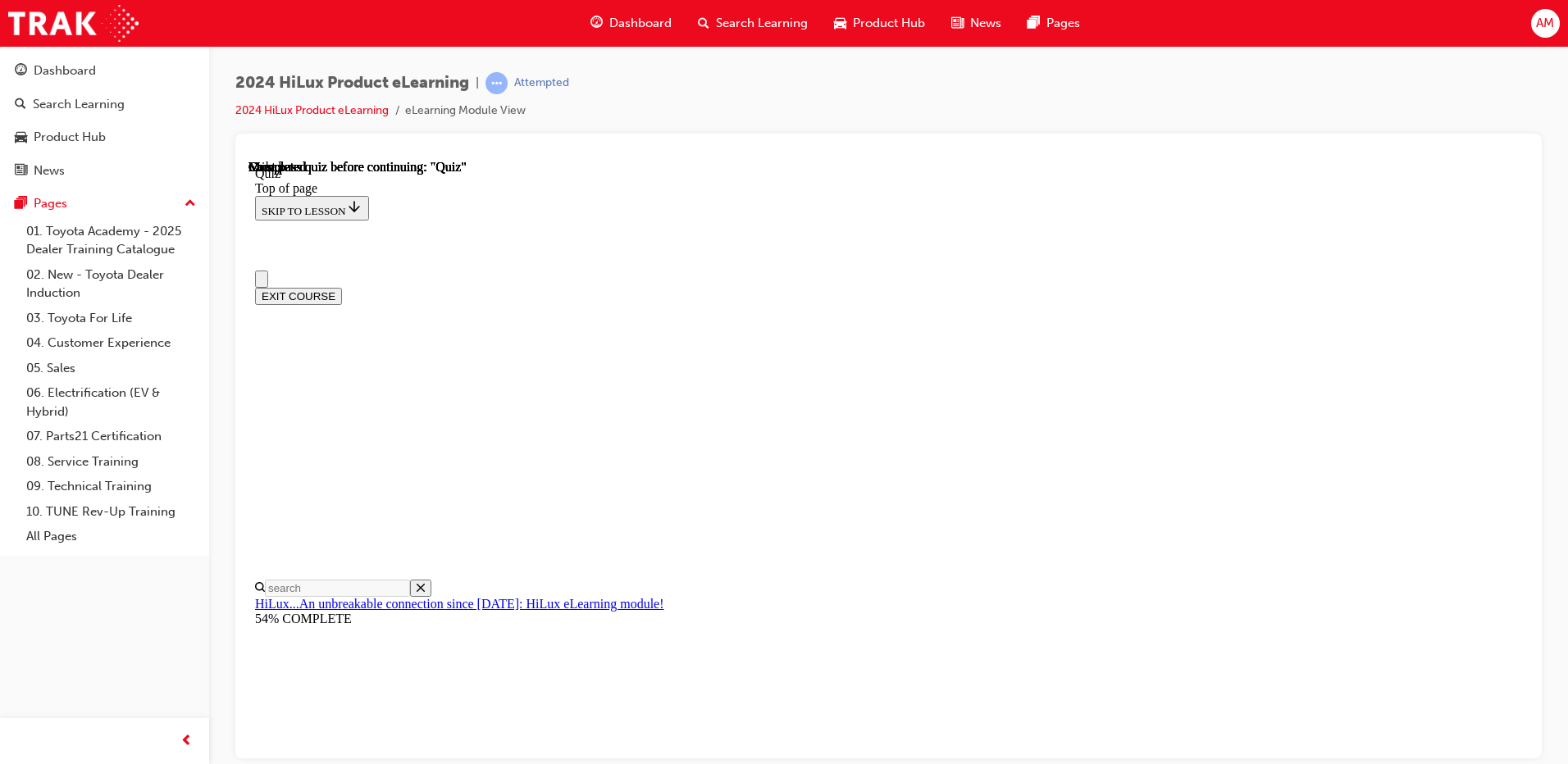
scroll to position [292, 0]
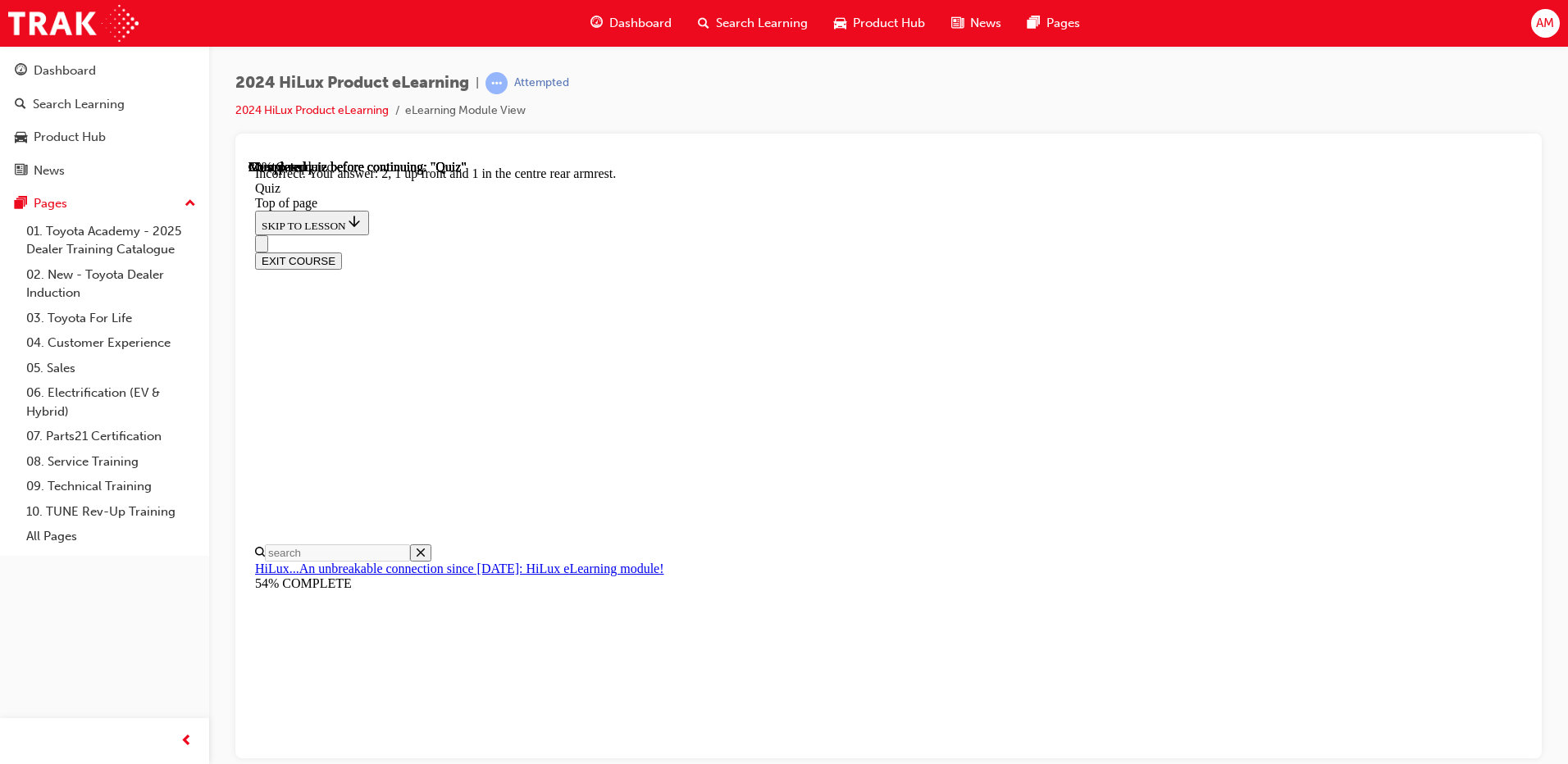
scroll to position [247, 0]
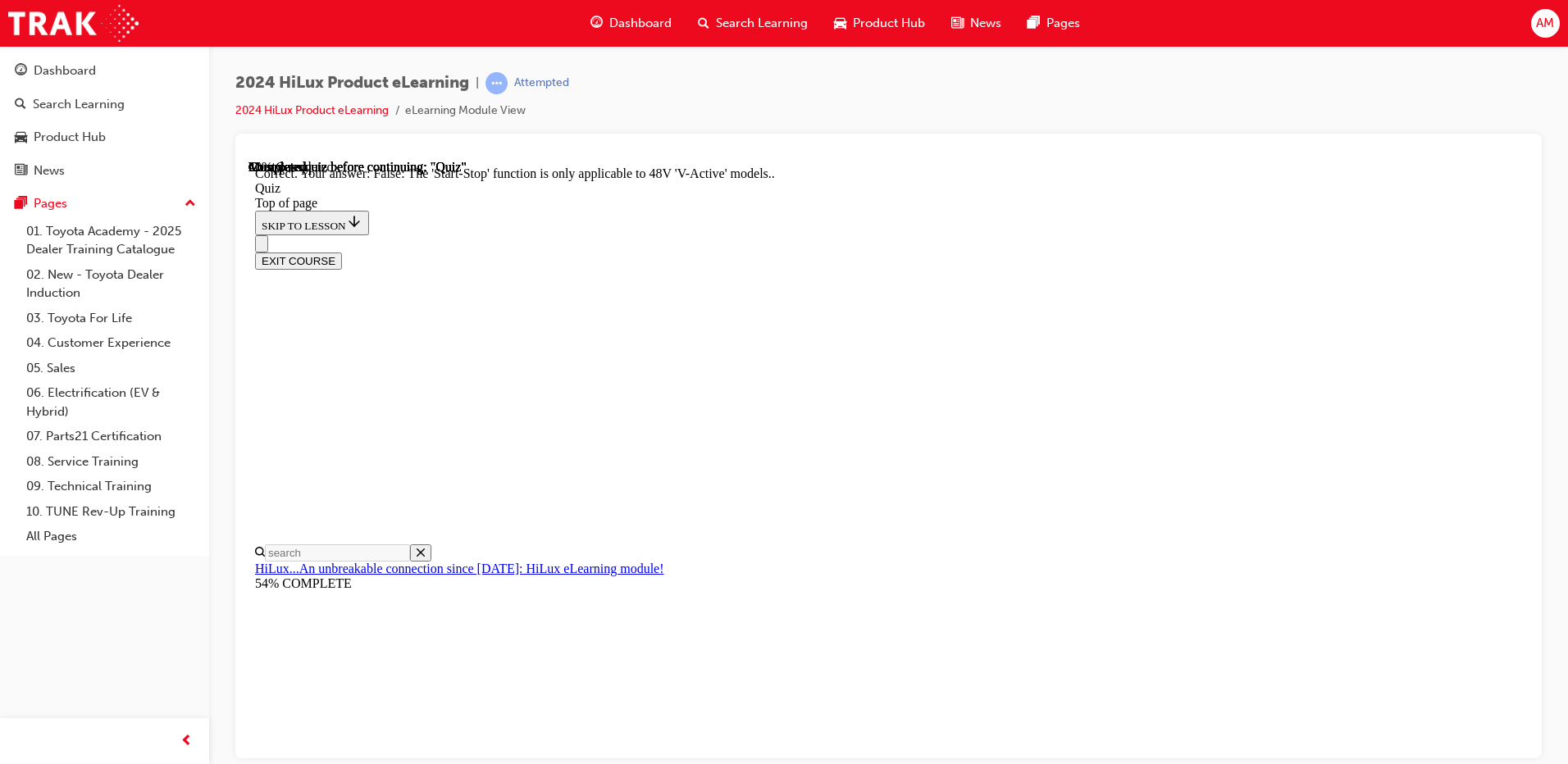
scroll to position [187, 0]
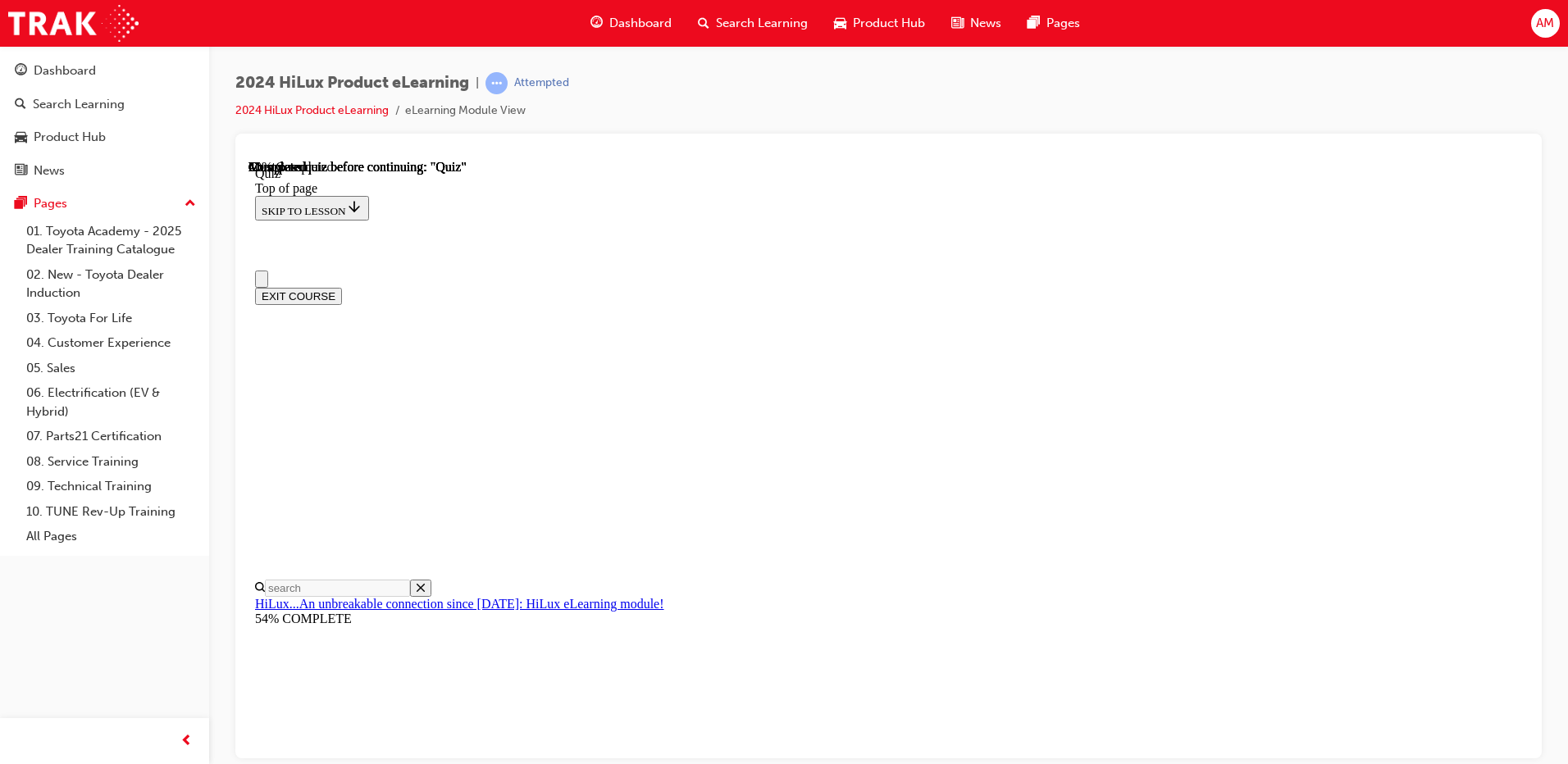
scroll to position [82, 0]
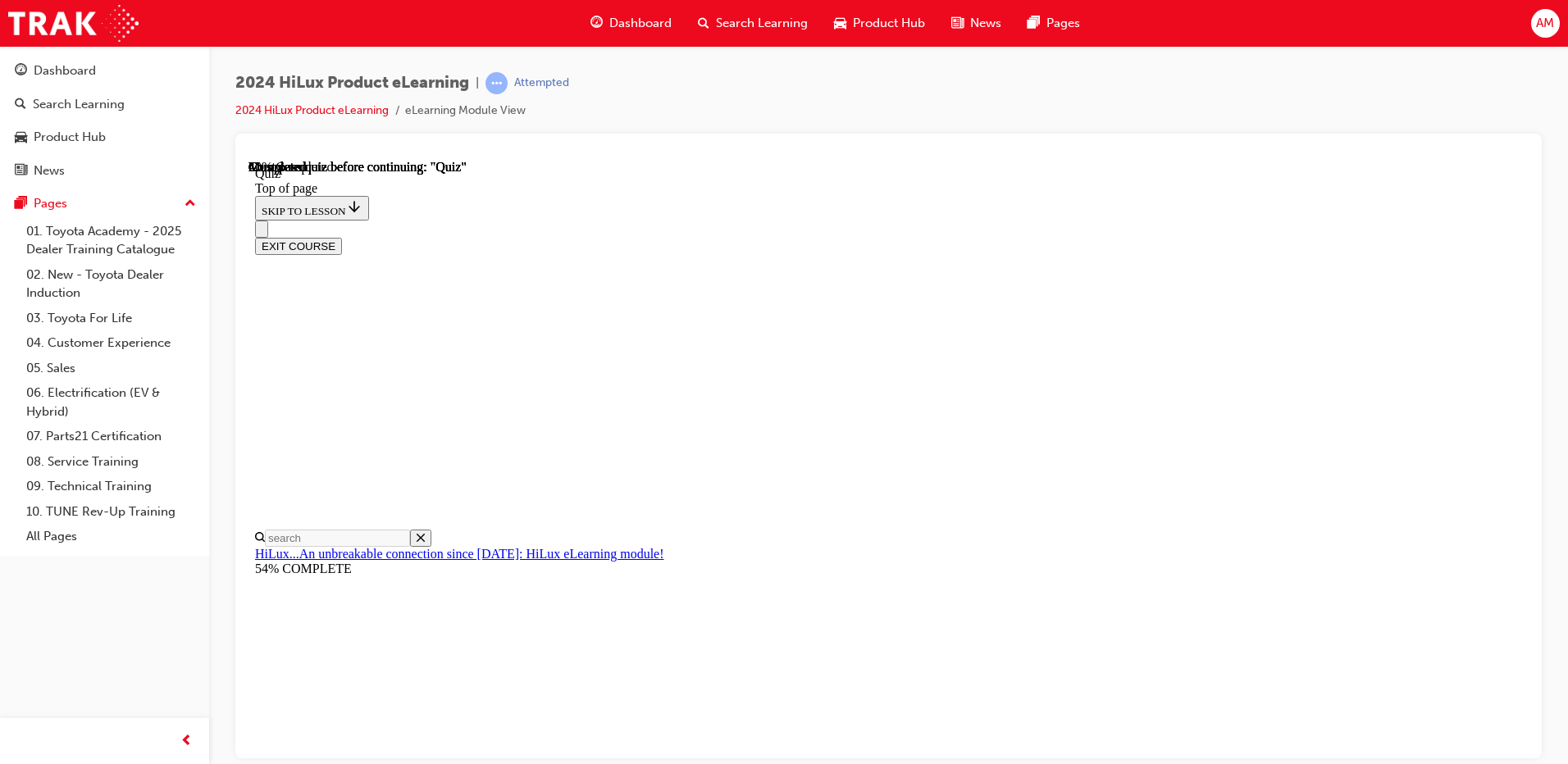
drag, startPoint x: 740, startPoint y: 569, endPoint x: 746, endPoint y: 583, distance: 15.2
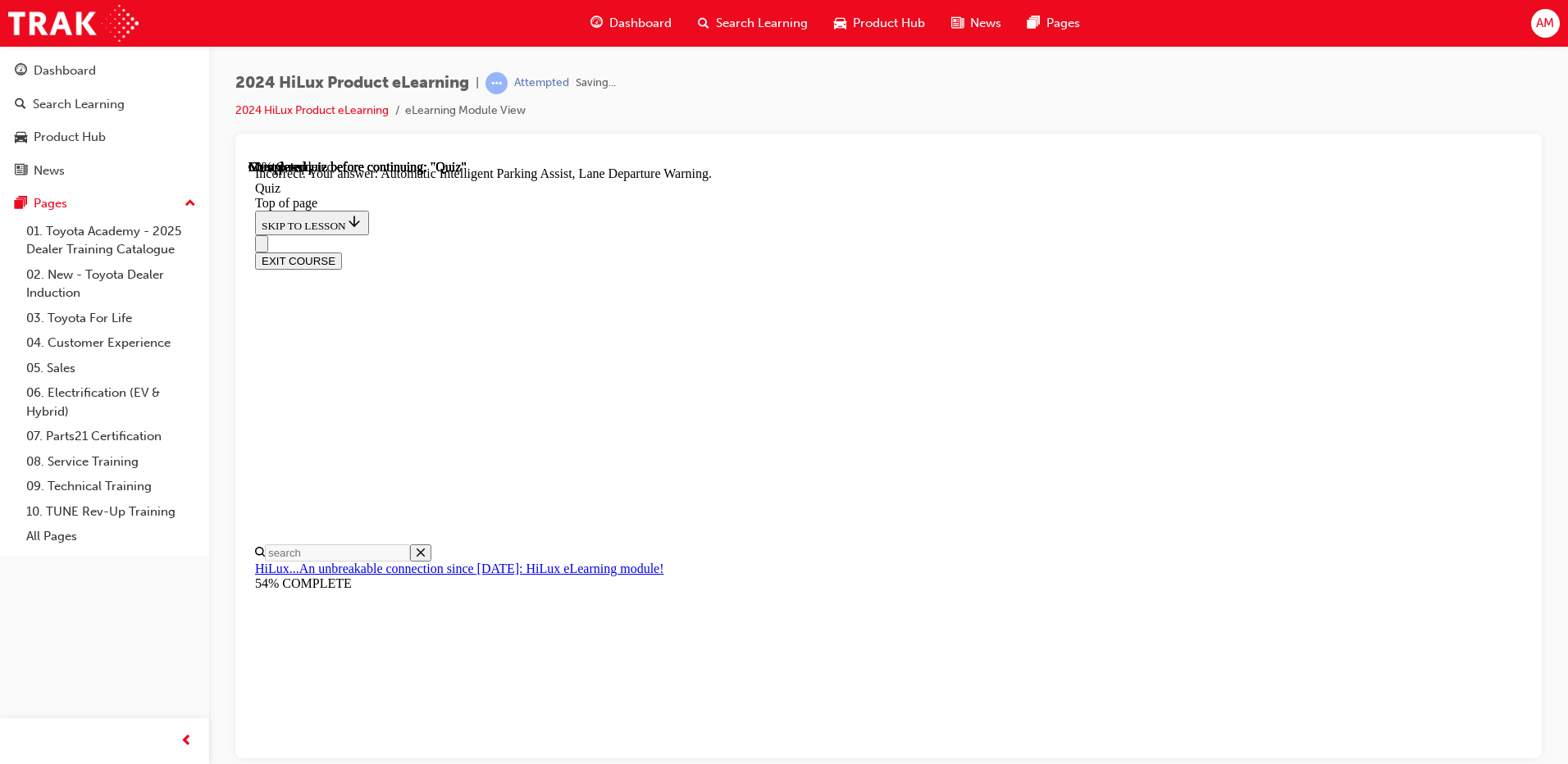
scroll to position [286, 0]
